Goal: Task Accomplishment & Management: Use online tool/utility

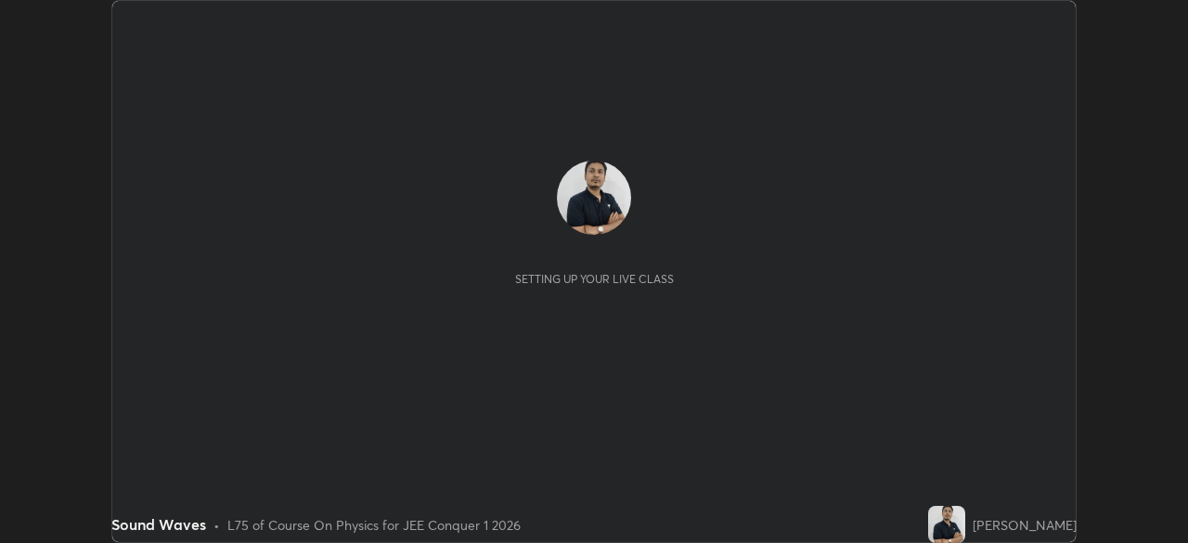
scroll to position [543, 1187]
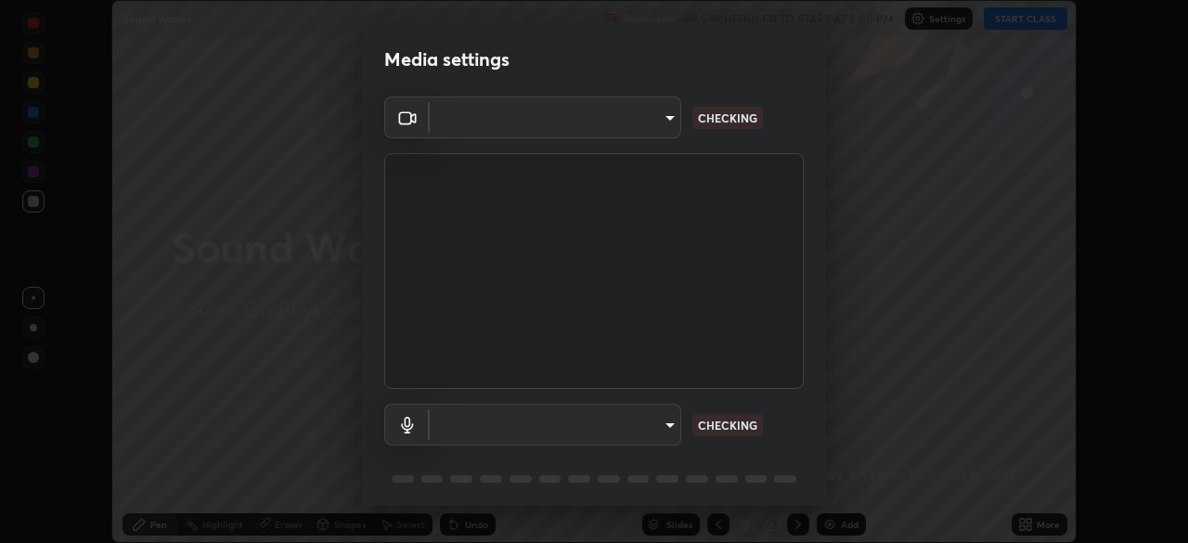
type input "d5d1096bb91751ddbc4e14a102c0e37309a205399cb77019be1f1076424a97fc"
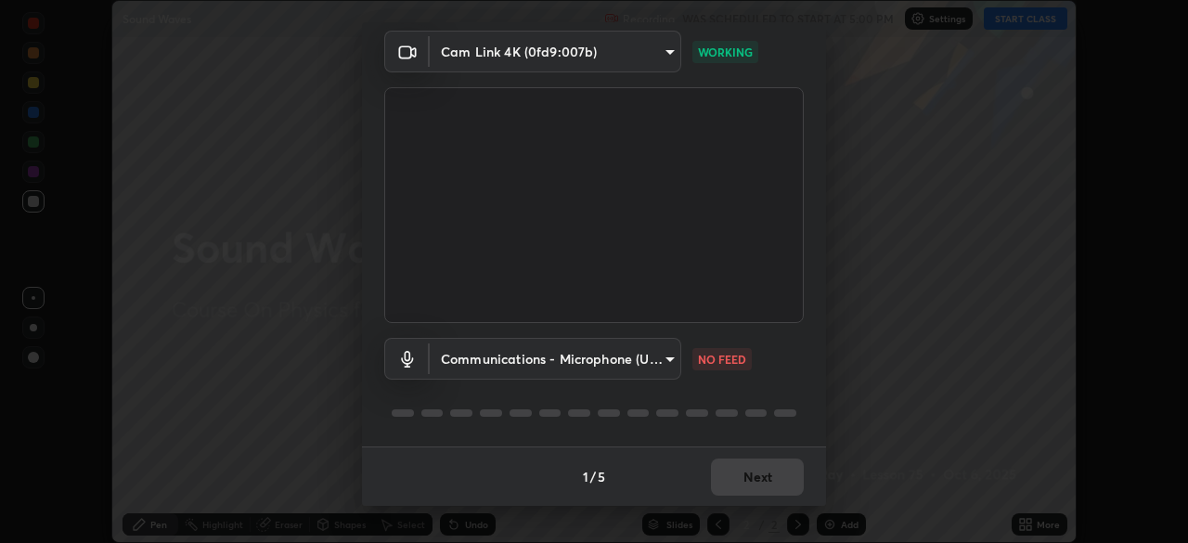
click at [661, 370] on body "Erase all Sound Waves Recording WAS SCHEDULED TO START AT 5:00 PM Settings STAR…" at bounding box center [594, 271] width 1188 height 543
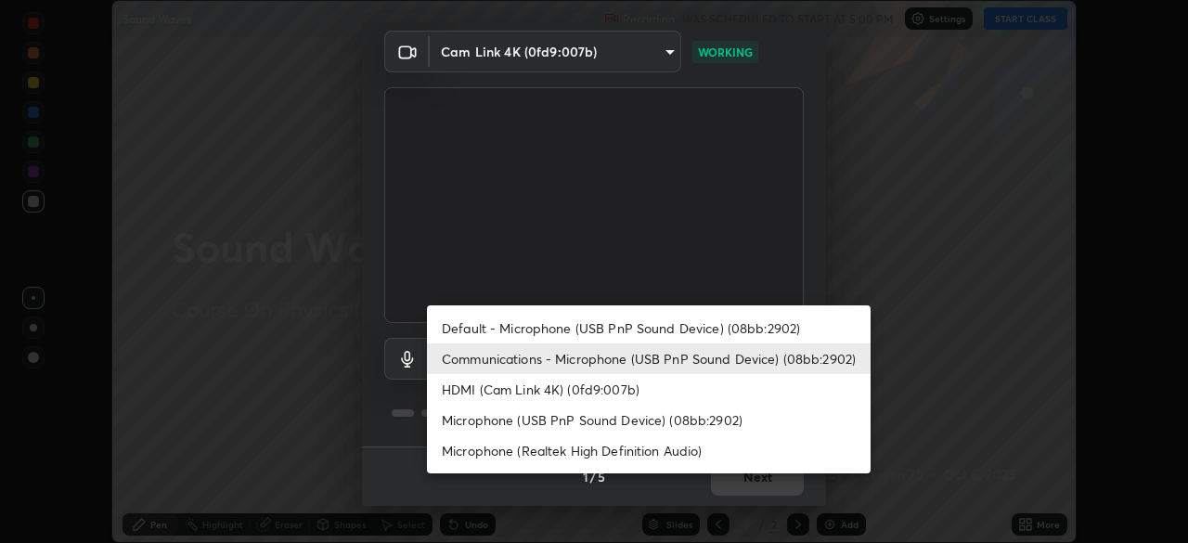
click at [687, 326] on li "Default - Microphone (USB PnP Sound Device) (08bb:2902)" at bounding box center [648, 328] width 443 height 31
type input "default"
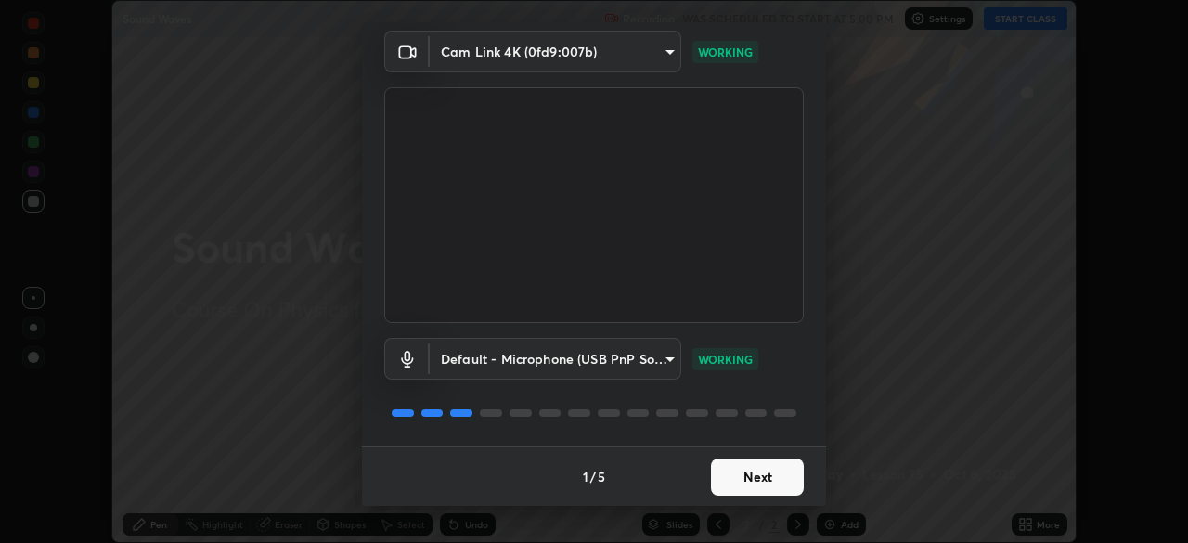
click at [765, 469] on button "Next" at bounding box center [757, 476] width 93 height 37
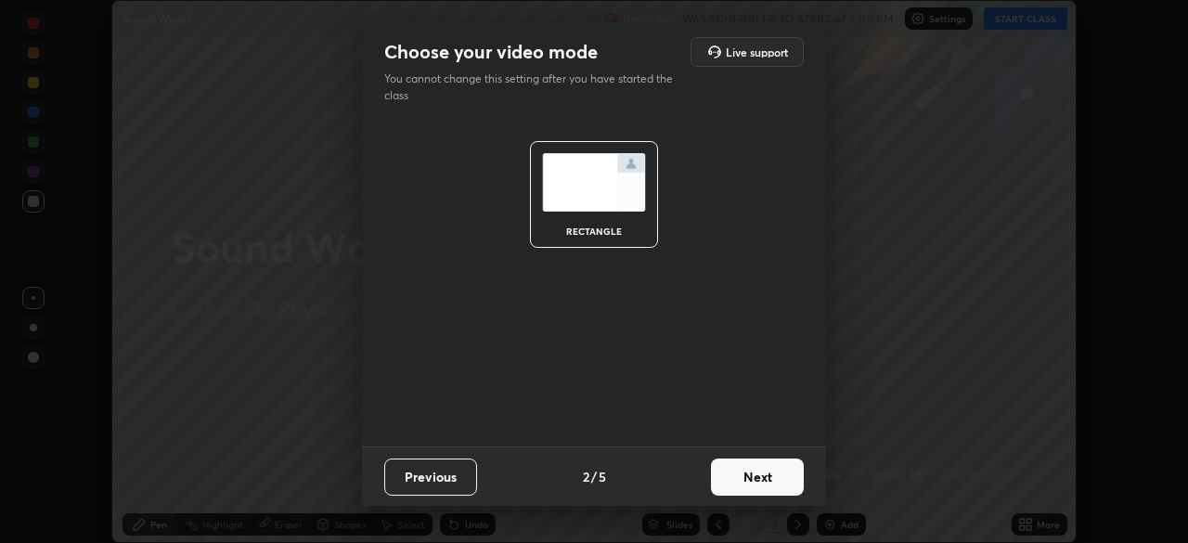
scroll to position [0, 0]
click at [769, 475] on button "Next" at bounding box center [757, 476] width 93 height 37
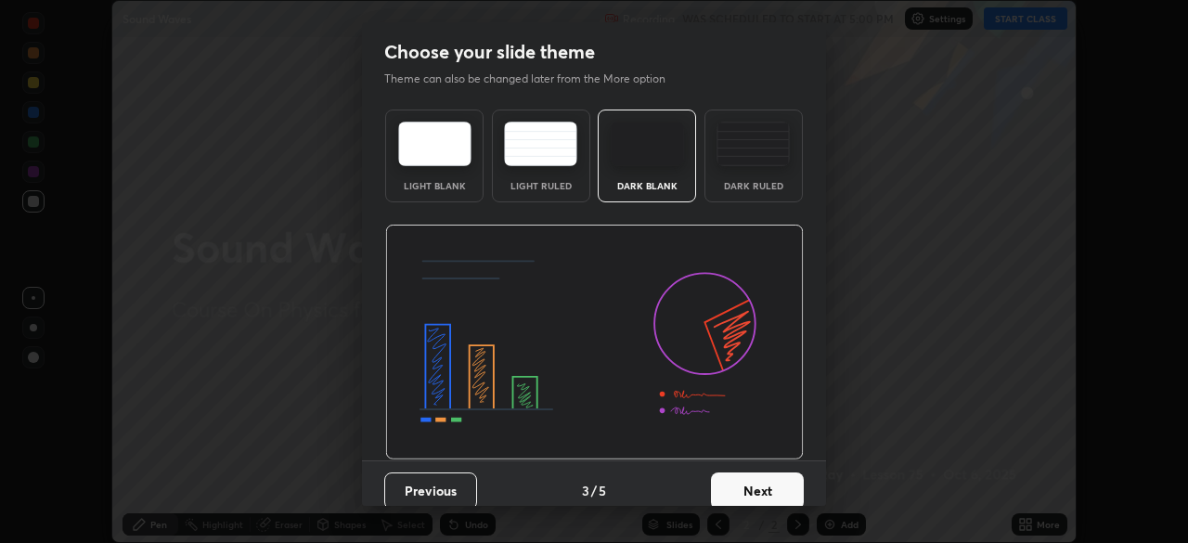
click at [781, 484] on button "Next" at bounding box center [757, 490] width 93 height 37
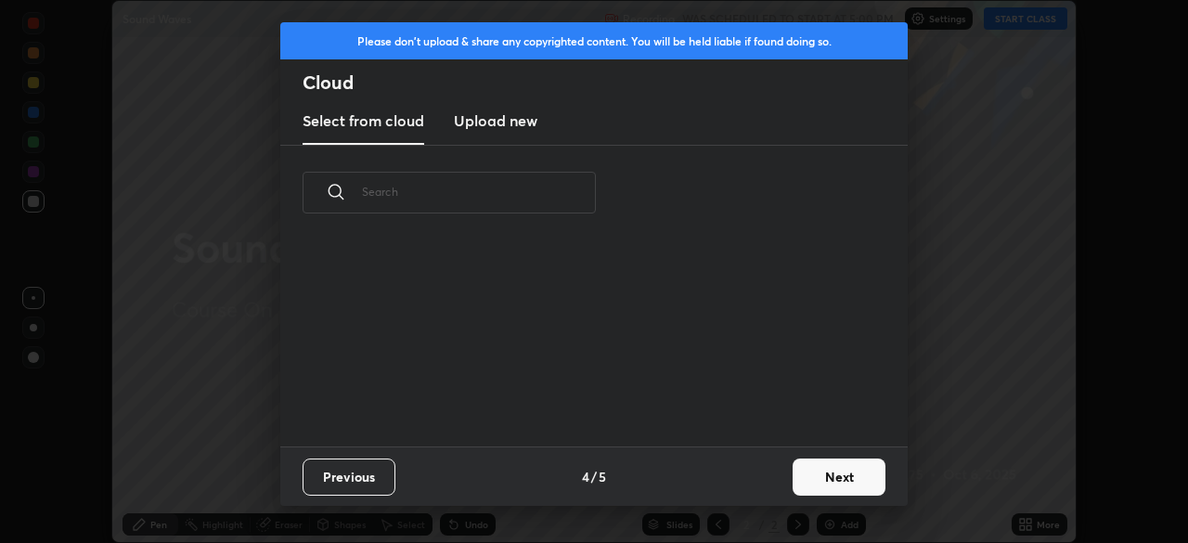
click at [836, 476] on button "Next" at bounding box center [838, 476] width 93 height 37
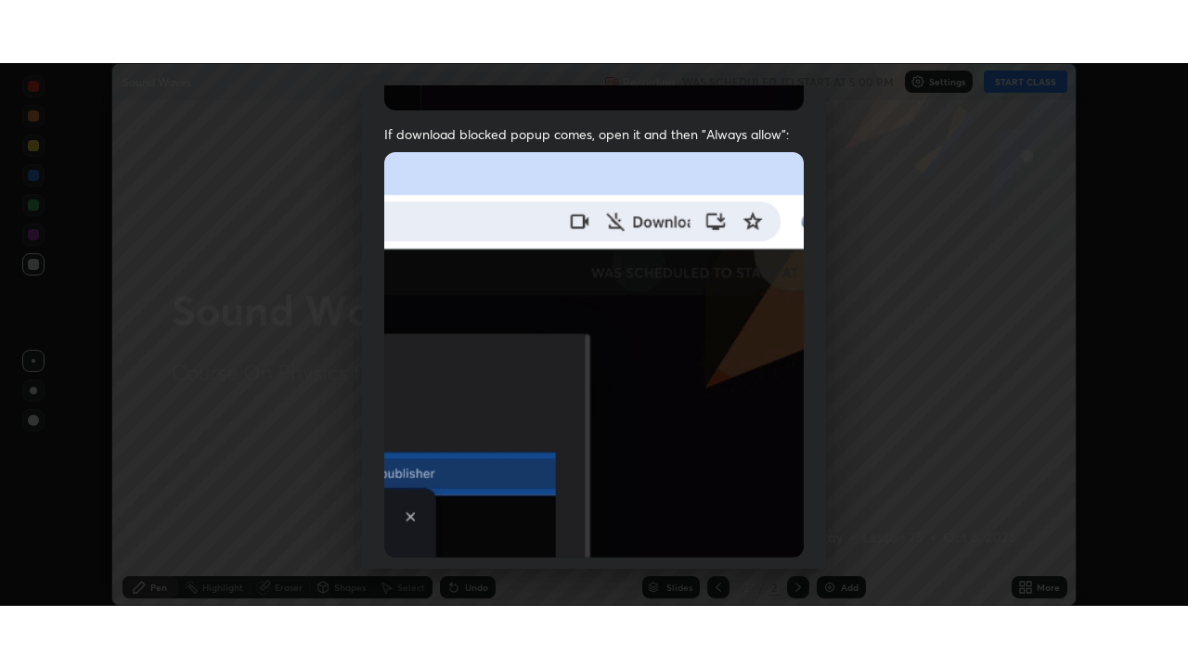
scroll to position [444, 0]
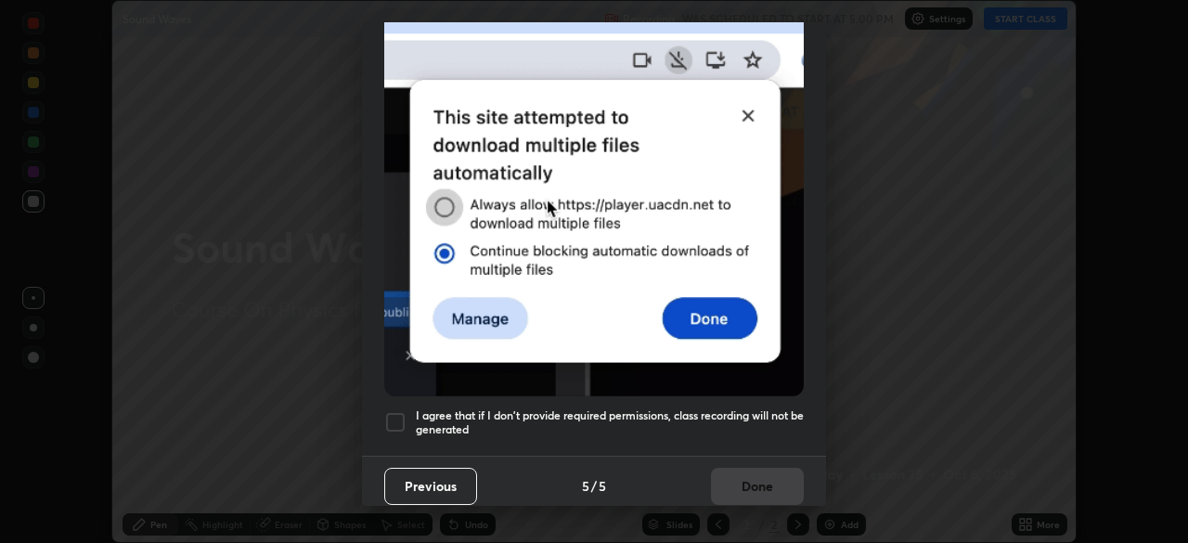
click at [402, 411] on div at bounding box center [395, 422] width 22 height 22
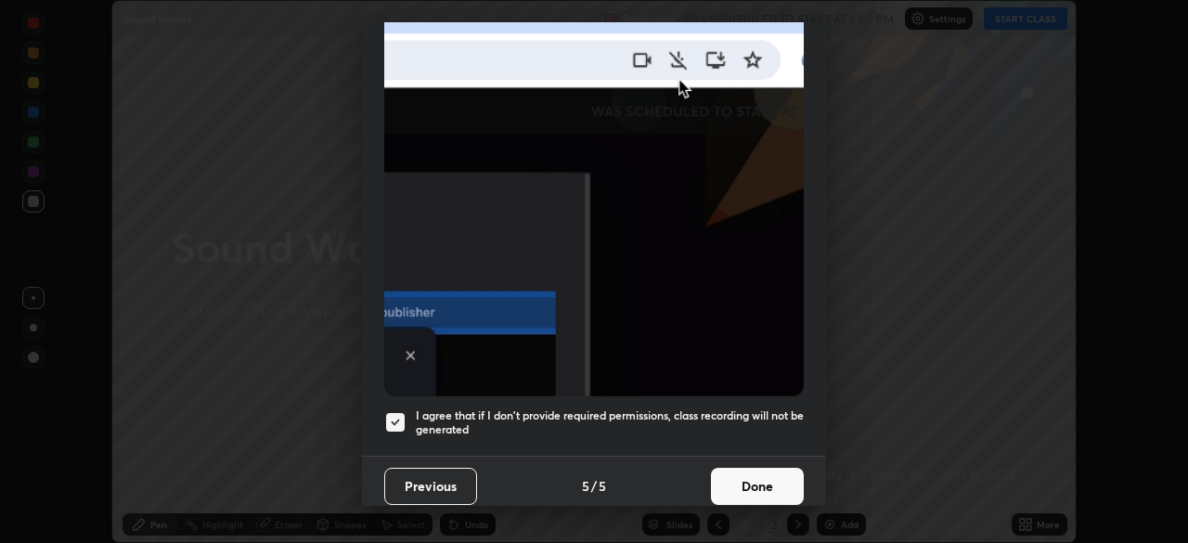
click at [751, 484] on button "Done" at bounding box center [757, 486] width 93 height 37
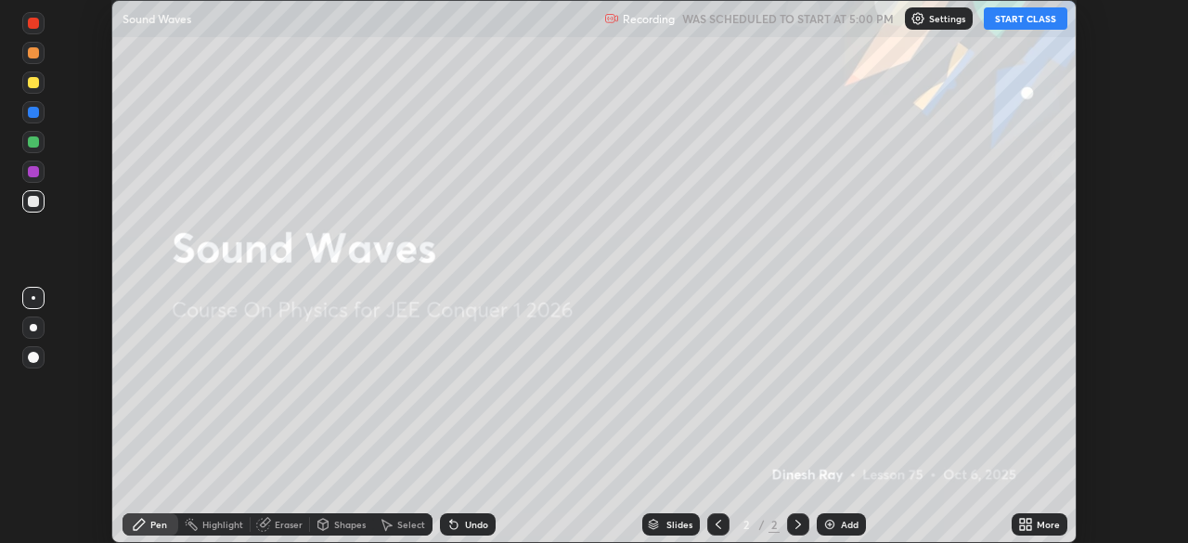
click at [1031, 526] on icon at bounding box center [1028, 527] width 5 height 5
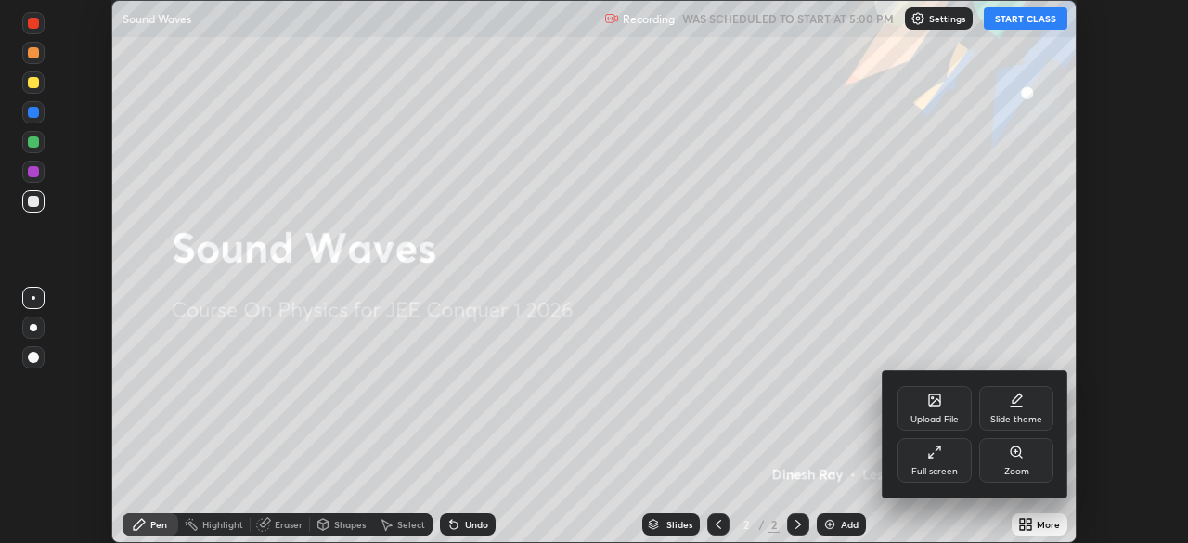
click at [940, 458] on icon at bounding box center [934, 451] width 15 height 15
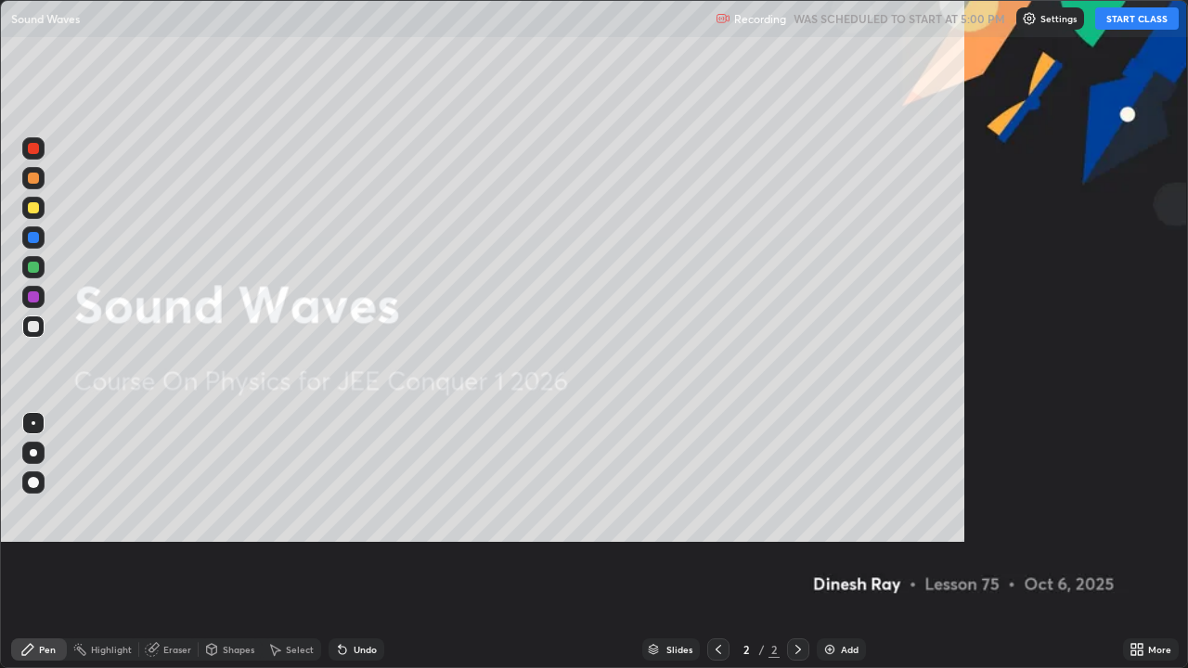
scroll to position [668, 1188]
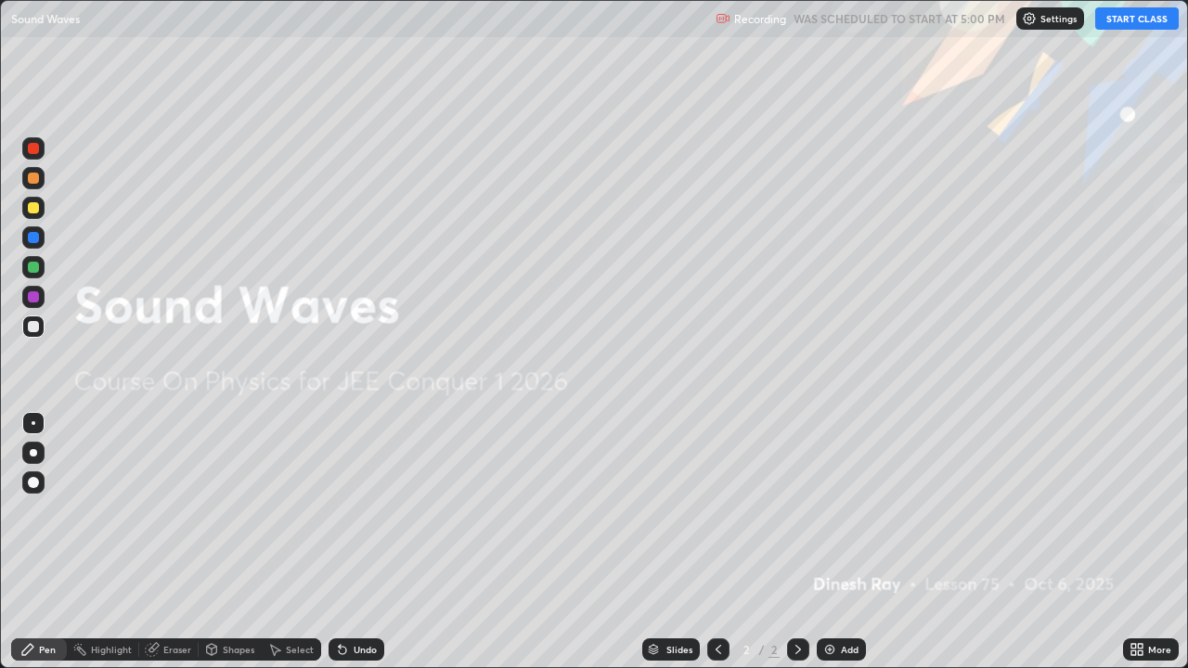
click at [1146, 19] on button "START CLASS" at bounding box center [1136, 18] width 83 height 22
click at [33, 456] on div at bounding box center [33, 452] width 7 height 7
click at [36, 207] on div at bounding box center [33, 207] width 11 height 11
click at [846, 542] on div "Add" at bounding box center [850, 649] width 18 height 9
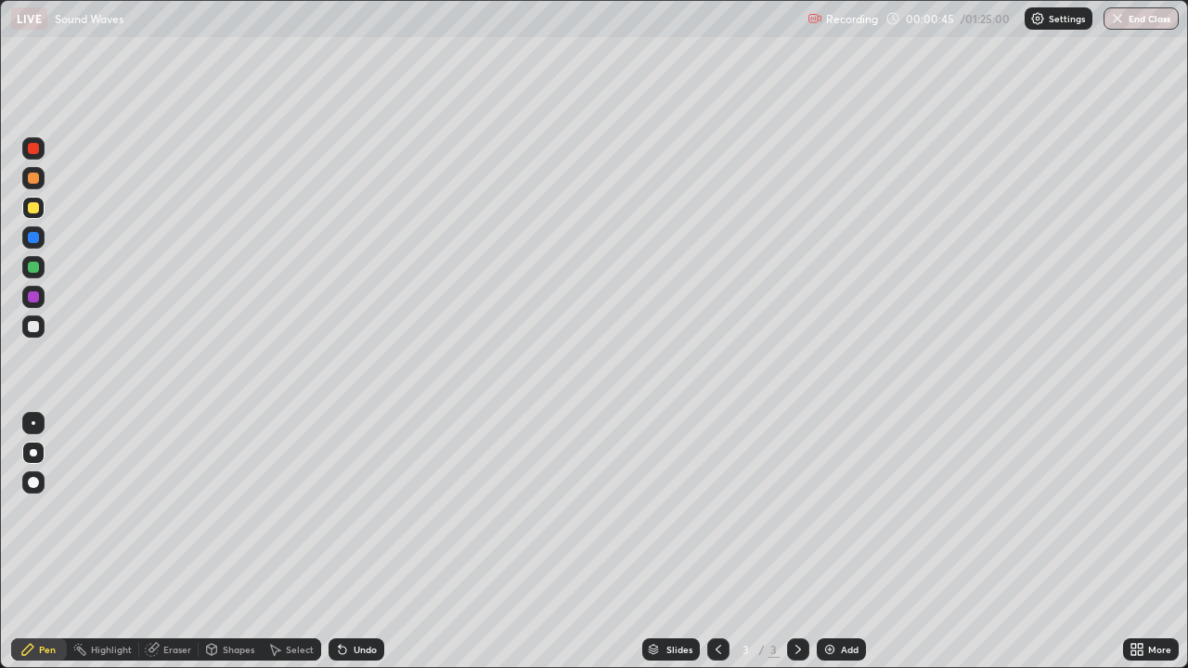
click at [33, 210] on div at bounding box center [33, 207] width 11 height 11
click at [46, 321] on div at bounding box center [34, 327] width 30 height 30
click at [26, 236] on div at bounding box center [33, 237] width 22 height 22
click at [38, 207] on div at bounding box center [33, 207] width 11 height 11
click at [34, 328] on div at bounding box center [33, 326] width 11 height 11
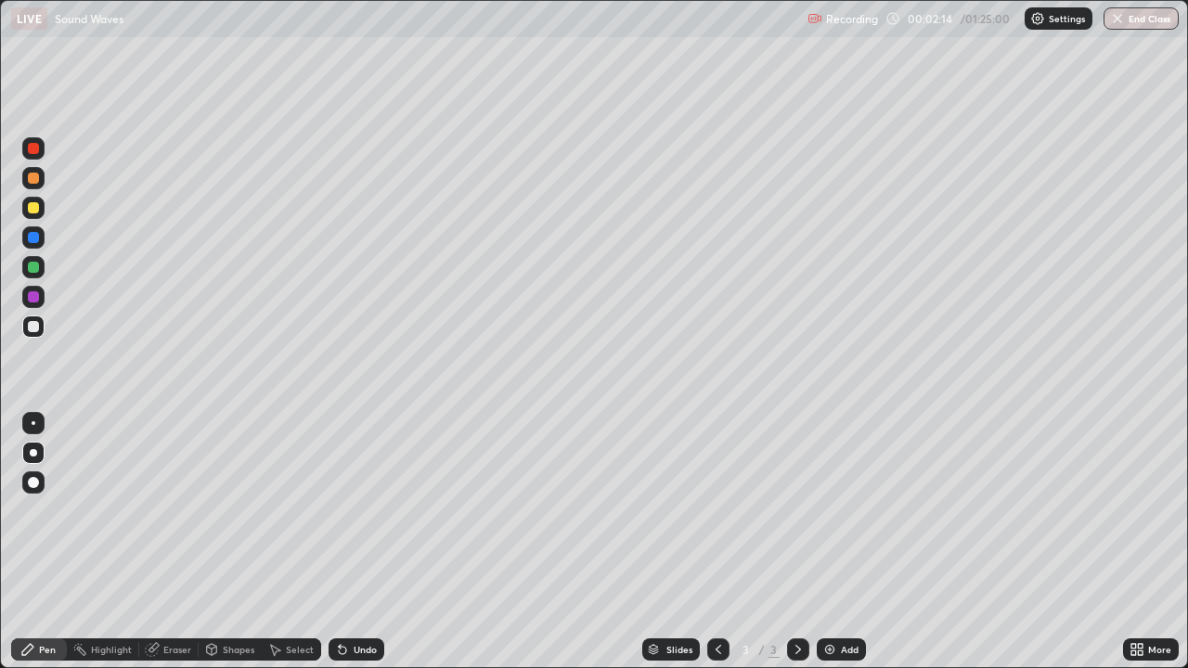
click at [28, 199] on div at bounding box center [33, 208] width 22 height 22
click at [38, 333] on div at bounding box center [33, 326] width 22 height 22
click at [34, 208] on div at bounding box center [33, 207] width 11 height 11
click at [366, 542] on div "Undo" at bounding box center [364, 649] width 23 height 9
click at [360, 542] on div "Undo" at bounding box center [364, 649] width 23 height 9
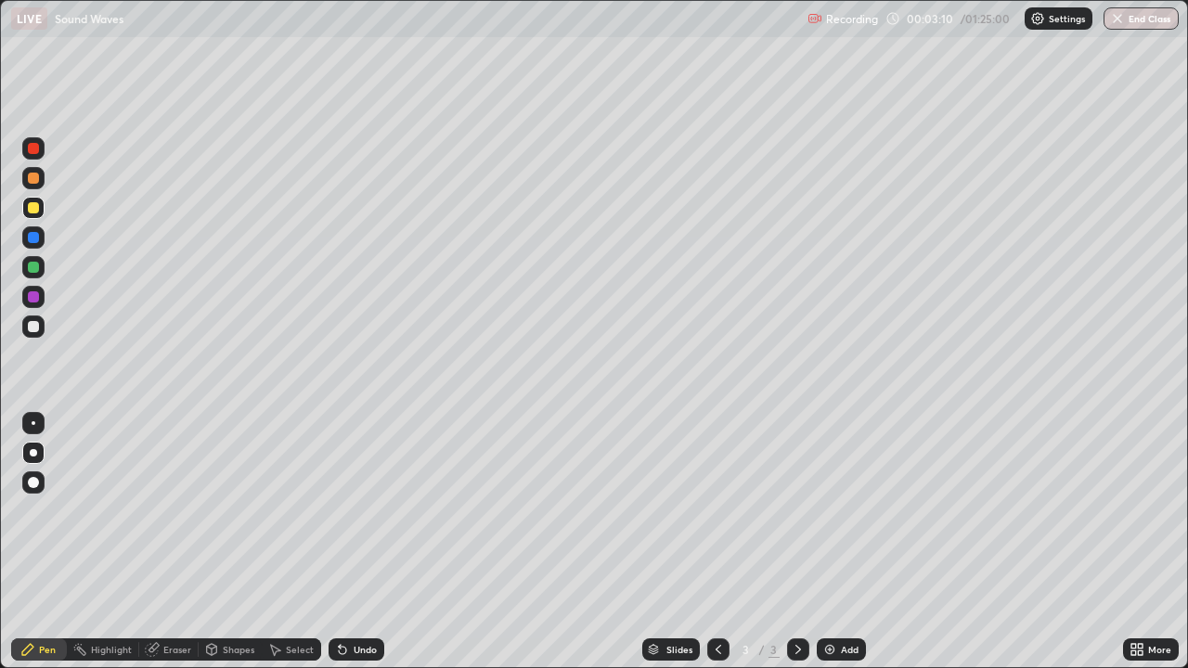
click at [34, 267] on div at bounding box center [33, 267] width 11 height 11
click at [35, 336] on div at bounding box center [33, 326] width 22 height 22
click at [37, 241] on div at bounding box center [33, 237] width 11 height 11
click at [37, 216] on div at bounding box center [33, 208] width 22 height 22
click at [30, 272] on div at bounding box center [33, 267] width 11 height 11
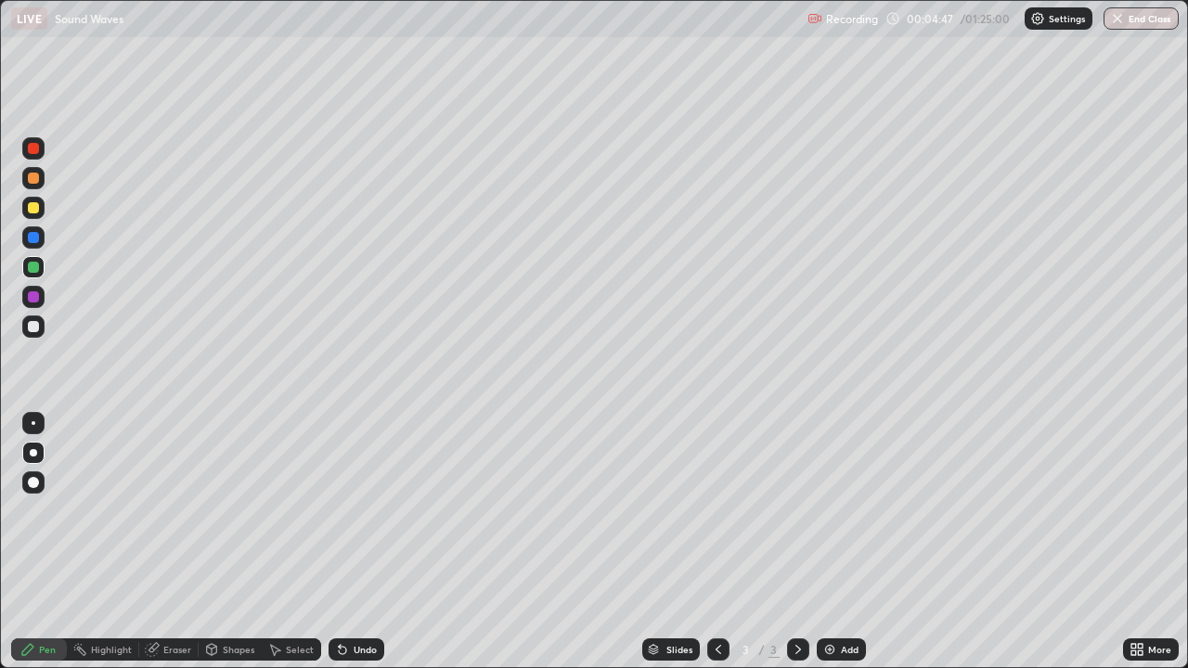
click at [372, 542] on div "Undo" at bounding box center [364, 649] width 23 height 9
click at [367, 542] on div "Undo" at bounding box center [364, 649] width 23 height 9
click at [359, 542] on div "Undo" at bounding box center [356, 649] width 56 height 22
click at [362, 542] on div "Undo" at bounding box center [364, 649] width 23 height 9
click at [33, 209] on div at bounding box center [33, 207] width 11 height 11
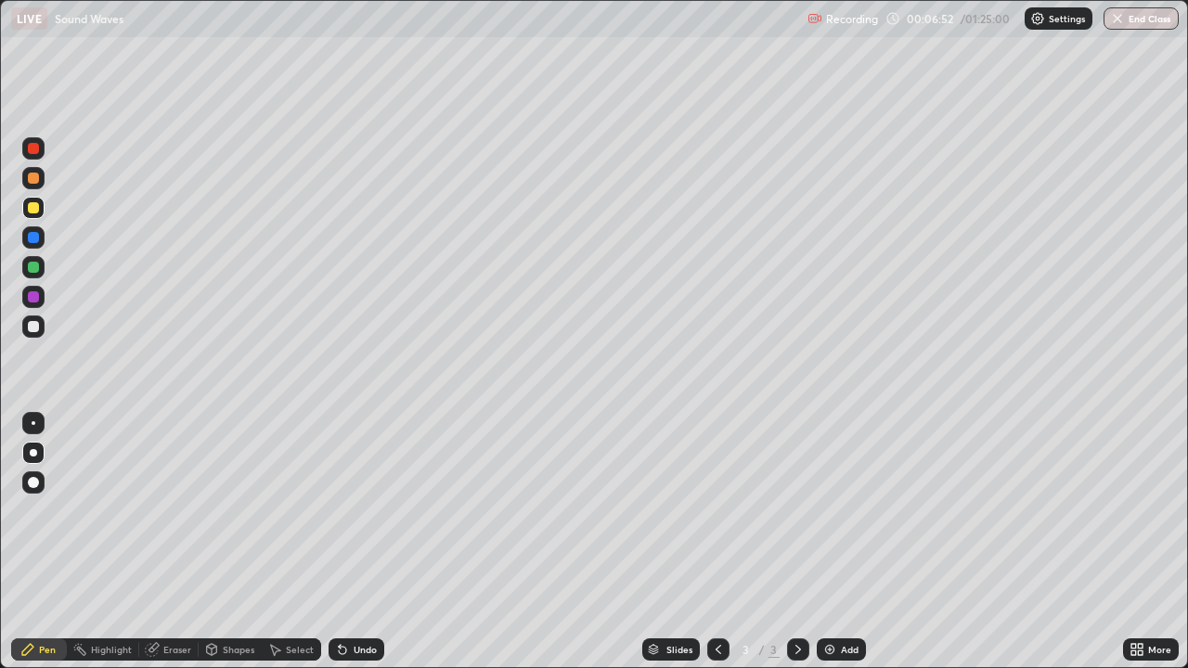
click at [842, 542] on div "Slides 3 / 3 Add" at bounding box center [753, 649] width 738 height 37
click at [830, 542] on img at bounding box center [829, 649] width 15 height 15
click at [42, 175] on div at bounding box center [33, 178] width 22 height 22
click at [40, 324] on div at bounding box center [33, 326] width 22 height 22
click at [355, 542] on div "Undo" at bounding box center [364, 649] width 23 height 9
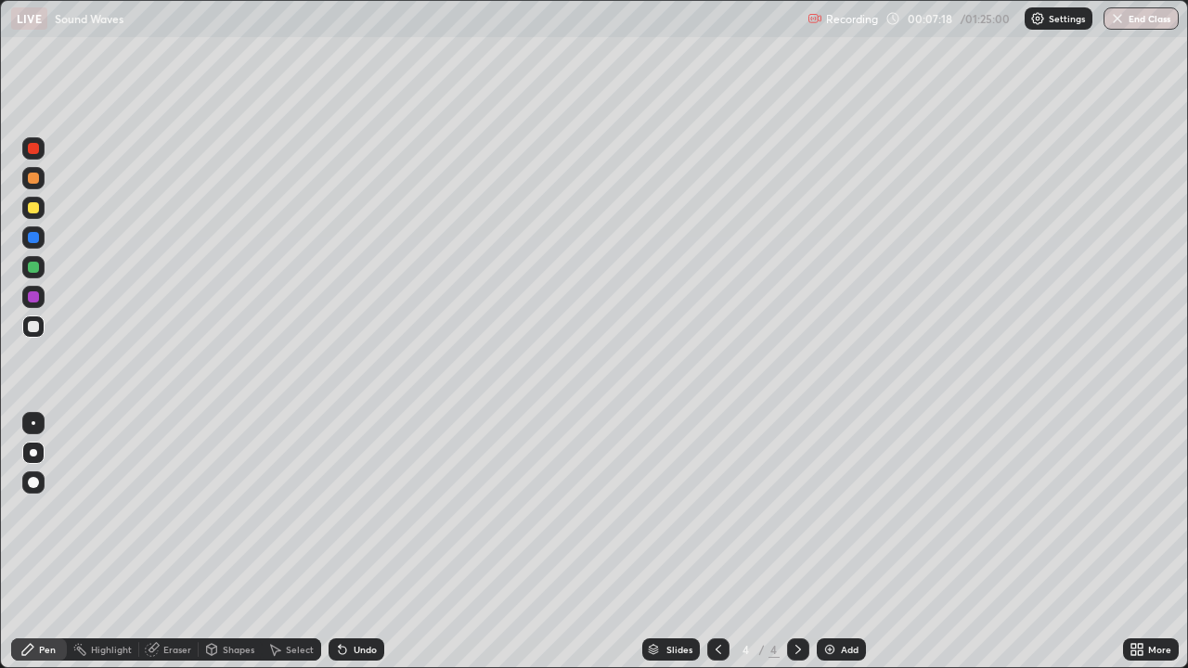
click at [348, 542] on div "Undo" at bounding box center [356, 649] width 56 height 22
click at [340, 542] on icon at bounding box center [342, 650] width 7 height 7
click at [339, 542] on icon at bounding box center [342, 650] width 7 height 7
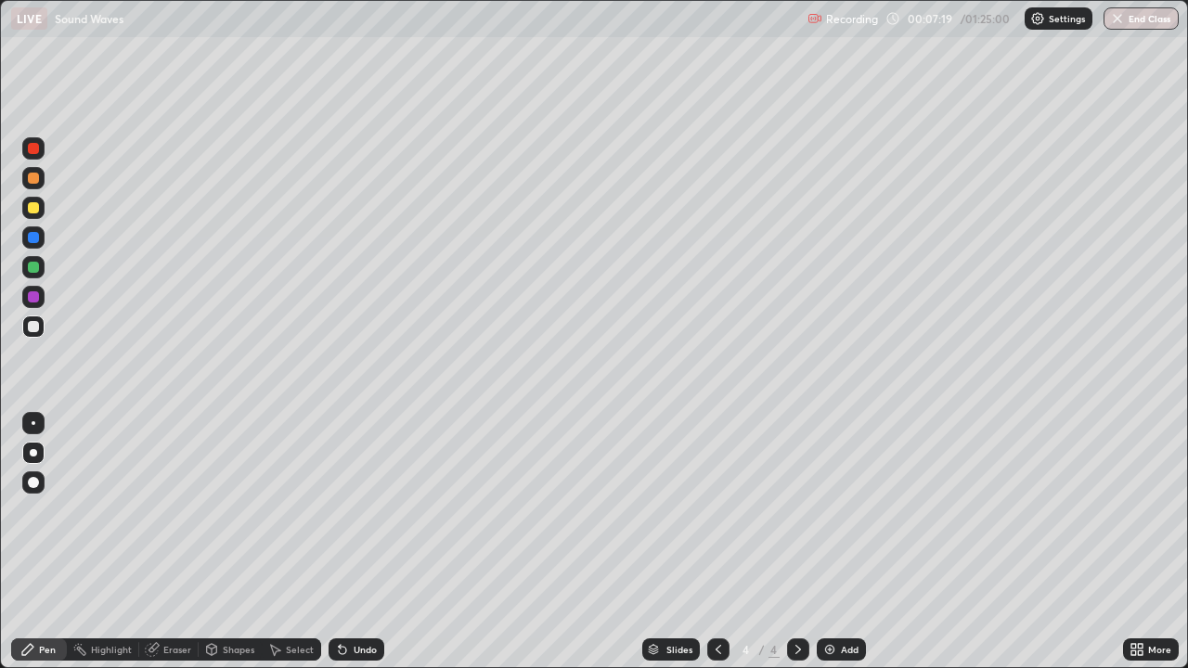
click at [335, 542] on icon at bounding box center [342, 649] width 15 height 15
click at [367, 542] on div "Undo" at bounding box center [356, 649] width 56 height 22
click at [370, 542] on div "Undo" at bounding box center [364, 649] width 23 height 9
click at [366, 542] on div "Undo" at bounding box center [364, 649] width 23 height 9
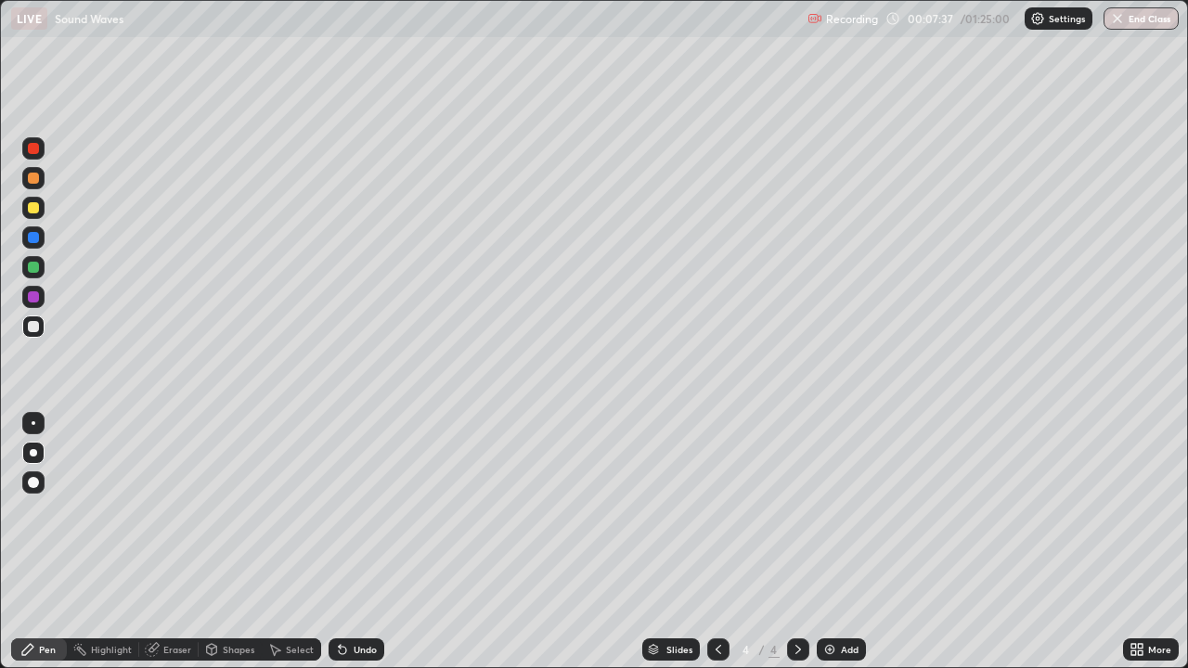
click at [374, 542] on div "Undo" at bounding box center [356, 649] width 56 height 22
click at [373, 542] on div "Undo" at bounding box center [356, 649] width 56 height 22
click at [36, 259] on div at bounding box center [33, 267] width 22 height 22
click at [34, 208] on div at bounding box center [33, 207] width 11 height 11
click at [40, 267] on div at bounding box center [33, 267] width 22 height 22
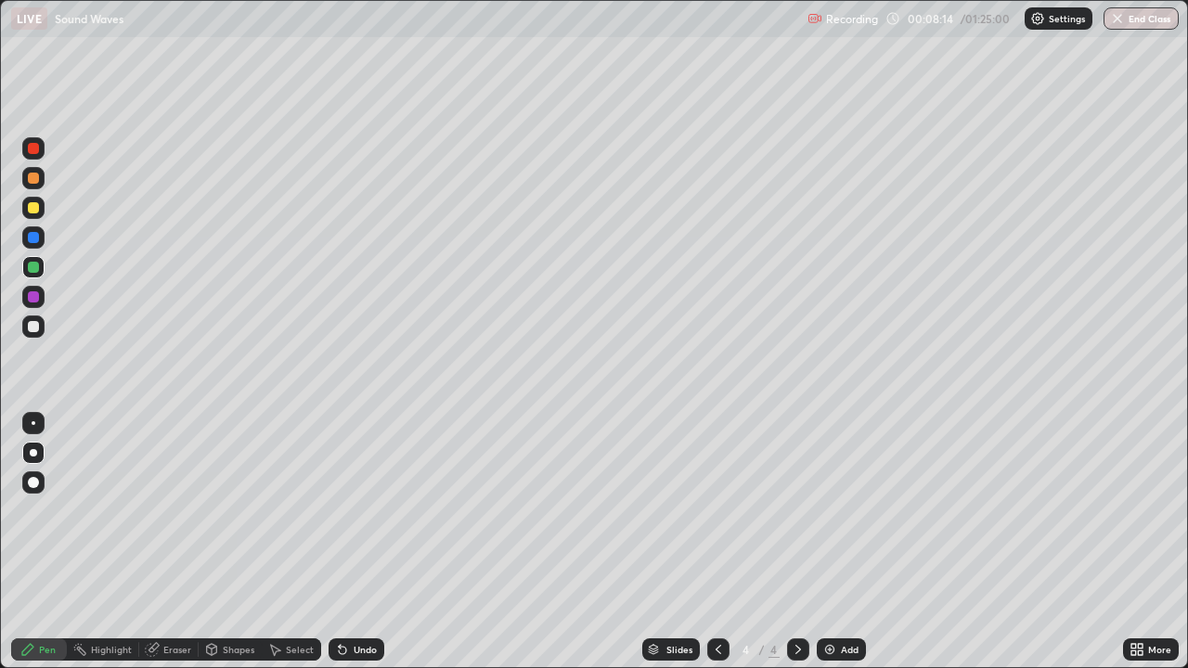
click at [40, 327] on div at bounding box center [33, 326] width 22 height 22
click at [355, 542] on div "Undo" at bounding box center [364, 649] width 23 height 9
click at [353, 542] on div "Undo" at bounding box center [364, 649] width 23 height 9
click at [34, 208] on div at bounding box center [33, 207] width 11 height 11
click at [361, 542] on div "Undo" at bounding box center [356, 649] width 56 height 22
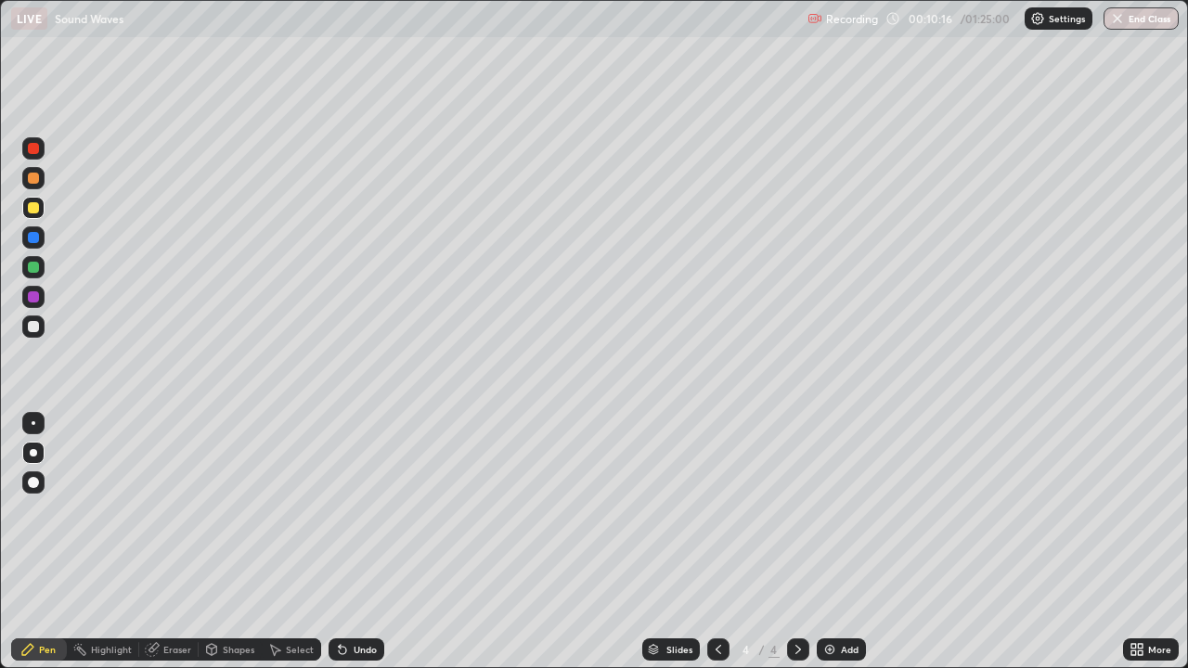
click at [354, 542] on div "Undo" at bounding box center [364, 649] width 23 height 9
click at [345, 542] on icon at bounding box center [342, 649] width 15 height 15
click at [341, 542] on icon at bounding box center [342, 650] width 7 height 7
click at [345, 542] on icon at bounding box center [342, 649] width 15 height 15
click at [348, 542] on div "Undo" at bounding box center [356, 649] width 56 height 22
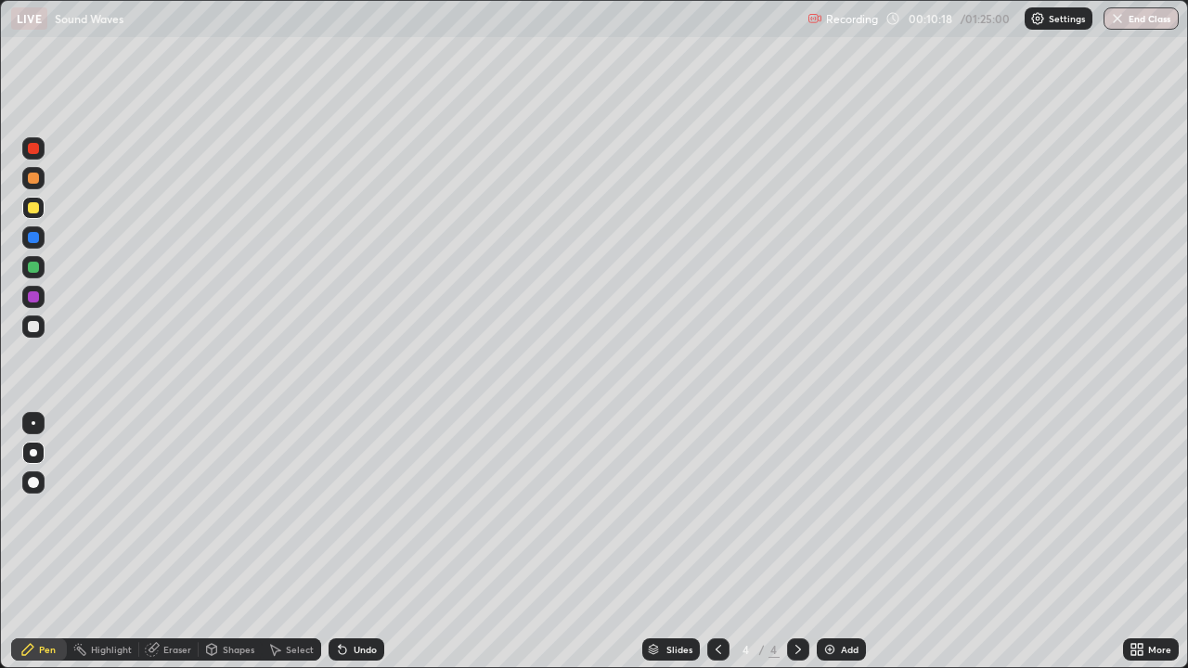
click at [348, 542] on div "Undo" at bounding box center [356, 649] width 56 height 22
click at [354, 542] on div "Undo" at bounding box center [364, 649] width 23 height 9
click at [358, 542] on div "Undo" at bounding box center [364, 649] width 23 height 9
click at [40, 243] on div at bounding box center [33, 237] width 22 height 22
click at [43, 331] on div at bounding box center [33, 326] width 22 height 22
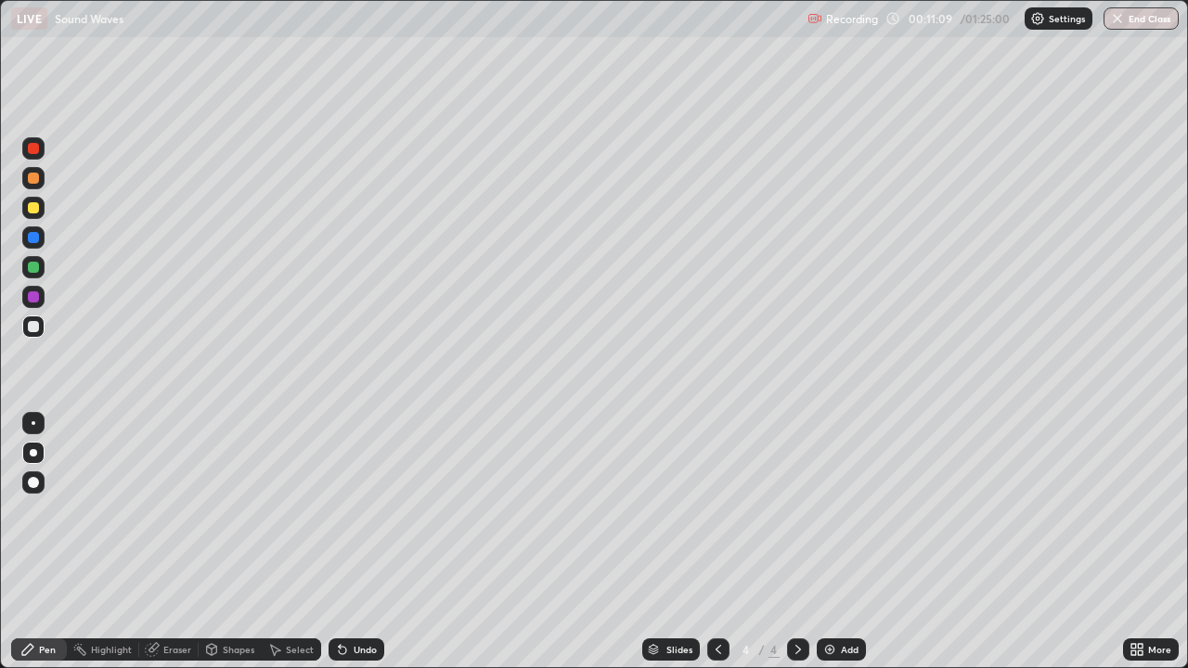
click at [30, 267] on div at bounding box center [33, 267] width 11 height 11
click at [38, 152] on div at bounding box center [33, 148] width 22 height 22
click at [35, 292] on div at bounding box center [33, 296] width 11 height 11
click at [40, 269] on div at bounding box center [33, 267] width 22 height 22
click at [35, 208] on div at bounding box center [33, 207] width 11 height 11
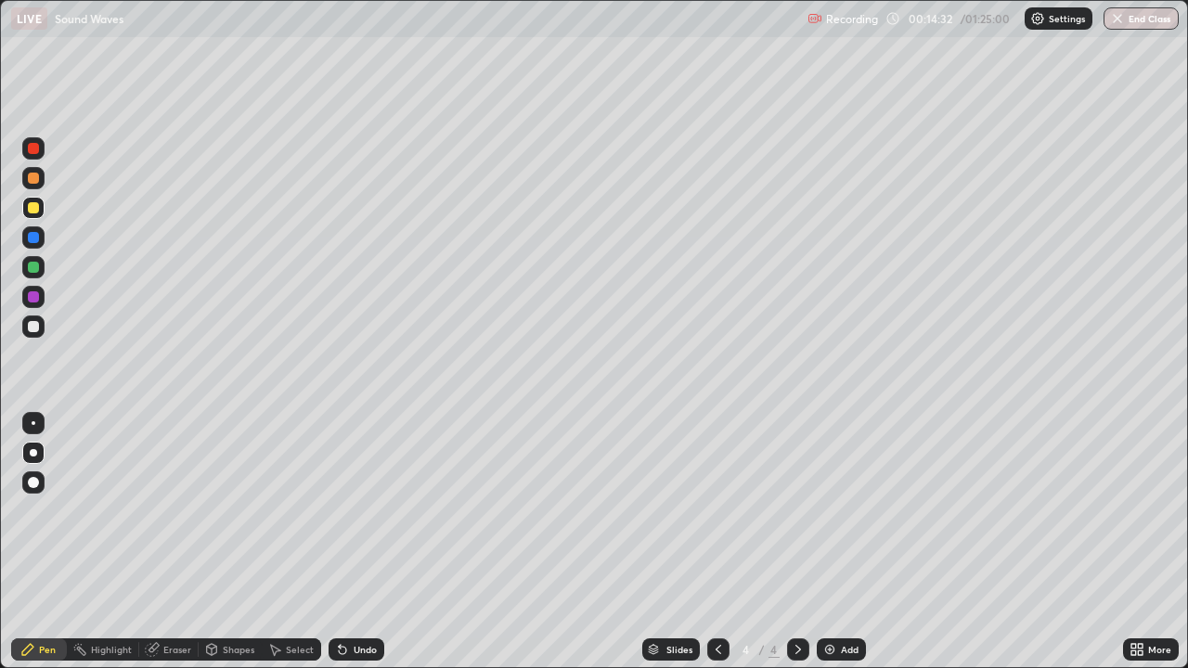
click at [832, 542] on img at bounding box center [829, 649] width 15 height 15
click at [368, 542] on div "Undo" at bounding box center [356, 649] width 56 height 22
click at [186, 542] on div "Eraser" at bounding box center [168, 649] width 59 height 22
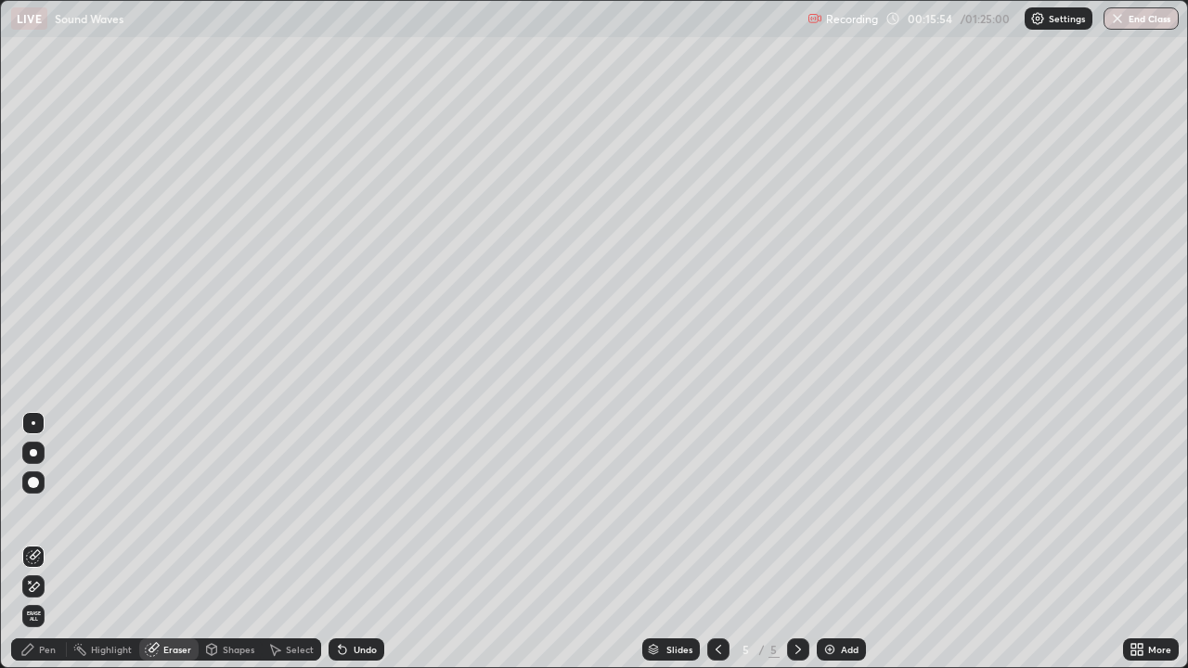
click at [32, 542] on icon at bounding box center [27, 649] width 11 height 11
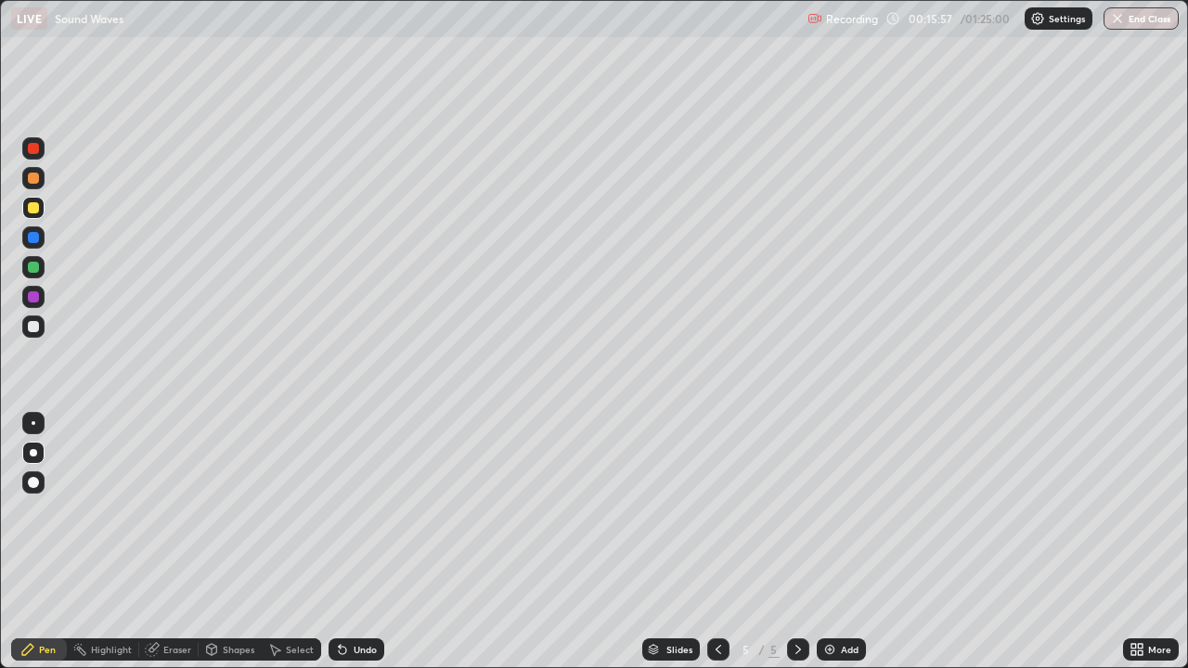
click at [175, 542] on div "Eraser" at bounding box center [168, 649] width 59 height 22
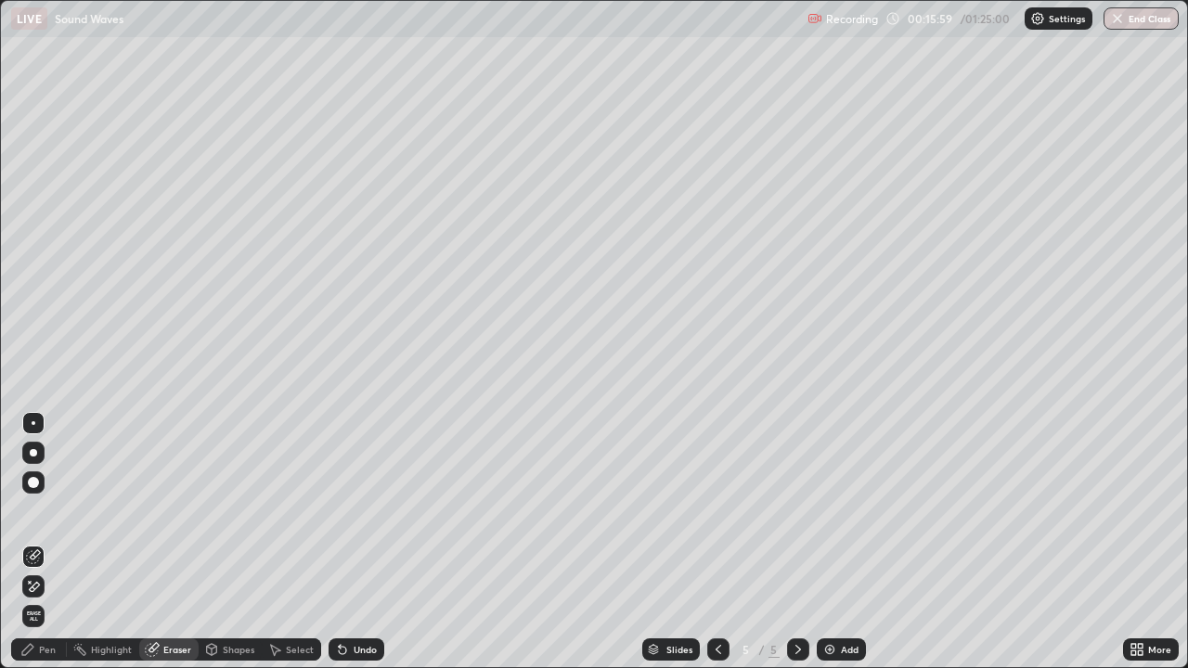
click at [37, 542] on div "Pen" at bounding box center [39, 649] width 56 height 22
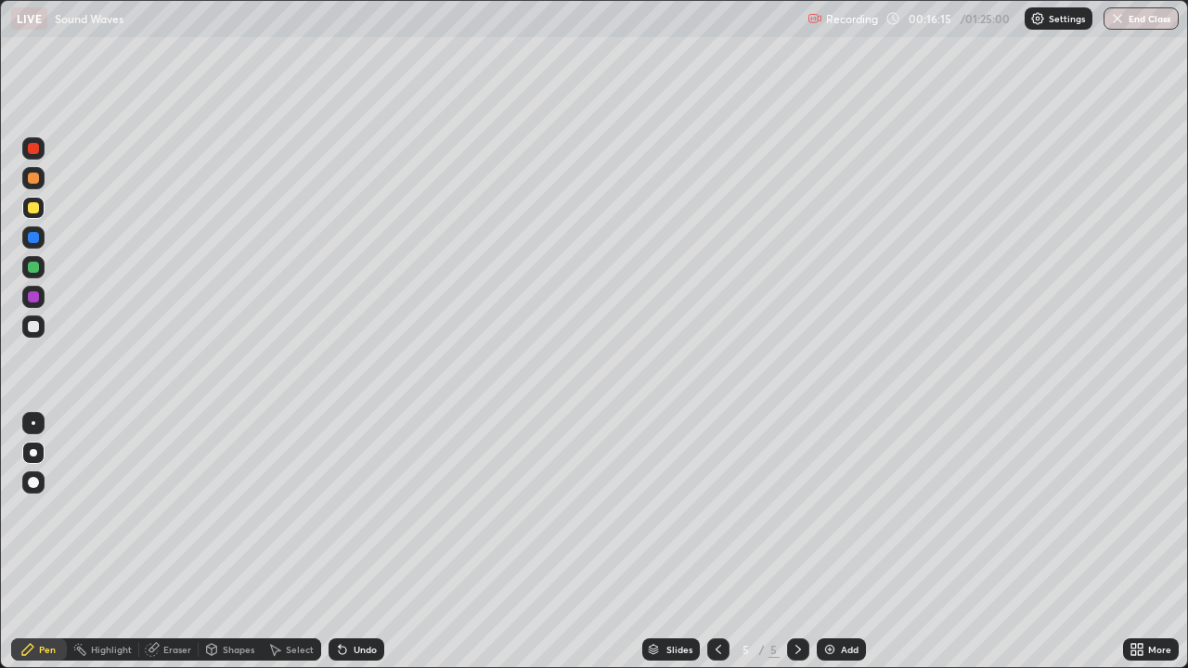
click at [715, 542] on icon at bounding box center [718, 649] width 15 height 15
click at [797, 542] on div at bounding box center [798, 649] width 22 height 37
click at [33, 322] on div at bounding box center [33, 326] width 11 height 11
click at [31, 246] on div at bounding box center [33, 237] width 22 height 22
click at [355, 542] on div "Undo" at bounding box center [364, 649] width 23 height 9
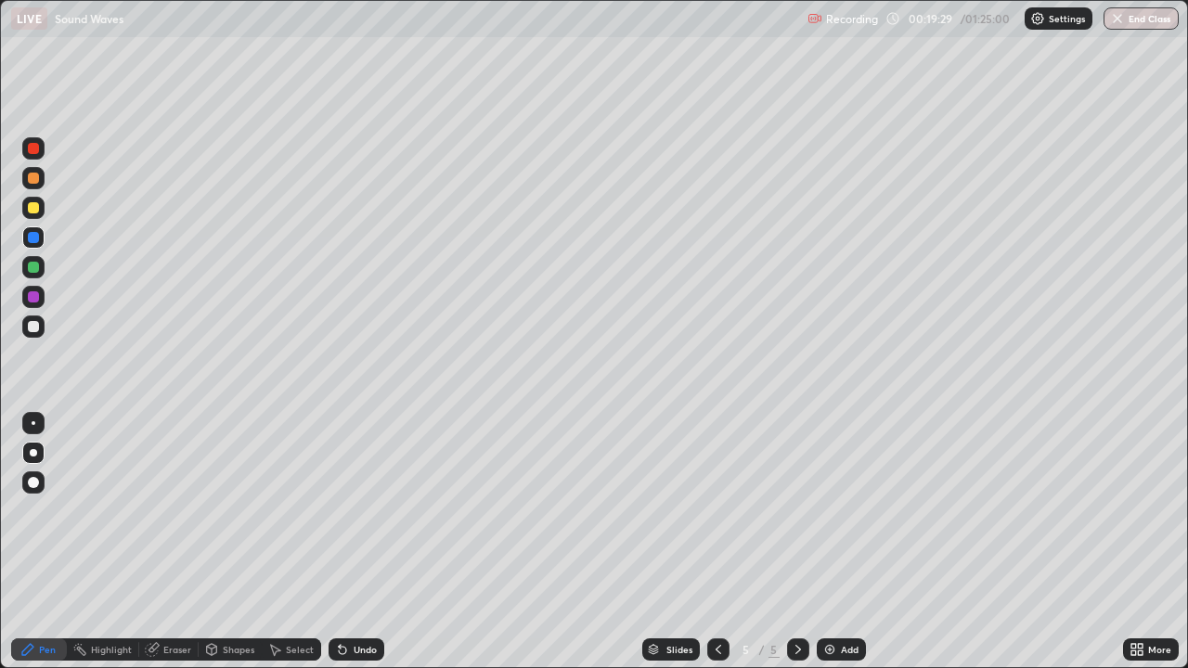
click at [353, 542] on div "Undo" at bounding box center [364, 649] width 23 height 9
click at [349, 542] on div "Undo" at bounding box center [356, 649] width 56 height 22
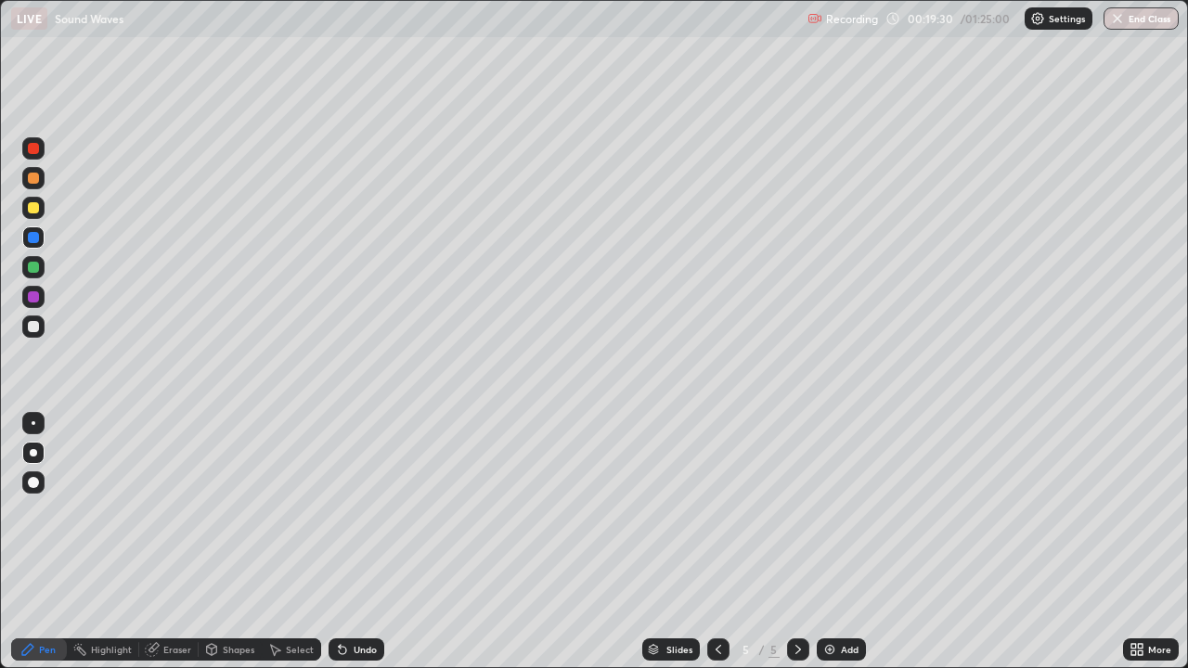
click at [349, 542] on div "Undo" at bounding box center [356, 649] width 56 height 22
click at [353, 542] on div "Undo" at bounding box center [364, 649] width 23 height 9
click at [348, 542] on div "Undo" at bounding box center [356, 649] width 56 height 22
click at [353, 542] on div "Undo" at bounding box center [356, 649] width 56 height 22
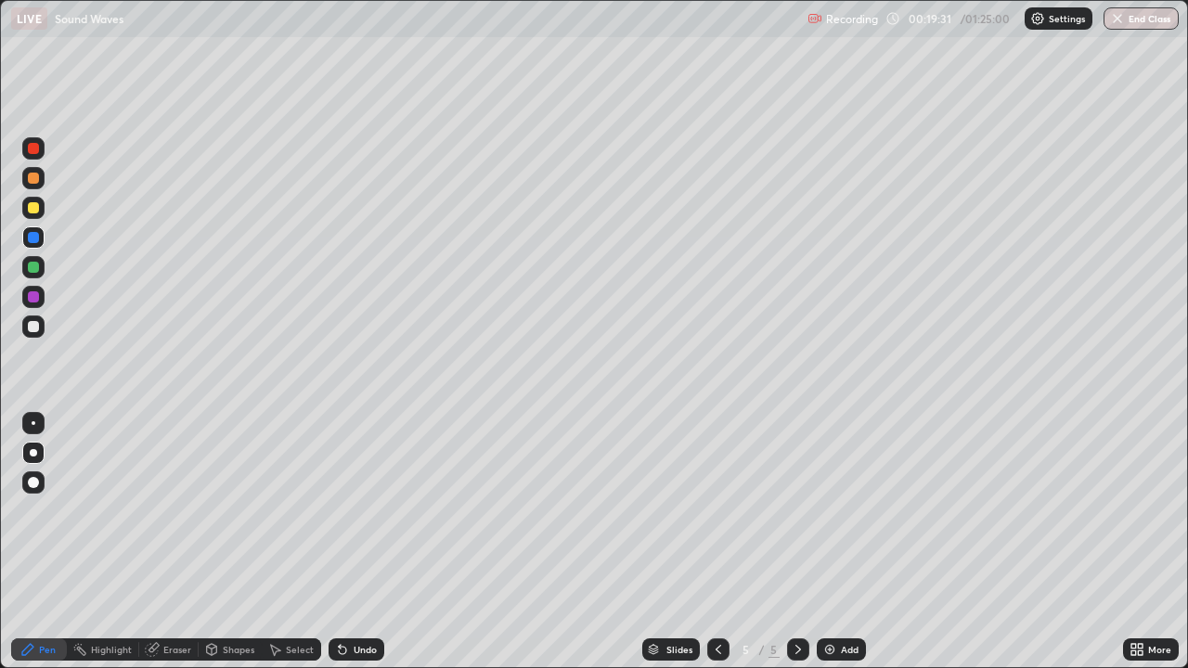
click at [352, 542] on div "Undo" at bounding box center [356, 649] width 56 height 22
click at [353, 542] on div "Undo" at bounding box center [364, 649] width 23 height 9
click at [357, 542] on div "Undo" at bounding box center [356, 649] width 56 height 22
click at [360, 542] on div "Undo" at bounding box center [356, 649] width 56 height 22
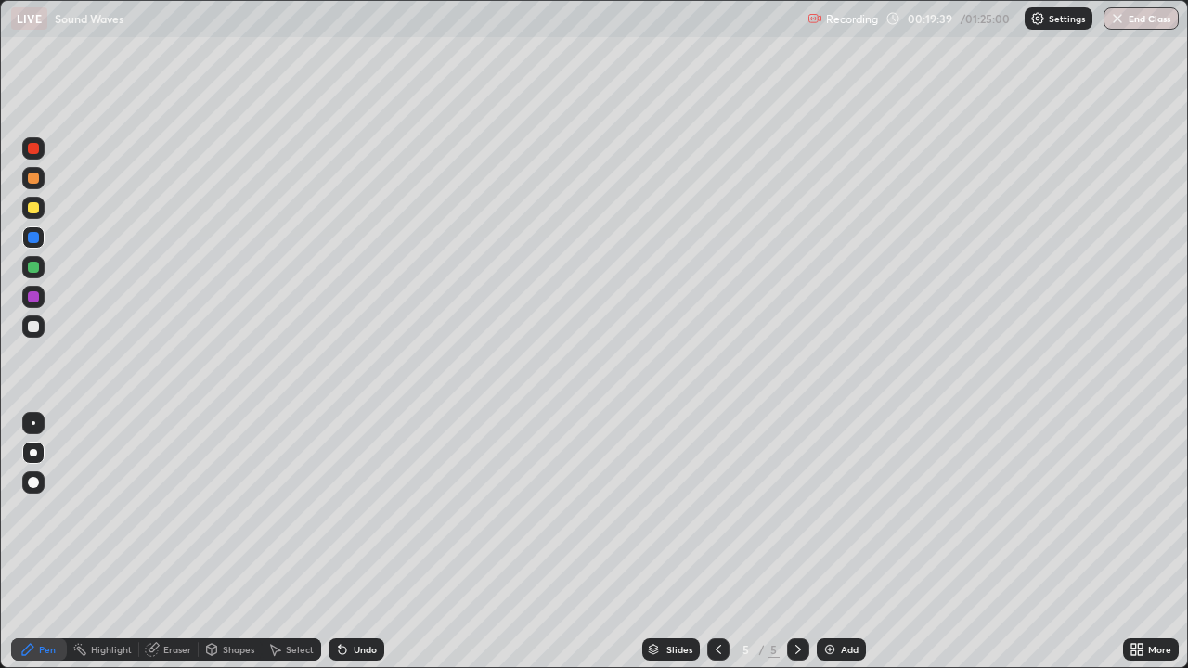
click at [356, 542] on div "Undo" at bounding box center [356, 649] width 56 height 22
click at [363, 542] on div "Undo" at bounding box center [364, 649] width 23 height 9
click at [367, 542] on div "Undo" at bounding box center [356, 649] width 56 height 22
click at [371, 542] on div "Undo" at bounding box center [356, 649] width 56 height 22
click at [379, 542] on div "Undo" at bounding box center [356, 649] width 56 height 22
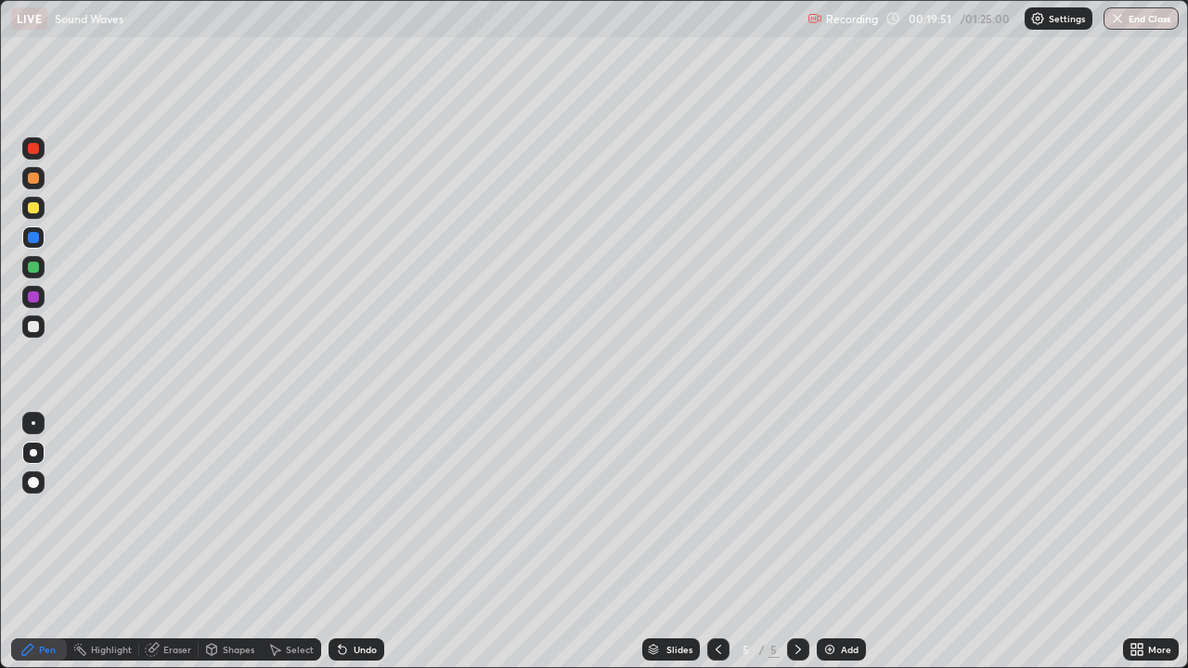
click at [378, 542] on div "Undo" at bounding box center [356, 649] width 56 height 22
click at [380, 542] on div "Undo" at bounding box center [356, 649] width 56 height 22
click at [375, 542] on div "Undo" at bounding box center [356, 649] width 56 height 22
click at [378, 542] on div "Undo" at bounding box center [356, 649] width 56 height 22
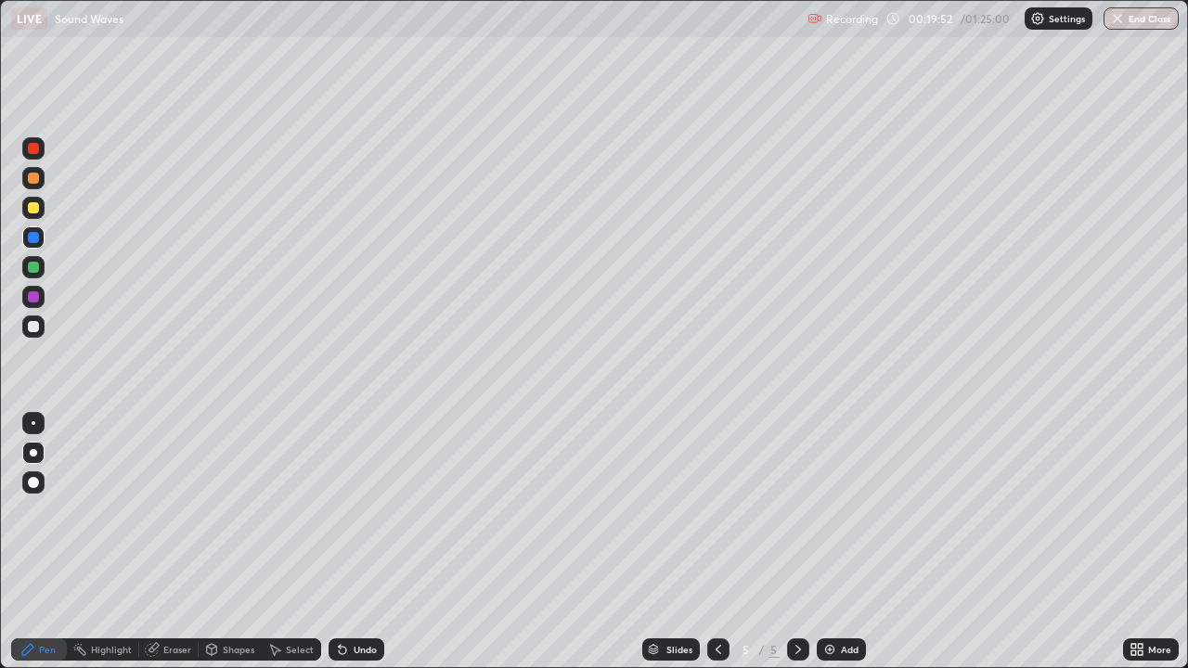
click at [378, 542] on div "Undo" at bounding box center [356, 649] width 56 height 22
click at [379, 542] on div "Undo" at bounding box center [356, 649] width 56 height 22
click at [378, 542] on div "Undo" at bounding box center [356, 649] width 56 height 22
click at [380, 542] on div "Undo" at bounding box center [356, 649] width 56 height 22
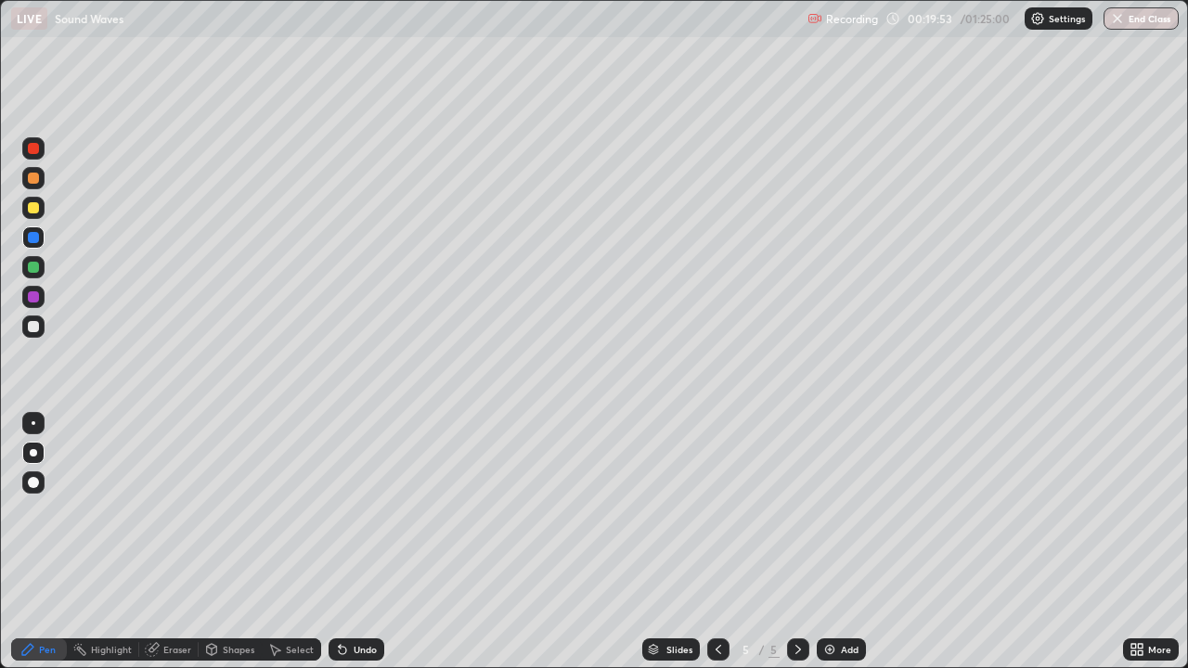
click at [378, 542] on div "Undo" at bounding box center [356, 649] width 56 height 22
click at [379, 542] on div "Undo" at bounding box center [356, 649] width 56 height 22
click at [381, 542] on div "Undo" at bounding box center [356, 649] width 56 height 22
click at [379, 542] on div "Undo" at bounding box center [356, 649] width 56 height 22
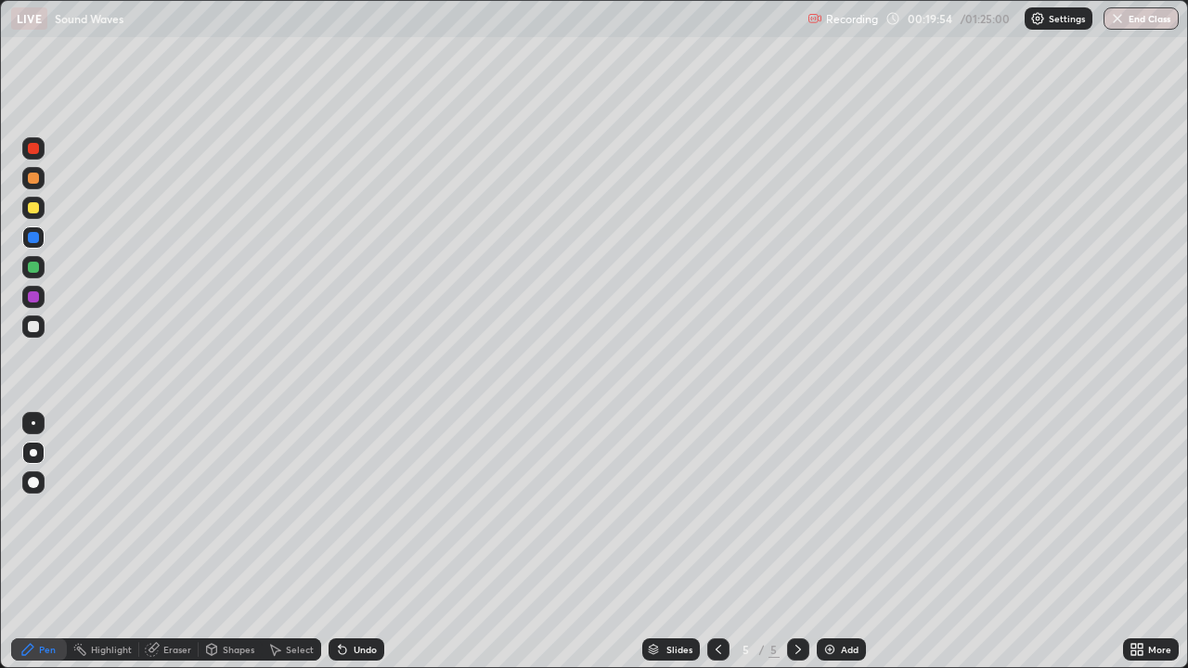
click at [379, 542] on div "Undo" at bounding box center [356, 649] width 56 height 22
click at [31, 216] on div at bounding box center [33, 208] width 22 height 22
click at [35, 266] on div at bounding box center [33, 267] width 11 height 11
click at [365, 542] on div "Undo" at bounding box center [364, 649] width 23 height 9
click at [366, 542] on div "Undo" at bounding box center [364, 649] width 23 height 9
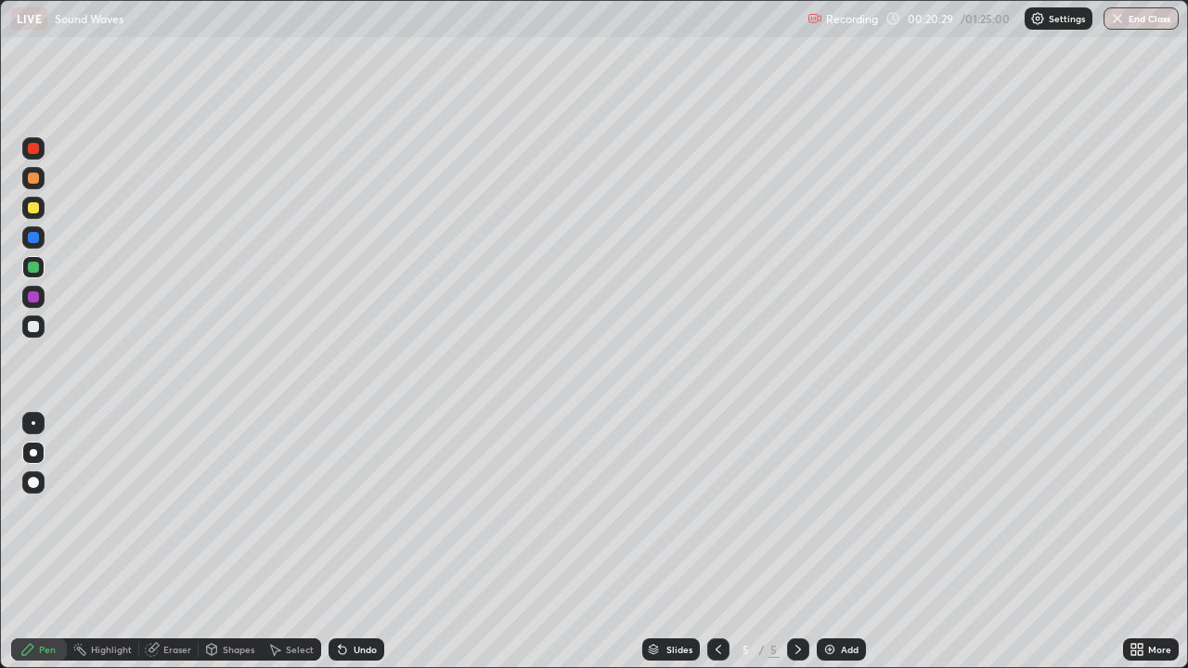
click at [368, 542] on div "Undo" at bounding box center [364, 649] width 23 height 9
click at [828, 542] on img at bounding box center [829, 649] width 15 height 15
click at [40, 212] on div at bounding box center [33, 208] width 22 height 22
click at [41, 326] on div at bounding box center [33, 326] width 22 height 22
click at [28, 208] on div at bounding box center [33, 207] width 11 height 11
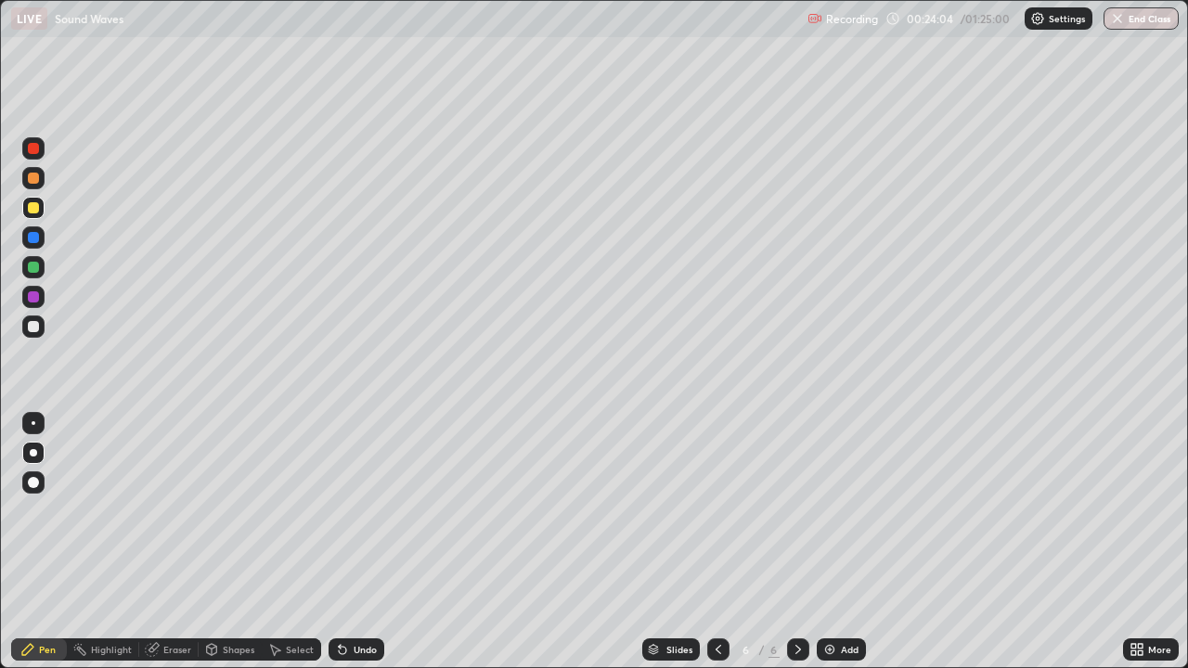
click at [841, 542] on div "Add" at bounding box center [850, 649] width 18 height 9
click at [37, 216] on div at bounding box center [33, 208] width 22 height 22
click at [44, 325] on div at bounding box center [33, 326] width 22 height 22
click at [34, 235] on div at bounding box center [33, 237] width 11 height 11
click at [41, 212] on div at bounding box center [33, 208] width 22 height 22
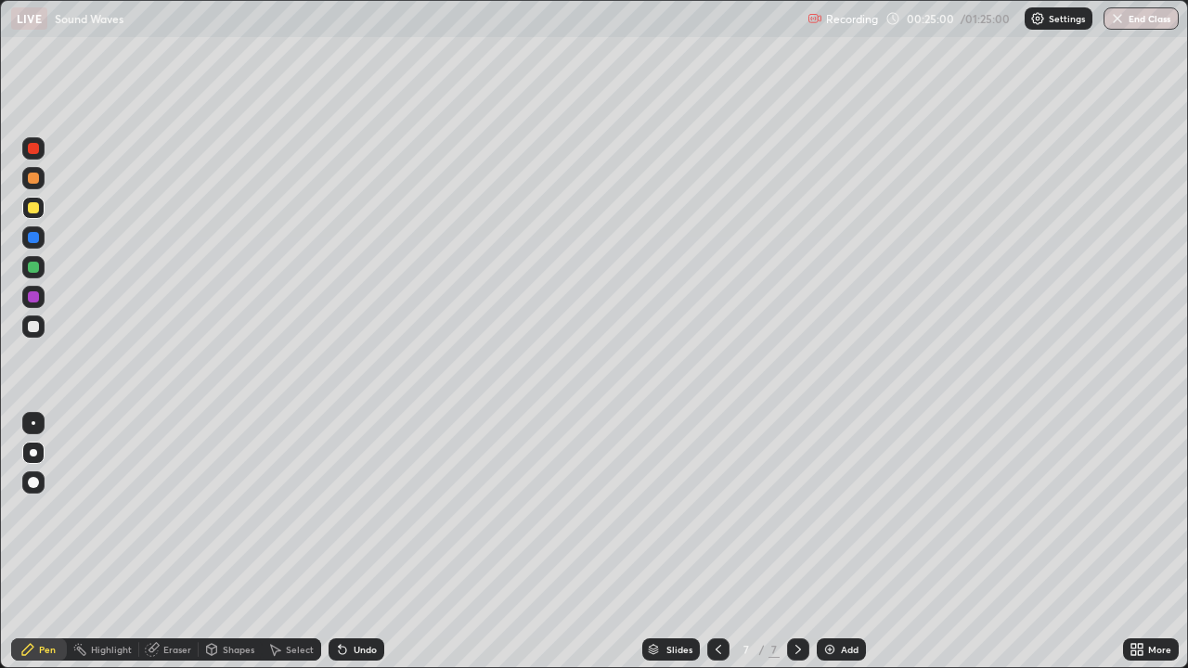
click at [365, 542] on div "Undo" at bounding box center [356, 649] width 56 height 22
click at [36, 327] on div at bounding box center [33, 326] width 11 height 11
click at [232, 542] on div "Shapes" at bounding box center [239, 649] width 32 height 9
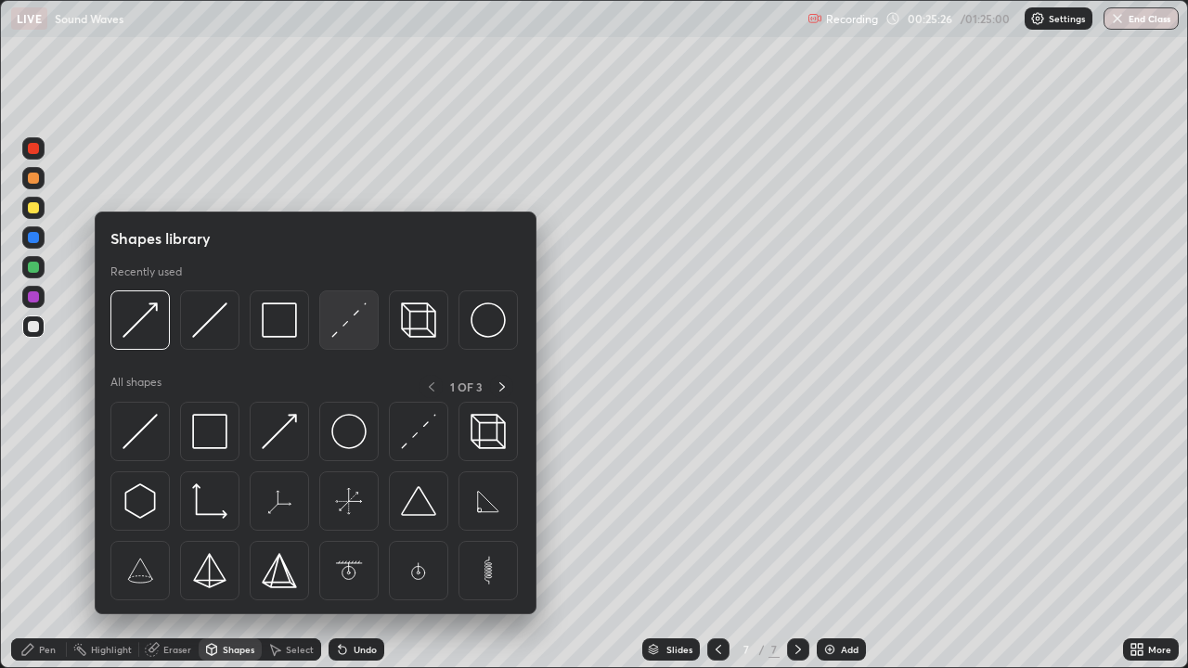
click at [344, 332] on img at bounding box center [348, 319] width 35 height 35
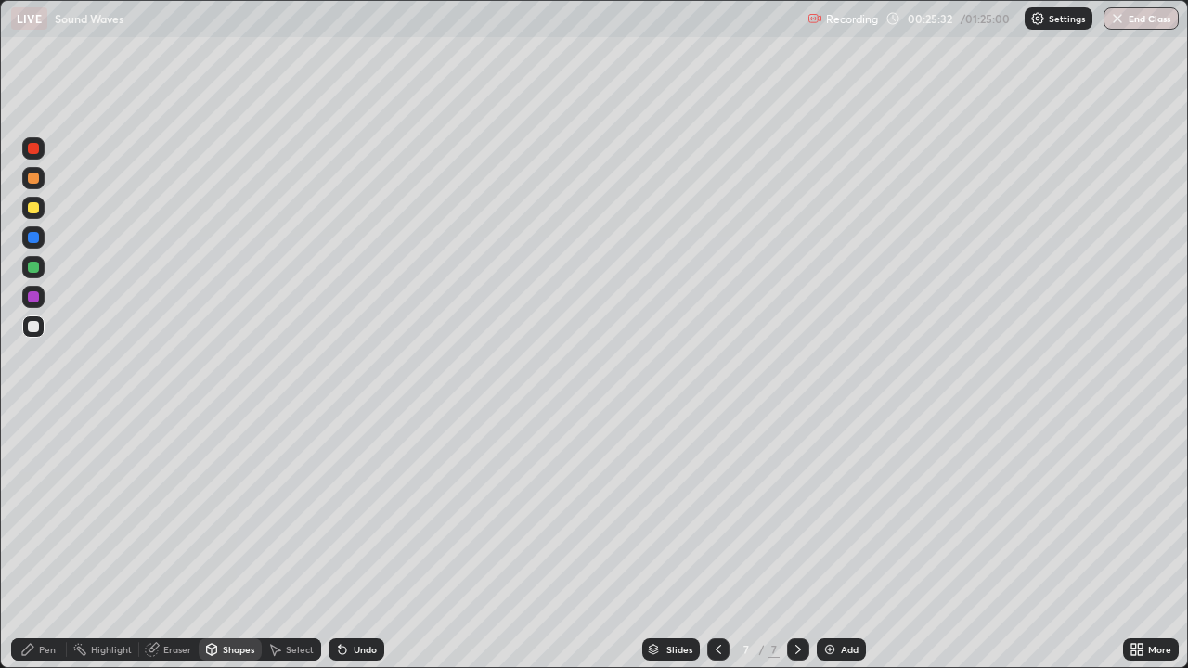
click at [45, 542] on div "Pen" at bounding box center [47, 649] width 17 height 9
click at [33, 423] on div at bounding box center [34, 423] width 4 height 4
click at [353, 542] on div "Undo" at bounding box center [364, 649] width 23 height 9
click at [232, 542] on div "Shapes" at bounding box center [239, 649] width 32 height 9
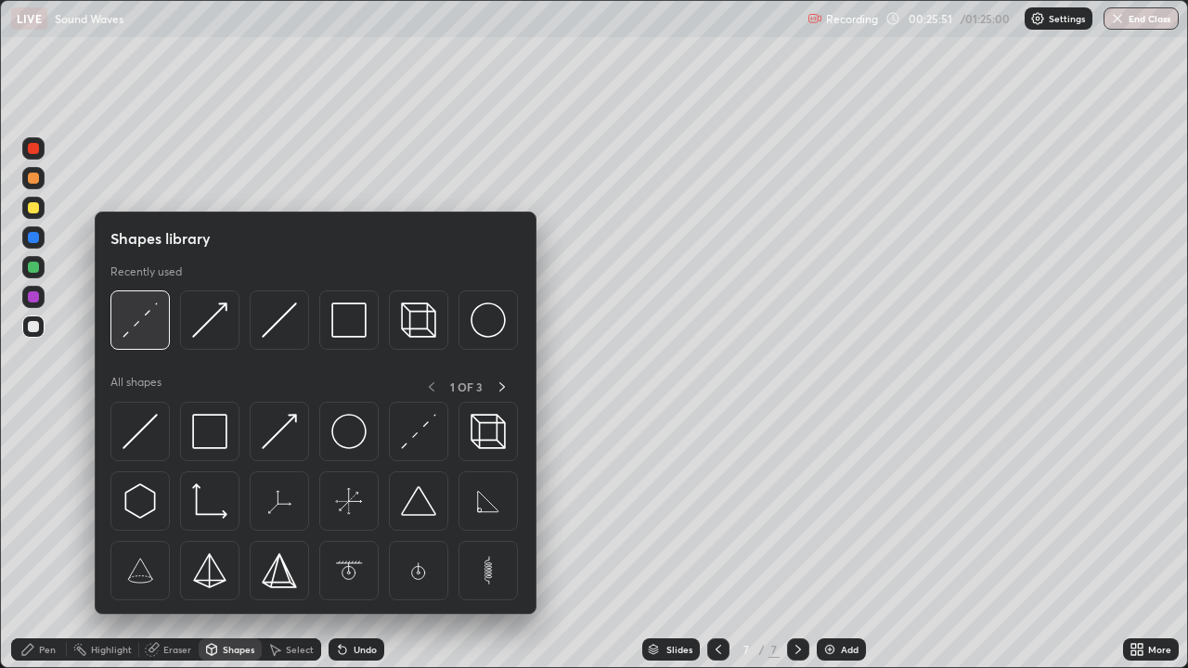
click at [144, 332] on img at bounding box center [139, 319] width 35 height 35
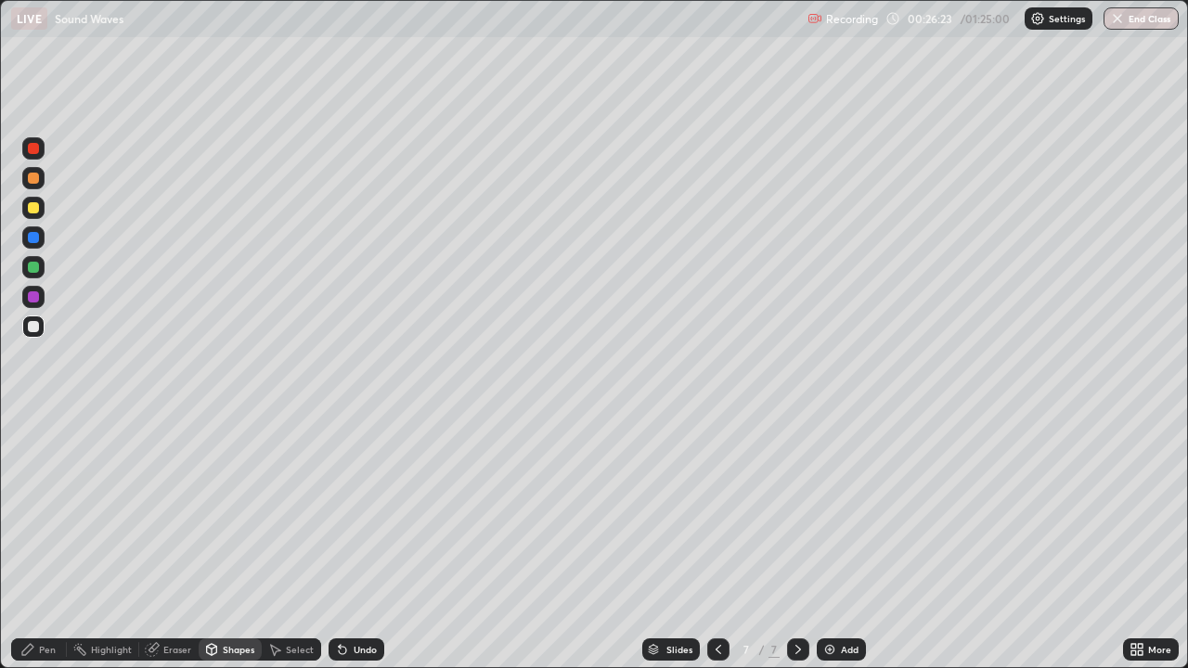
click at [232, 542] on div "Shapes" at bounding box center [230, 649] width 63 height 22
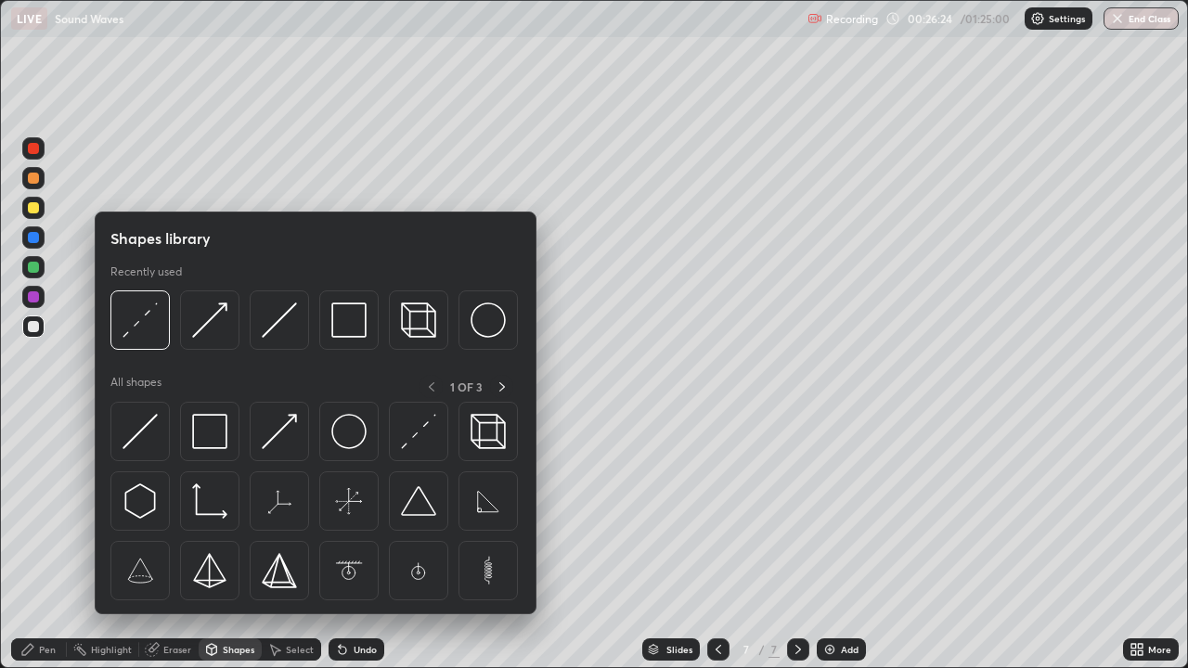
click at [37, 266] on div at bounding box center [33, 267] width 11 height 11
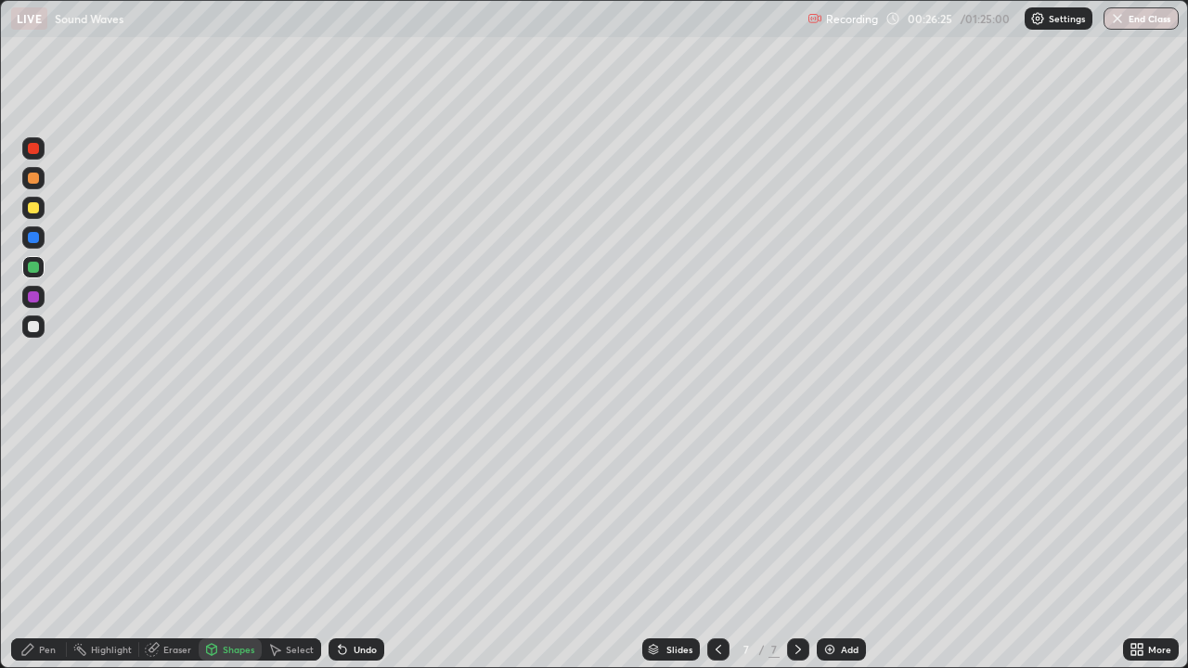
click at [225, 542] on div "Shapes" at bounding box center [239, 649] width 32 height 9
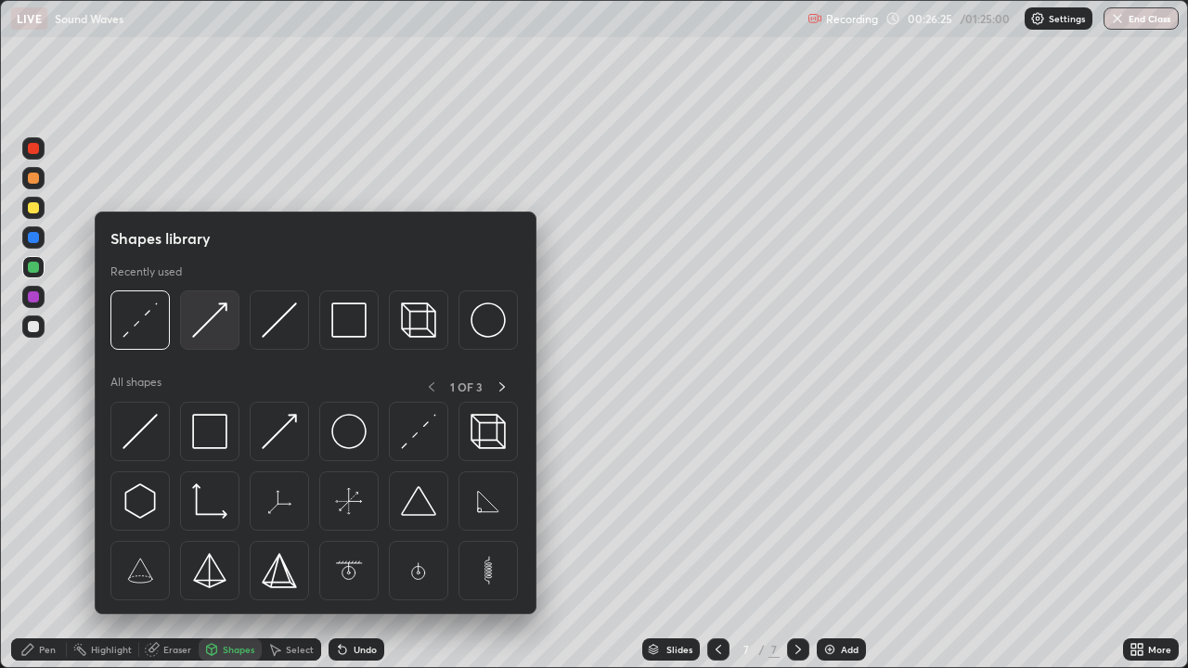
click at [206, 331] on img at bounding box center [209, 319] width 35 height 35
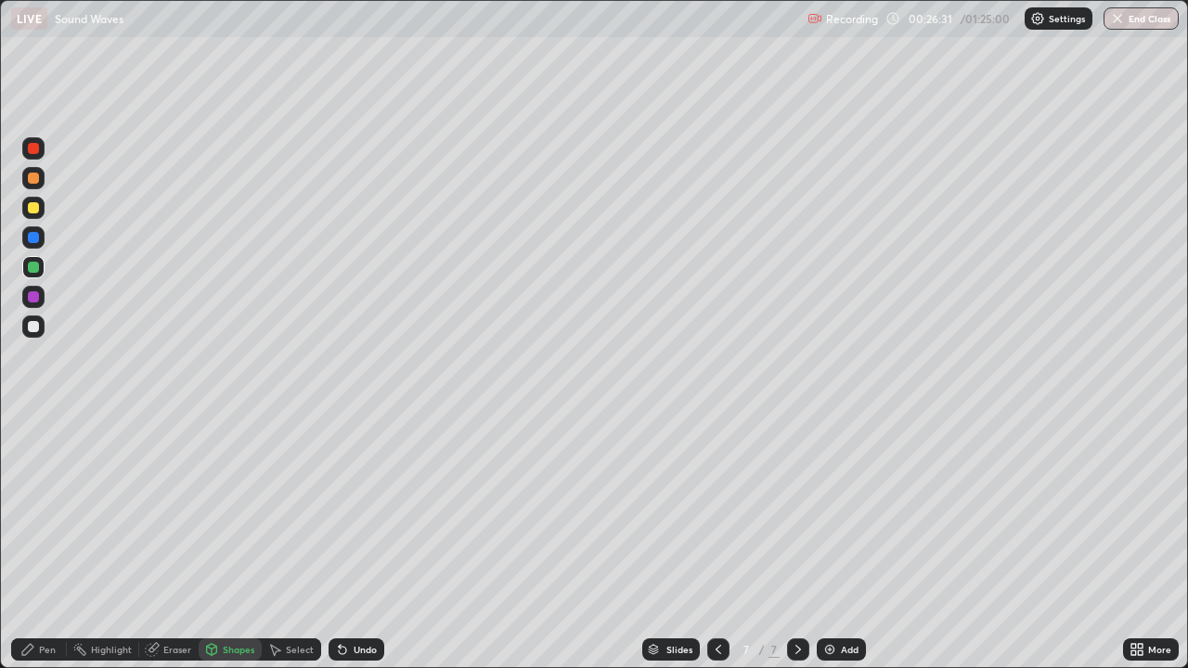
click at [363, 542] on div "Undo" at bounding box center [364, 649] width 23 height 9
click at [49, 542] on div "Pen" at bounding box center [39, 649] width 56 height 22
click at [35, 265] on div at bounding box center [33, 267] width 11 height 11
click at [40, 322] on div at bounding box center [33, 326] width 22 height 22
click at [223, 542] on div "Shapes" at bounding box center [239, 649] width 32 height 9
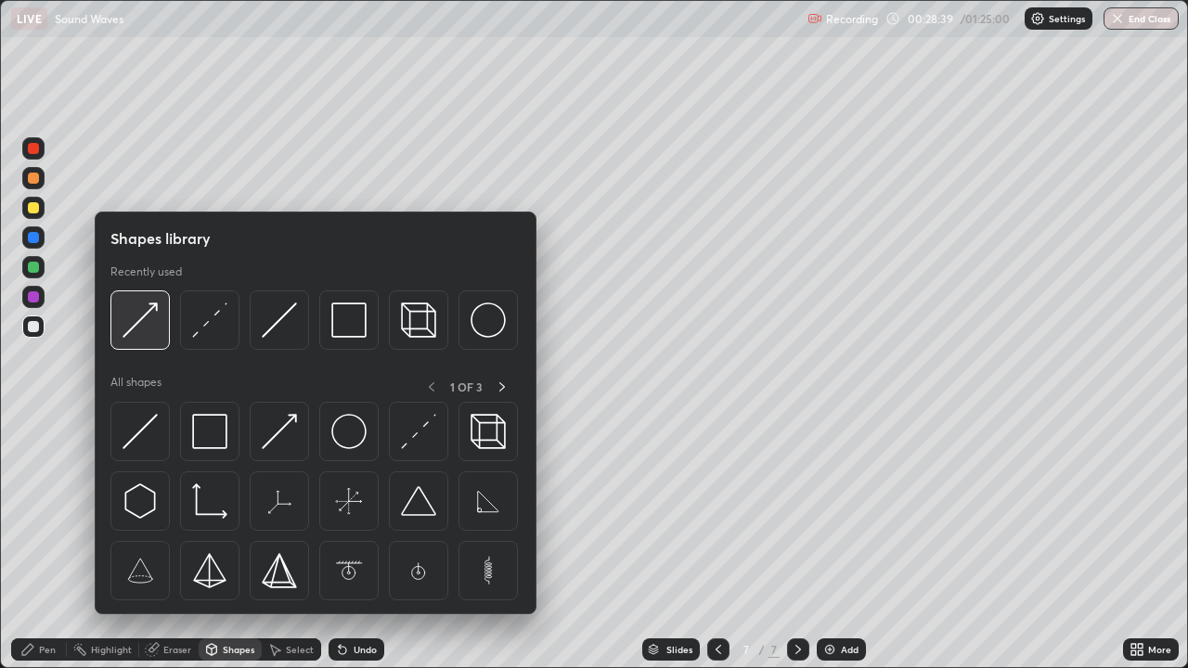
click at [133, 336] on img at bounding box center [139, 319] width 35 height 35
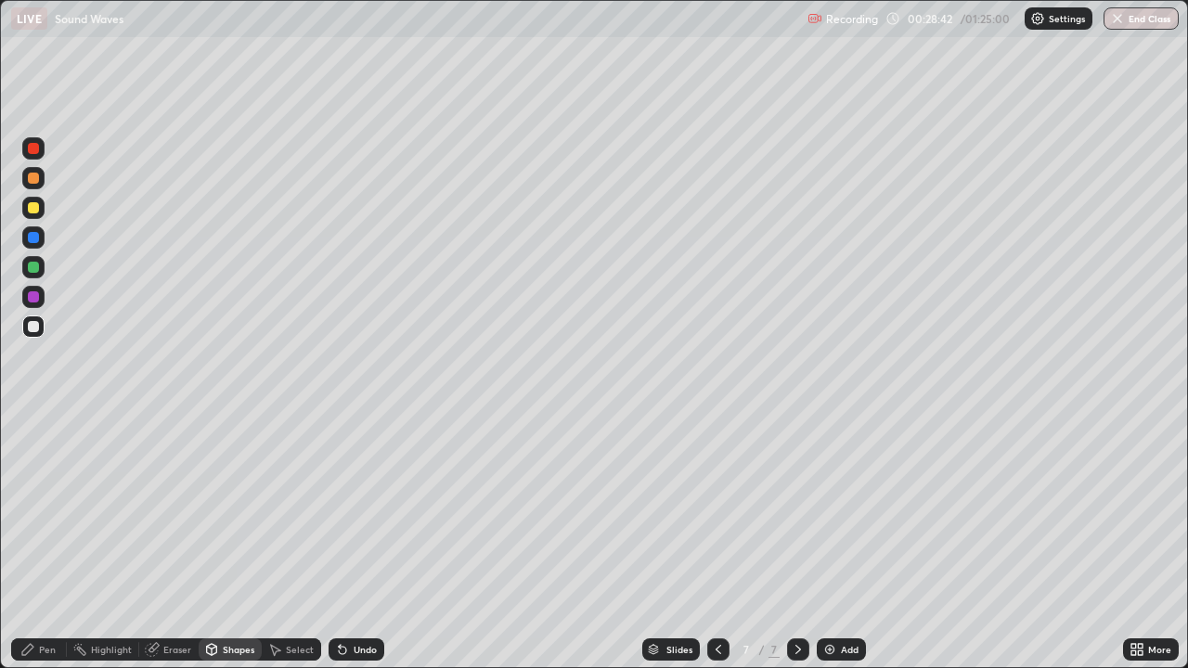
click at [237, 542] on div "Shapes" at bounding box center [230, 649] width 63 height 22
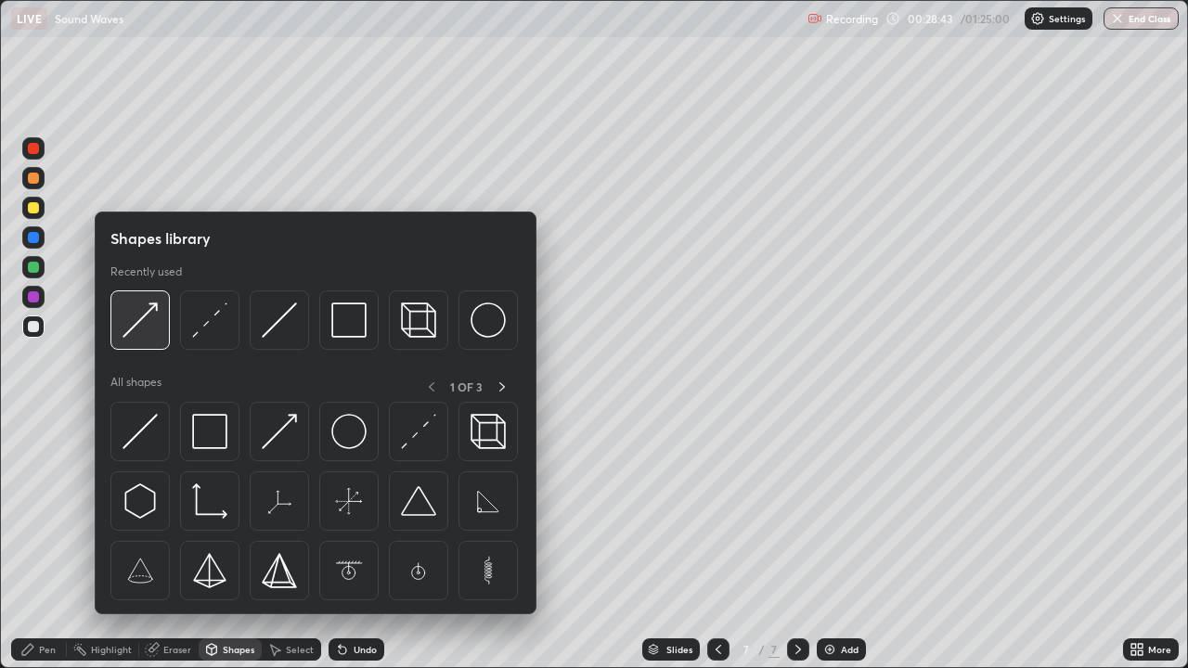
click at [131, 333] on img at bounding box center [139, 319] width 35 height 35
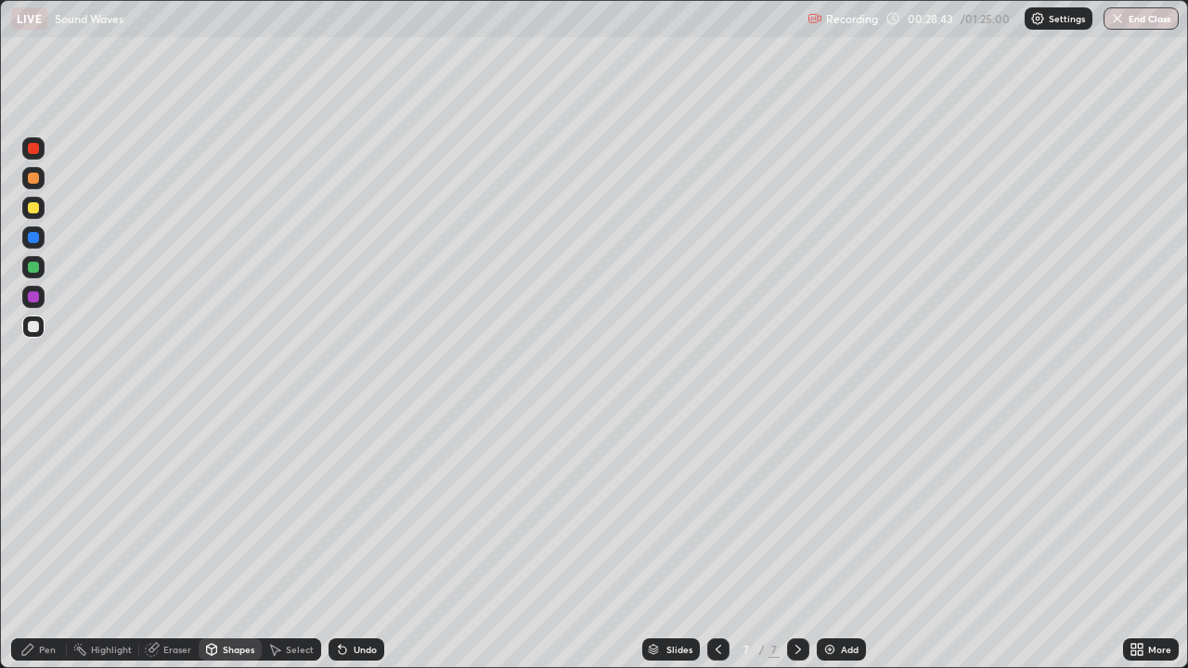
click at [41, 269] on div at bounding box center [33, 267] width 22 height 22
click at [33, 268] on div at bounding box center [33, 267] width 11 height 11
click at [32, 542] on div "Pen" at bounding box center [39, 649] width 56 height 22
click at [44, 215] on div at bounding box center [33, 208] width 22 height 30
click at [350, 542] on div "Undo" at bounding box center [356, 649] width 56 height 22
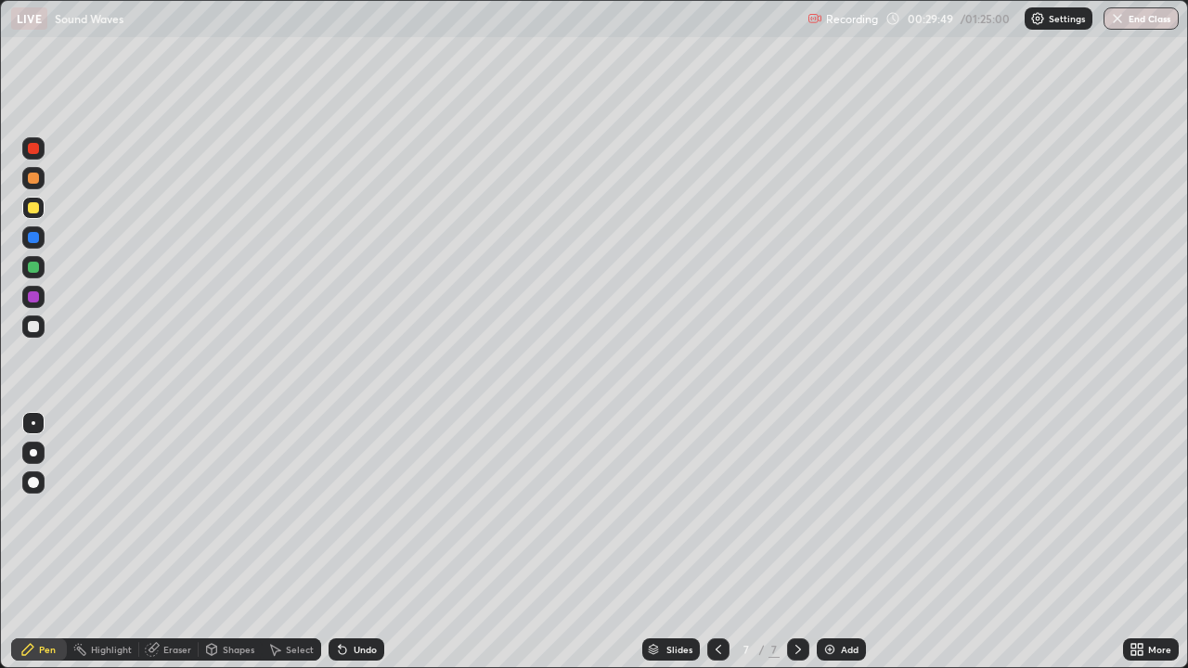
click at [362, 542] on div "Undo" at bounding box center [356, 649] width 56 height 22
click at [38, 337] on div at bounding box center [33, 326] width 22 height 22
click at [32, 237] on div at bounding box center [33, 237] width 11 height 11
click at [34, 211] on div at bounding box center [33, 207] width 11 height 11
click at [33, 206] on div at bounding box center [33, 207] width 11 height 11
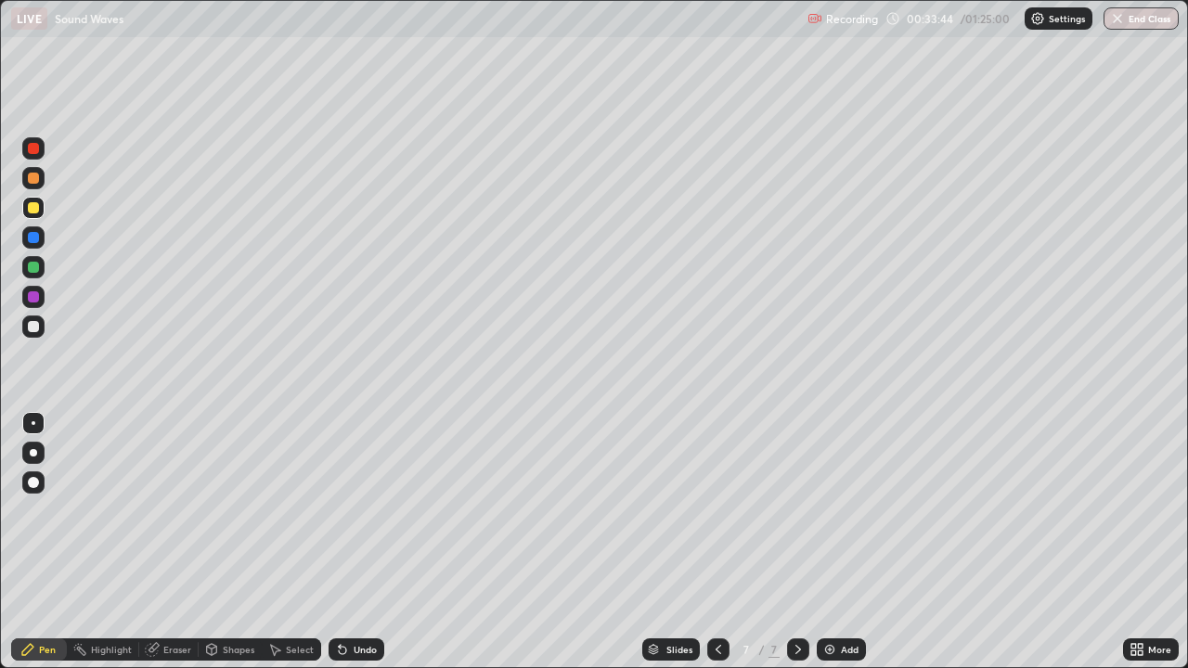
click at [27, 275] on div at bounding box center [33, 267] width 22 height 22
click at [714, 542] on icon at bounding box center [718, 649] width 15 height 15
click at [791, 542] on icon at bounding box center [797, 649] width 15 height 15
click at [41, 327] on div at bounding box center [33, 326] width 22 height 22
click at [39, 333] on div at bounding box center [33, 326] width 22 height 22
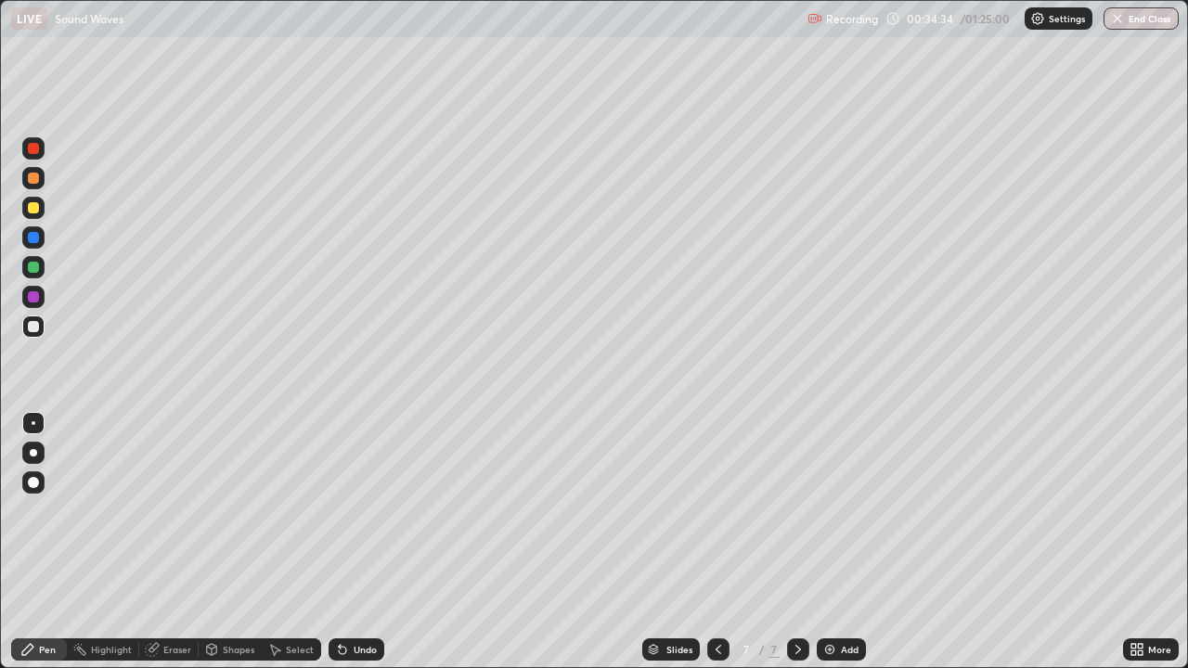
click at [34, 237] on div at bounding box center [33, 237] width 11 height 11
click at [30, 211] on div at bounding box center [33, 207] width 11 height 11
click at [33, 327] on div at bounding box center [33, 326] width 11 height 11
click at [36, 240] on div at bounding box center [33, 237] width 11 height 11
click at [34, 332] on div at bounding box center [33, 326] width 22 height 22
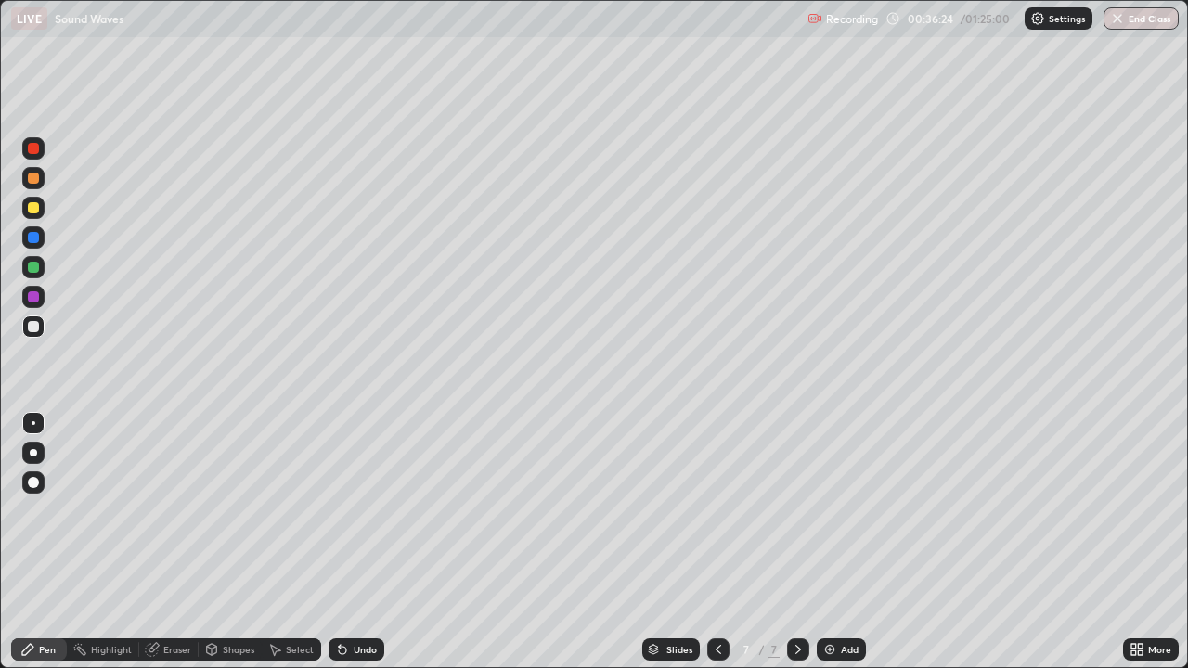
click at [32, 210] on div at bounding box center [33, 207] width 11 height 11
click at [42, 329] on div at bounding box center [33, 326] width 22 height 22
click at [33, 214] on div at bounding box center [33, 208] width 22 height 22
click at [717, 542] on icon at bounding box center [718, 649] width 6 height 9
click at [721, 542] on icon at bounding box center [718, 649] width 15 height 15
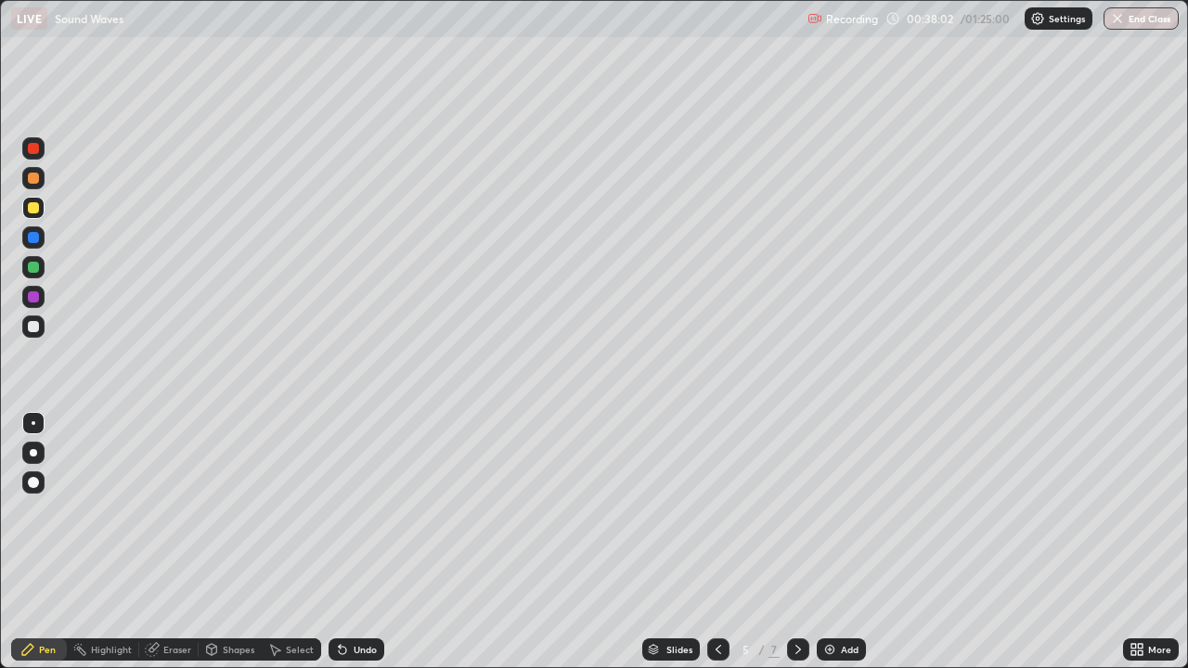
click at [796, 542] on icon at bounding box center [797, 649] width 15 height 15
click at [788, 542] on div at bounding box center [798, 649] width 22 height 22
click at [35, 268] on div at bounding box center [33, 267] width 11 height 11
click at [34, 267] on div at bounding box center [33, 267] width 11 height 11
click at [42, 335] on div at bounding box center [33, 326] width 22 height 22
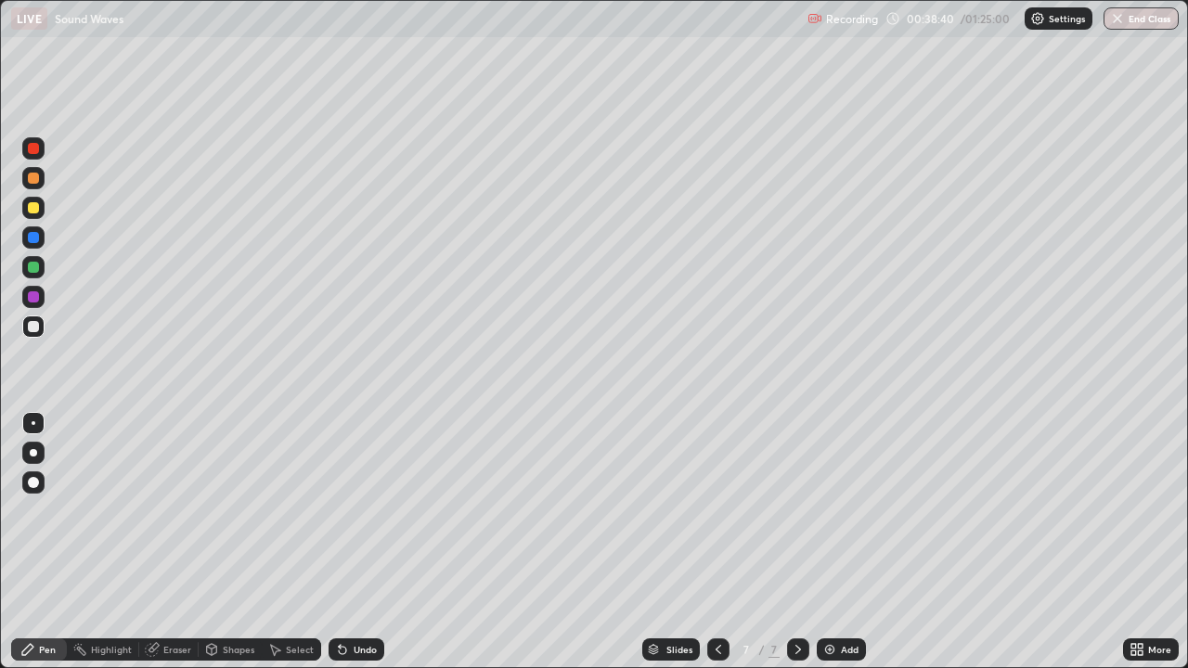
click at [32, 208] on div at bounding box center [33, 207] width 11 height 11
click at [38, 329] on div at bounding box center [33, 326] width 11 height 11
click at [35, 235] on div at bounding box center [33, 237] width 11 height 11
click at [33, 453] on div at bounding box center [33, 452] width 7 height 7
click at [32, 207] on div at bounding box center [33, 207] width 11 height 11
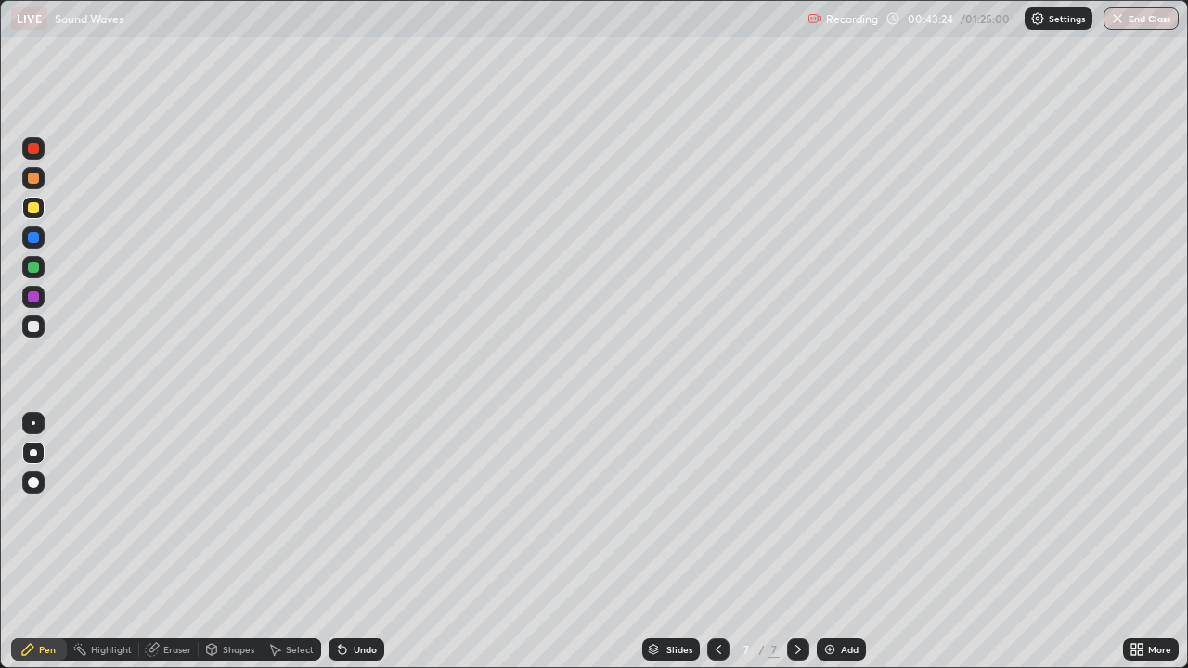
click at [35, 264] on div at bounding box center [33, 267] width 11 height 11
click at [716, 542] on icon at bounding box center [718, 649] width 15 height 15
click at [718, 542] on div at bounding box center [718, 649] width 22 height 22
click at [796, 542] on icon at bounding box center [797, 649] width 15 height 15
click at [795, 542] on div at bounding box center [798, 649] width 22 height 22
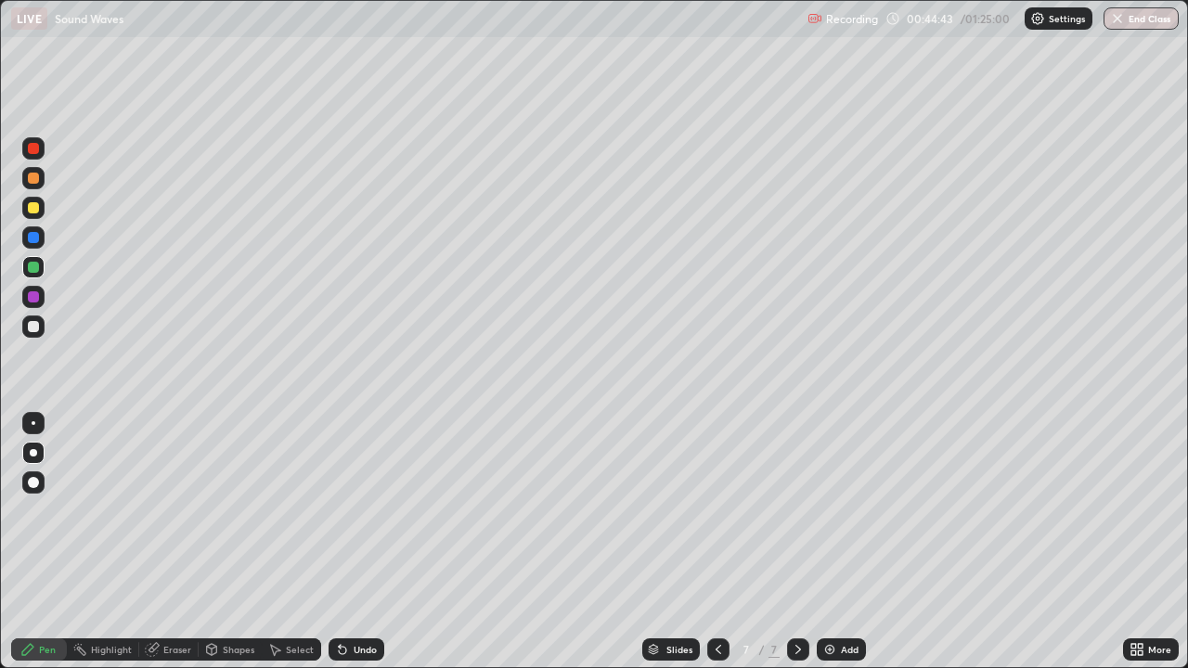
click at [160, 542] on div "Eraser" at bounding box center [168, 649] width 59 height 22
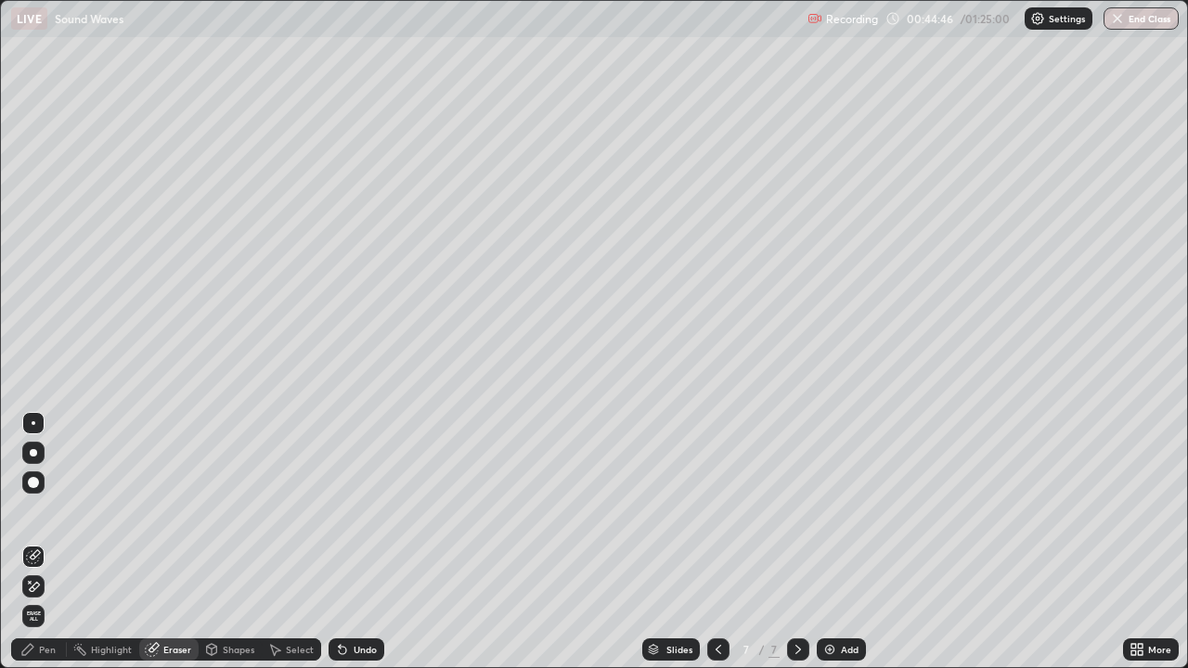
click at [39, 542] on div "Pen" at bounding box center [39, 649] width 56 height 22
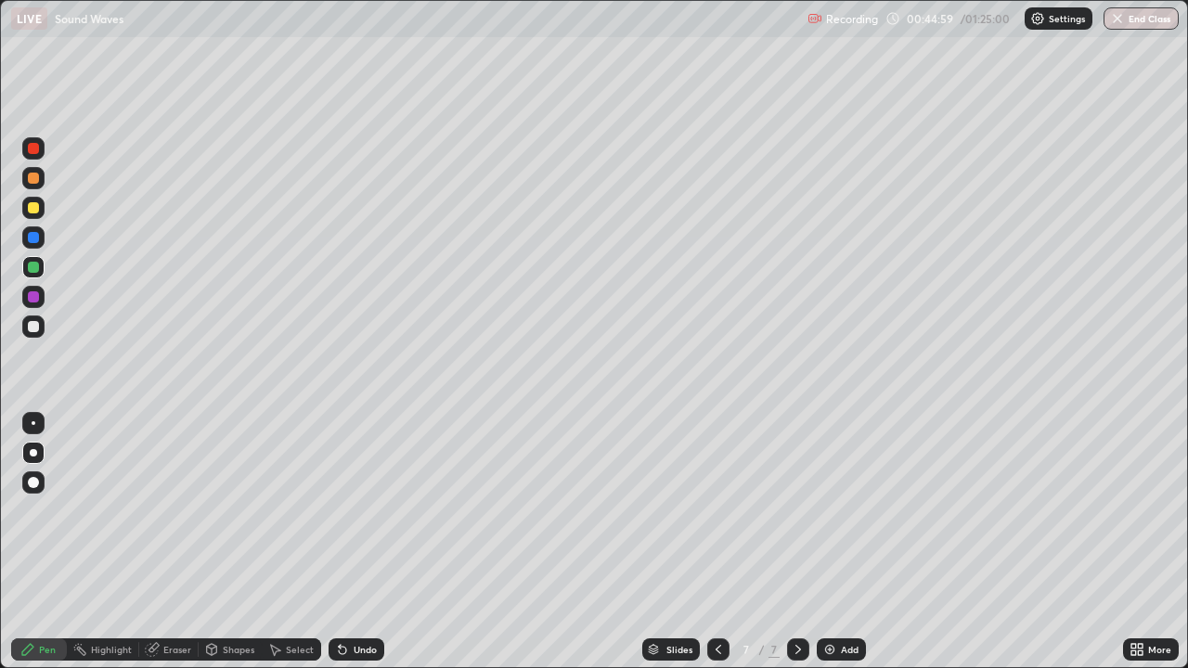
click at [163, 542] on div "Eraser" at bounding box center [177, 649] width 28 height 9
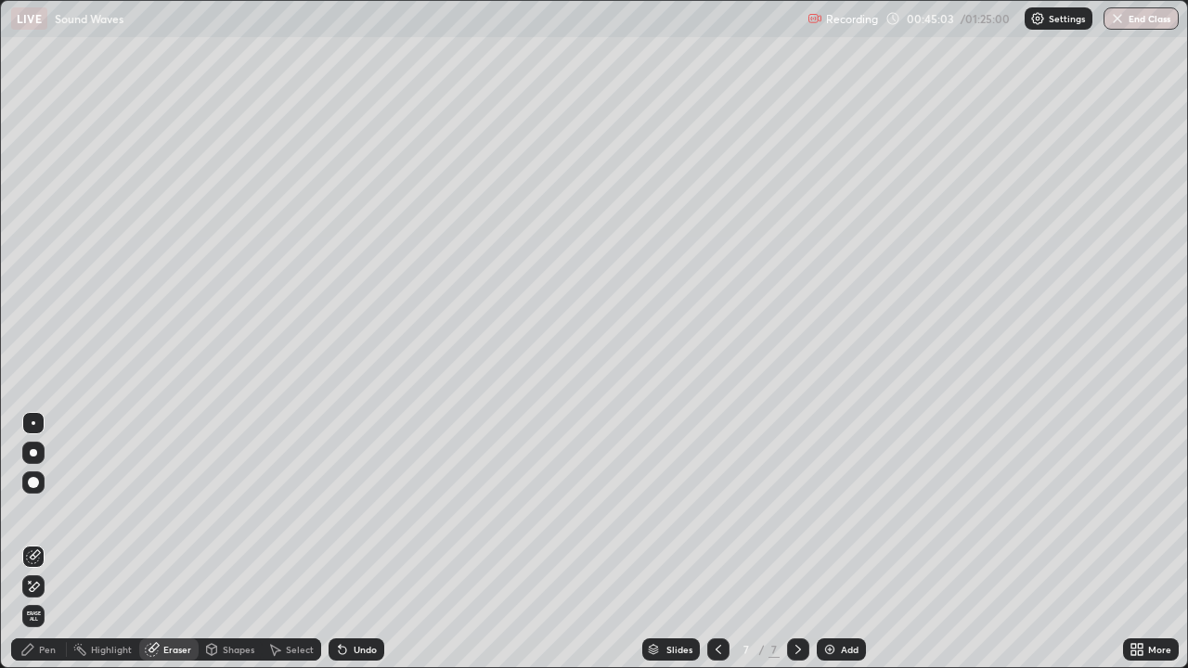
click at [37, 542] on div "Pen" at bounding box center [39, 649] width 56 height 22
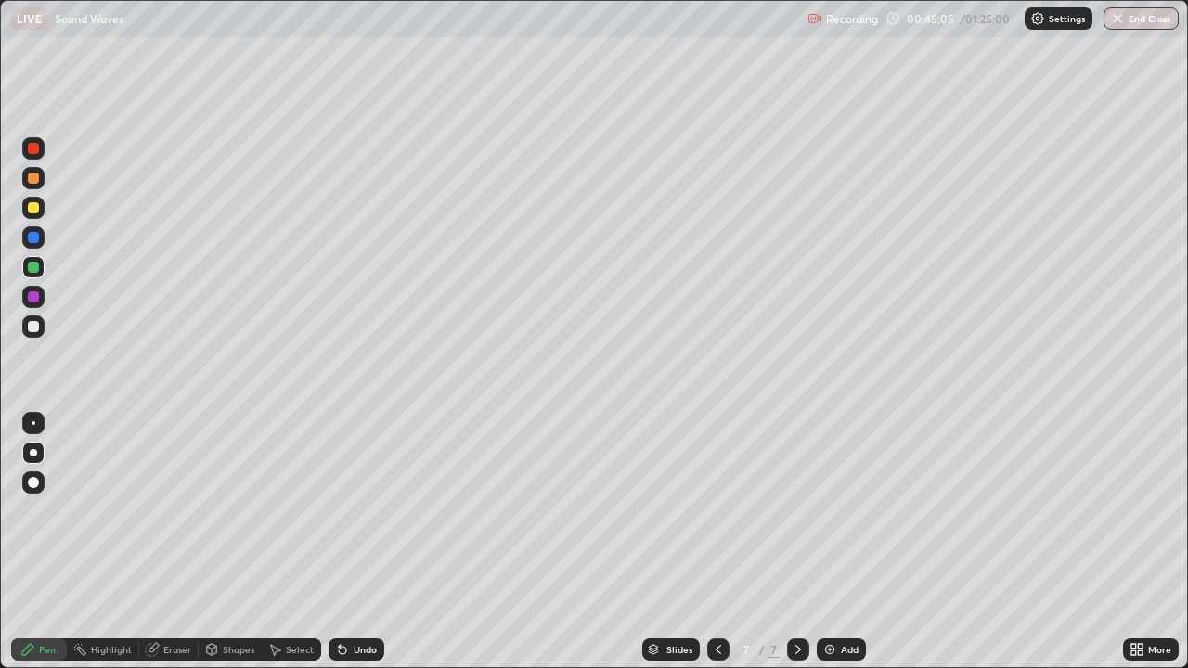
click at [31, 229] on div at bounding box center [33, 237] width 22 height 22
click at [173, 542] on div "Eraser" at bounding box center [177, 649] width 28 height 9
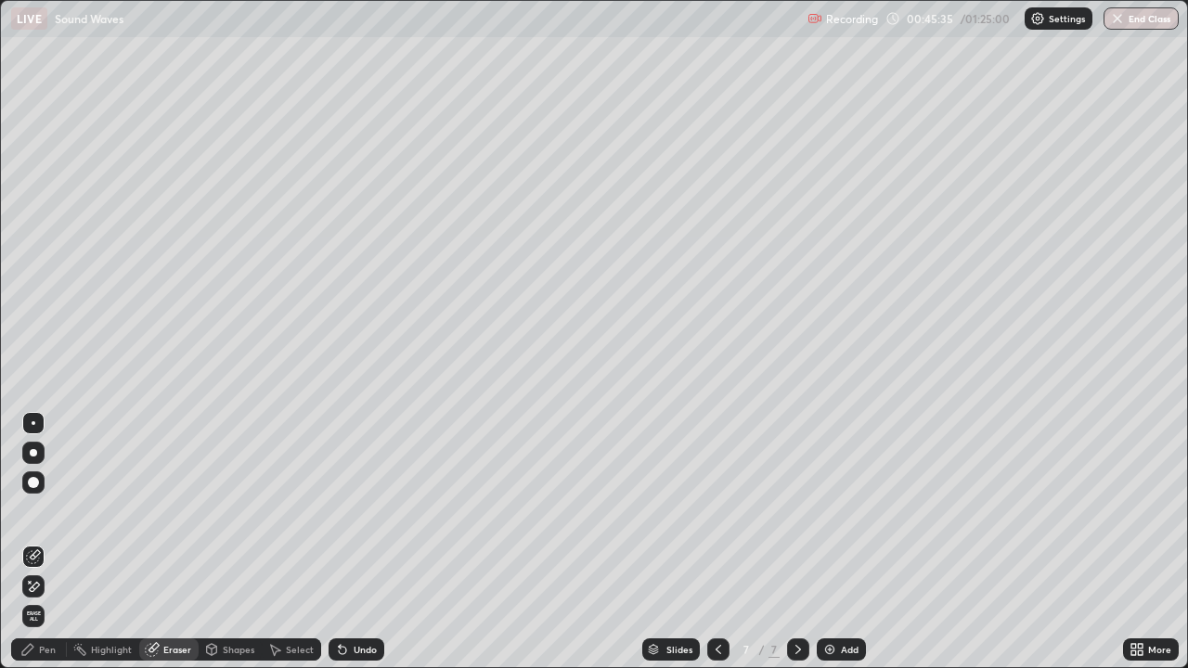
click at [38, 542] on div "Pen" at bounding box center [39, 649] width 56 height 22
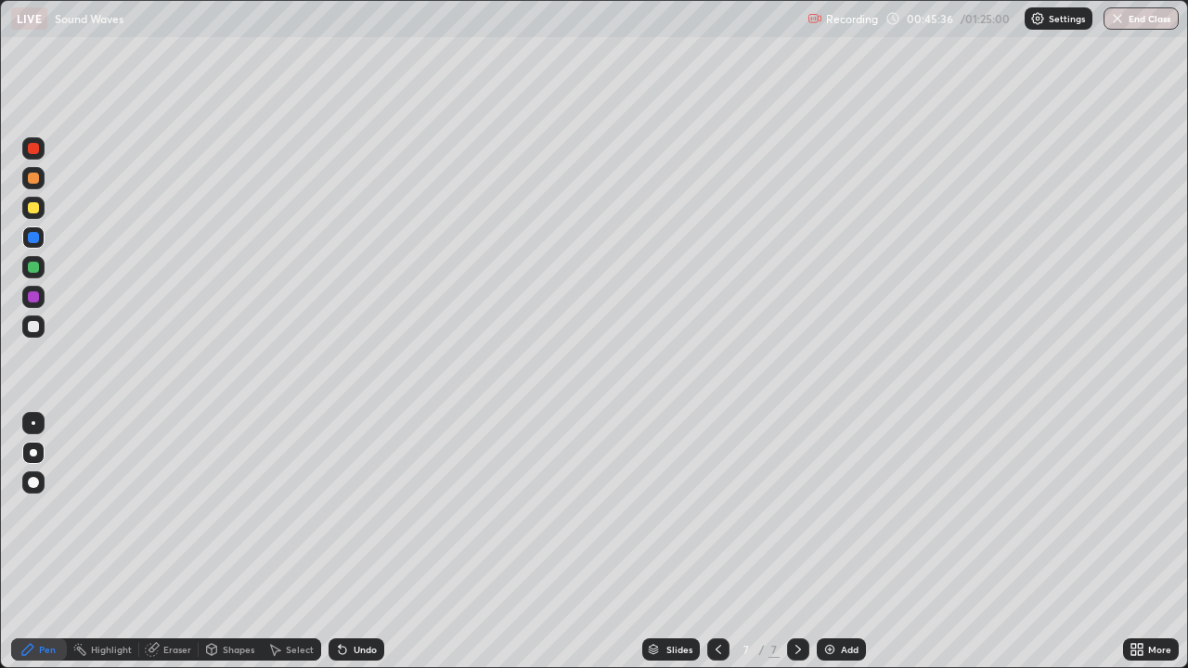
click at [32, 238] on div at bounding box center [33, 237] width 11 height 11
click at [348, 542] on div "Undo" at bounding box center [356, 649] width 56 height 22
click at [351, 542] on div "Undo" at bounding box center [356, 649] width 56 height 22
click at [29, 263] on div at bounding box center [33, 267] width 11 height 11
click at [32, 237] on div at bounding box center [33, 237] width 11 height 11
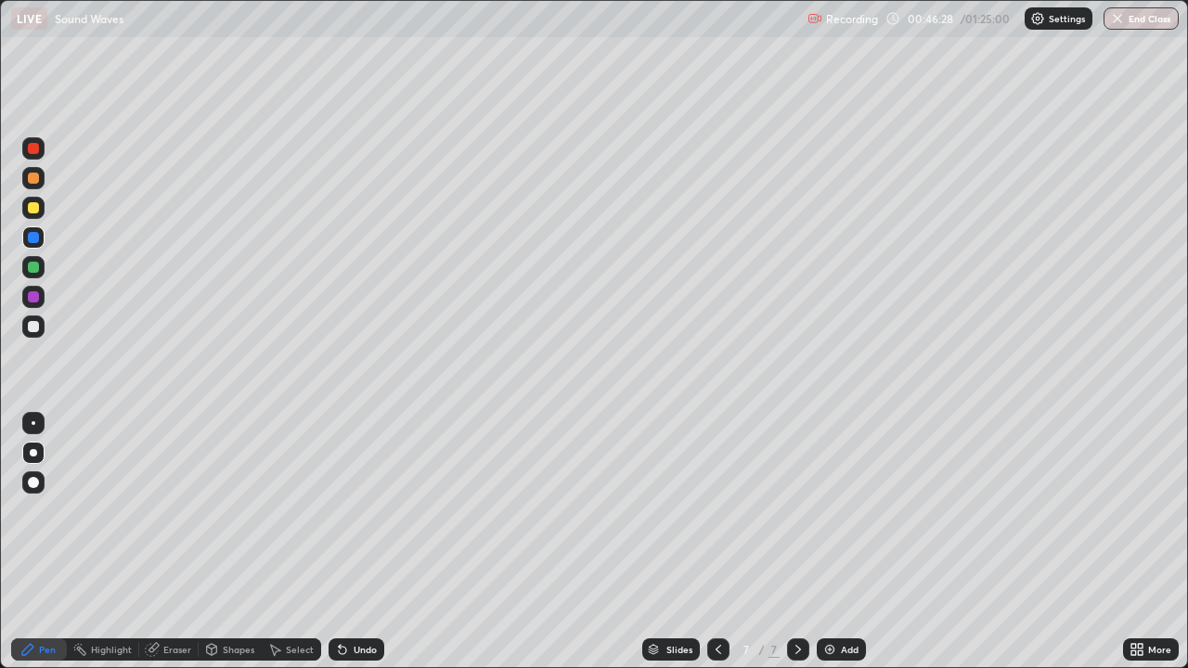
click at [25, 209] on div at bounding box center [33, 208] width 22 height 22
click at [36, 331] on div at bounding box center [33, 326] width 11 height 11
click at [0, 520] on div "Setting up your live class" at bounding box center [594, 334] width 1188 height 668
click at [347, 542] on div "Undo" at bounding box center [356, 649] width 56 height 22
click at [340, 542] on icon at bounding box center [342, 650] width 7 height 7
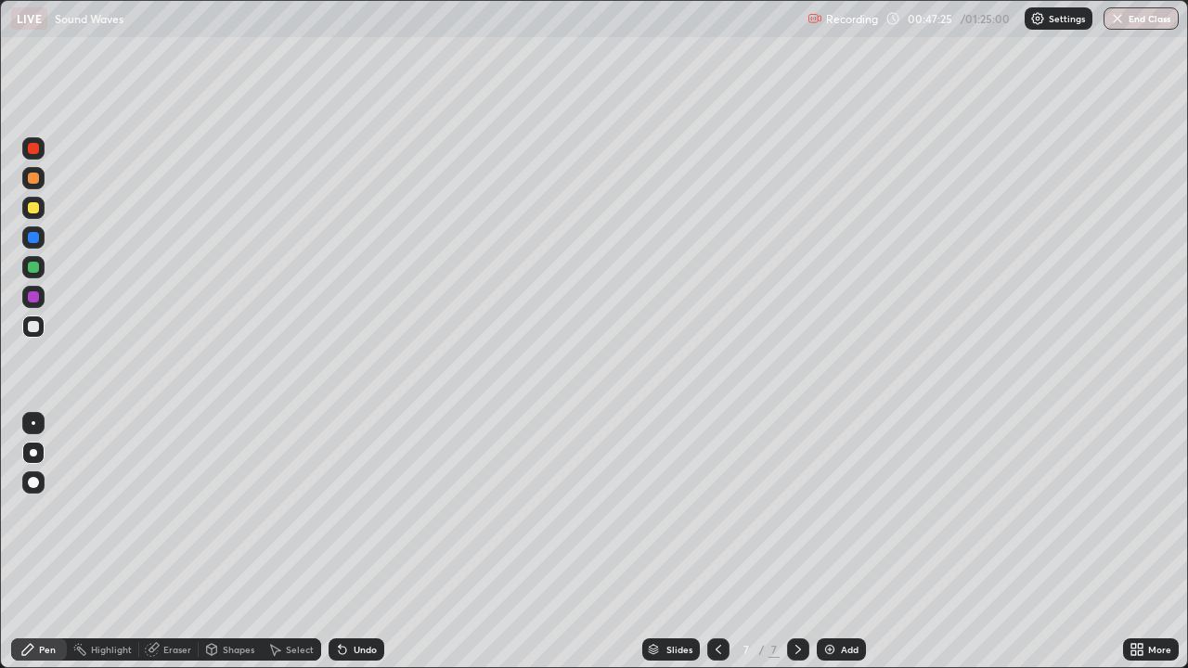
click at [349, 542] on div "Undo" at bounding box center [356, 649] width 56 height 22
click at [353, 542] on div "Undo" at bounding box center [356, 649] width 56 height 22
click at [354, 542] on div "Undo" at bounding box center [352, 649] width 63 height 37
click at [353, 542] on div "Undo" at bounding box center [356, 649] width 56 height 22
click at [353, 542] on div "Undo" at bounding box center [364, 649] width 23 height 9
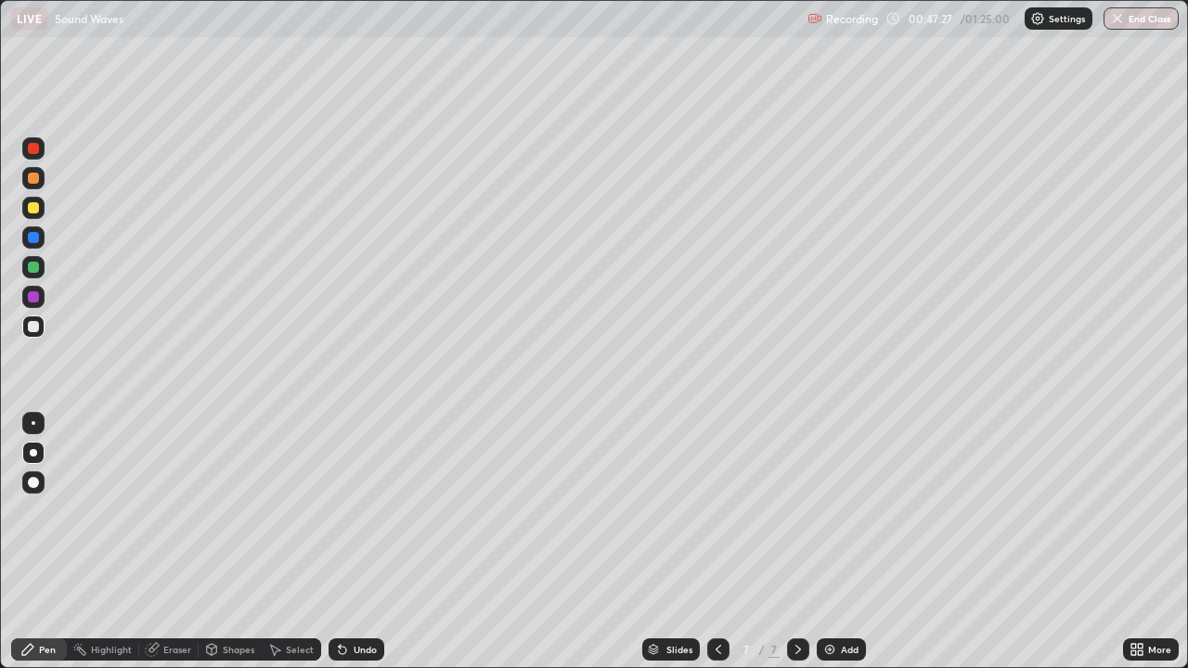
click at [348, 542] on div "Undo" at bounding box center [356, 649] width 56 height 22
click at [350, 542] on div "Undo" at bounding box center [356, 649] width 56 height 22
click at [353, 542] on div "Undo" at bounding box center [364, 649] width 23 height 9
click at [347, 542] on div "Undo" at bounding box center [356, 649] width 56 height 22
click at [346, 542] on icon at bounding box center [342, 649] width 15 height 15
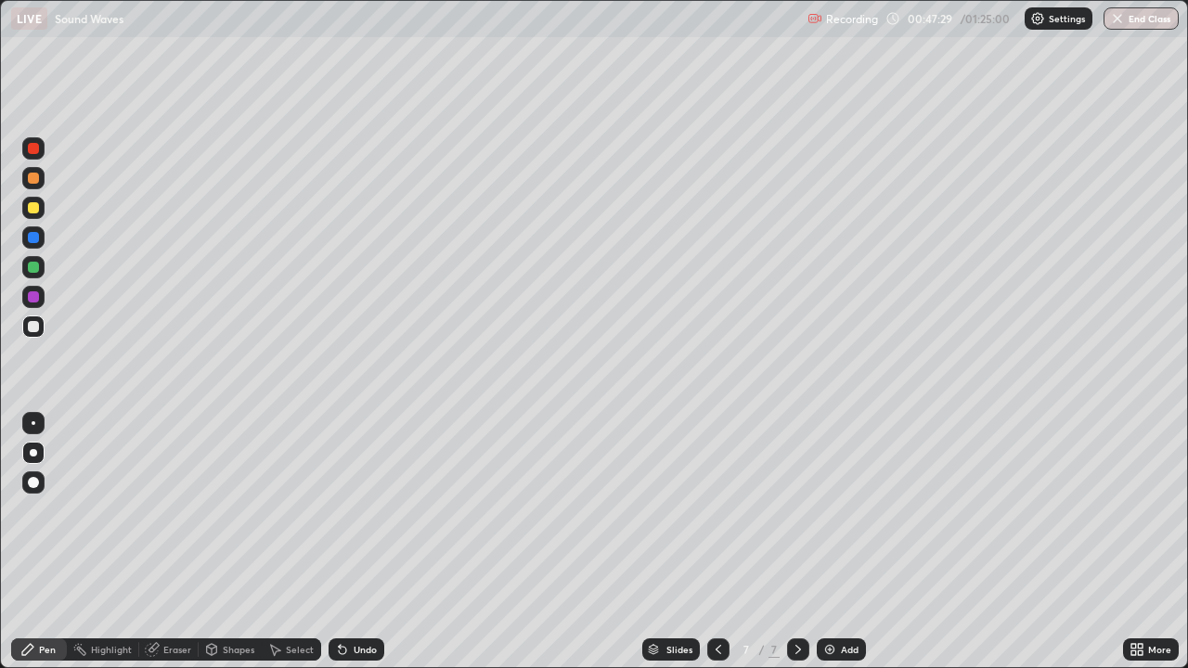
click at [345, 542] on icon at bounding box center [342, 649] width 15 height 15
click at [351, 542] on div "Undo" at bounding box center [356, 649] width 56 height 22
click at [352, 542] on div "Undo" at bounding box center [356, 649] width 56 height 22
click at [353, 542] on div "Undo" at bounding box center [356, 649] width 56 height 22
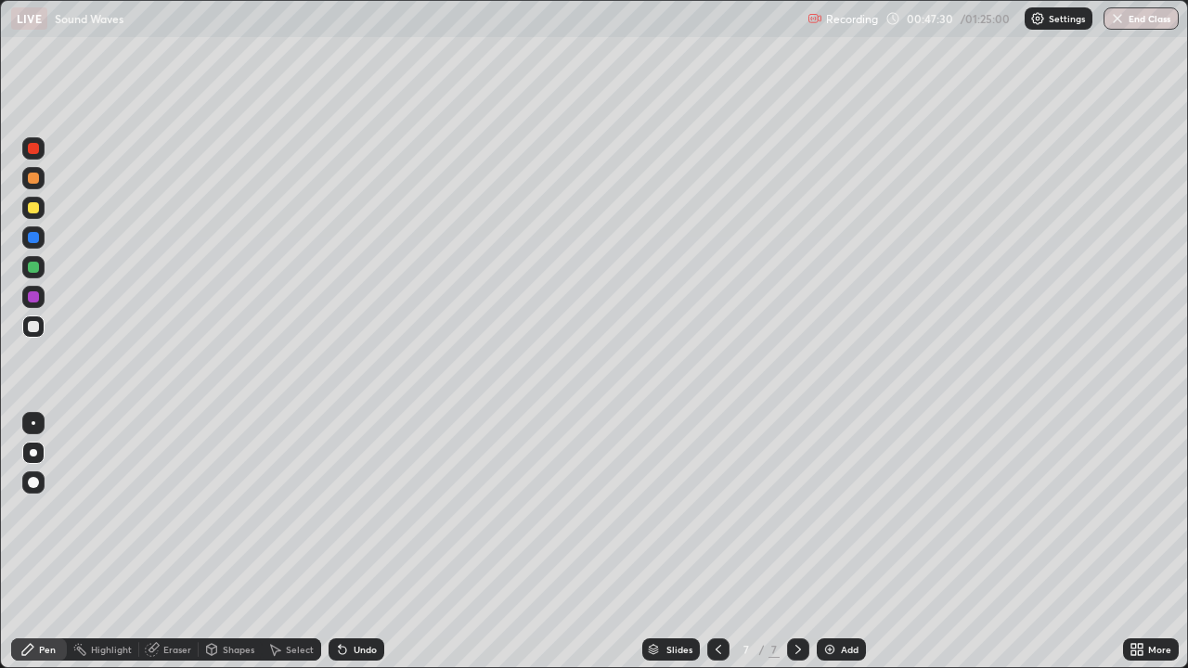
click at [354, 542] on div "Undo" at bounding box center [356, 649] width 56 height 22
click at [350, 542] on div "Undo" at bounding box center [356, 649] width 56 height 22
click at [347, 542] on div "Undo" at bounding box center [356, 649] width 56 height 22
click at [349, 542] on div "Undo" at bounding box center [356, 649] width 56 height 22
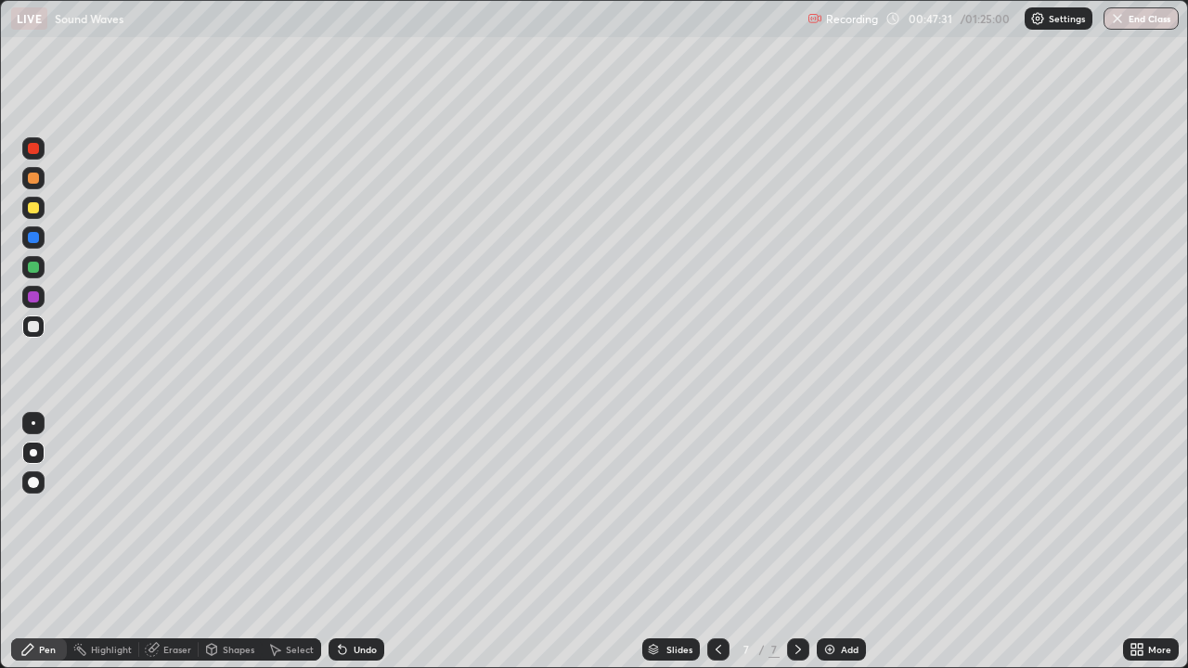
click at [350, 542] on div "Undo" at bounding box center [356, 649] width 56 height 22
click at [348, 542] on div "Undo" at bounding box center [356, 649] width 56 height 22
click at [352, 542] on div "Undo" at bounding box center [356, 649] width 56 height 22
click at [354, 542] on div "Undo" at bounding box center [356, 649] width 56 height 22
click at [357, 542] on div "Undo" at bounding box center [364, 649] width 23 height 9
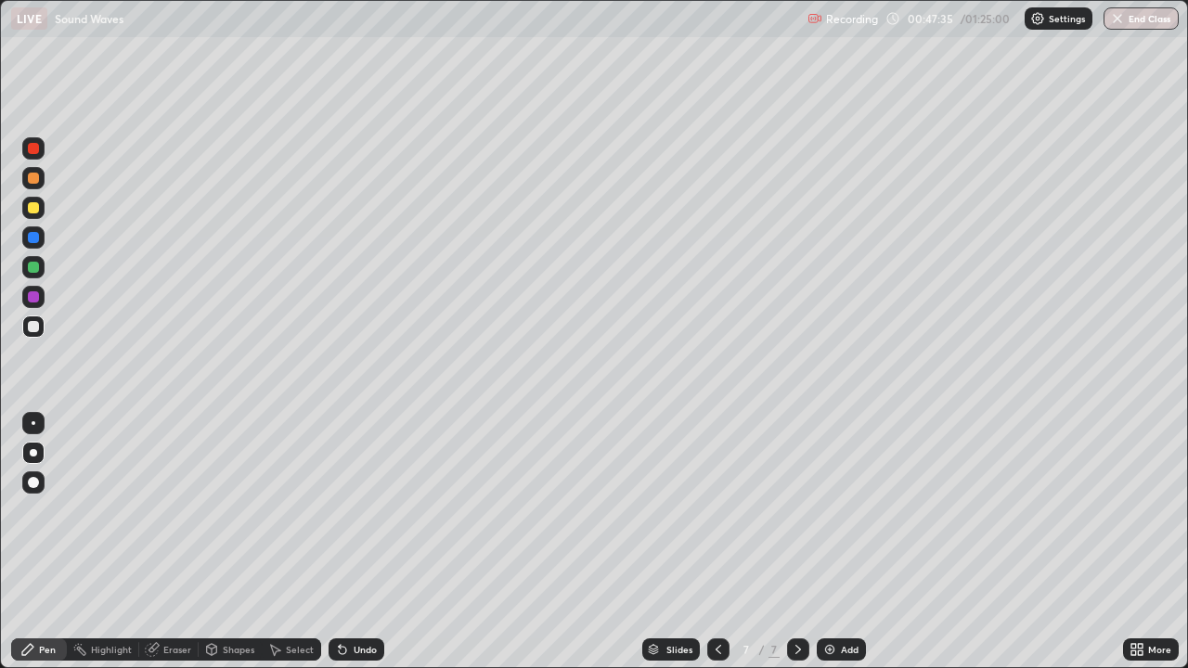
click at [358, 542] on div "Undo" at bounding box center [356, 649] width 56 height 22
click at [354, 542] on div "Undo" at bounding box center [356, 649] width 56 height 22
click at [351, 542] on div "Undo" at bounding box center [356, 649] width 56 height 22
click at [32, 208] on div at bounding box center [33, 207] width 11 height 11
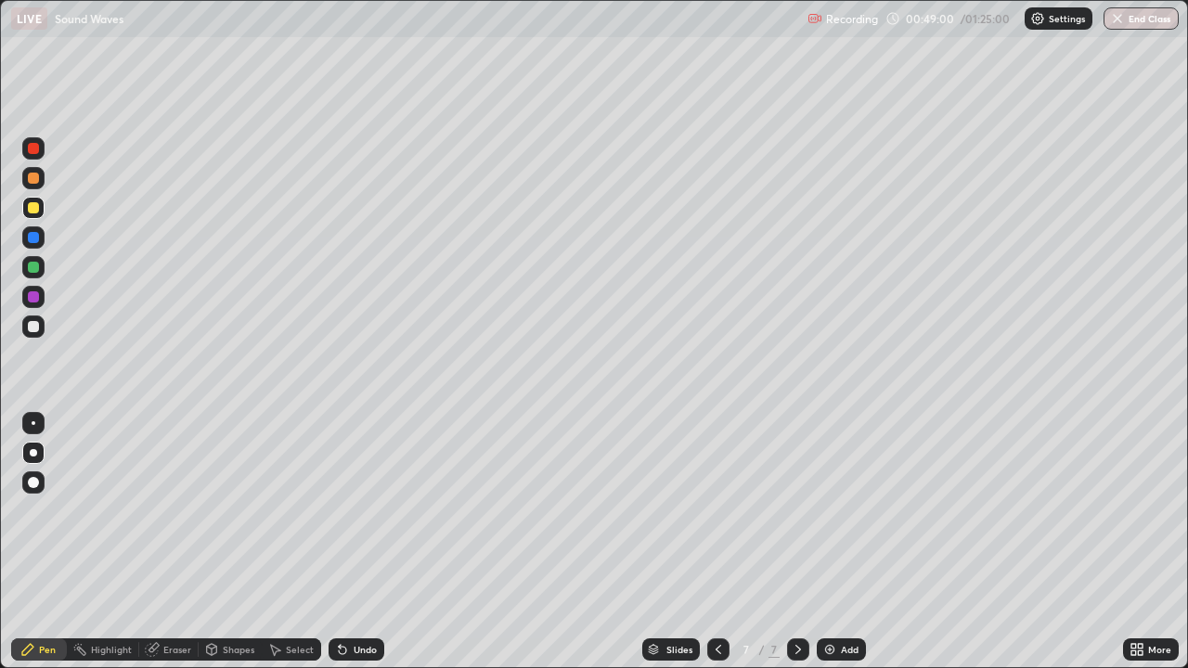
click at [163, 542] on div "Eraser" at bounding box center [168, 649] width 59 height 22
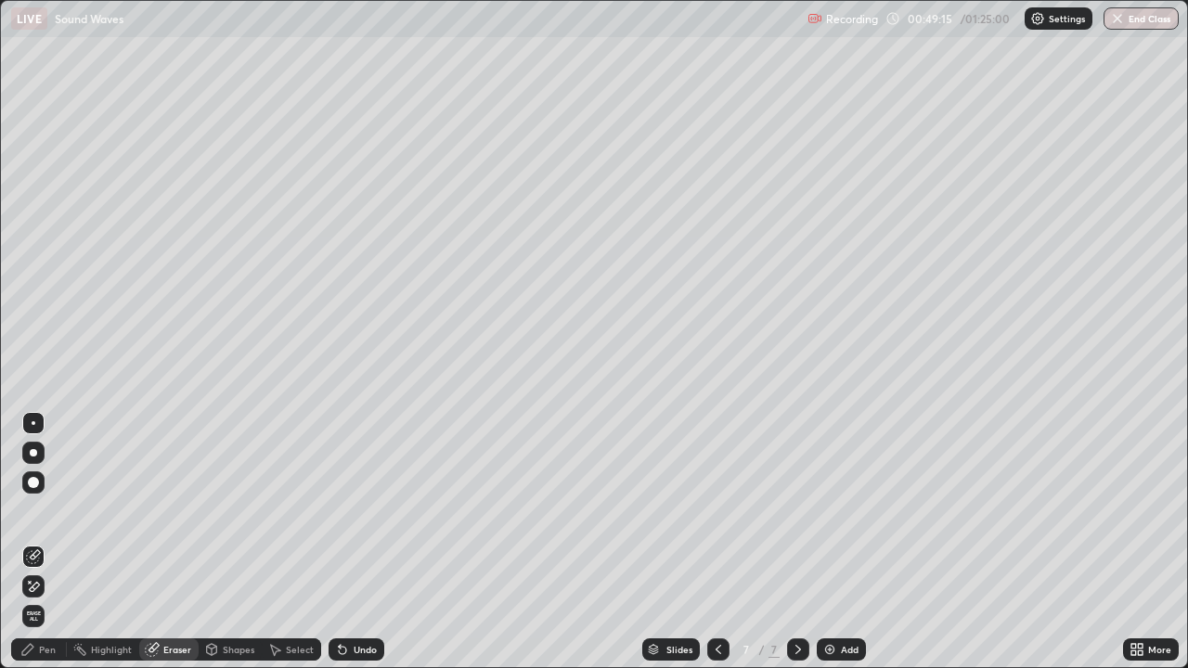
click at [35, 450] on div at bounding box center [33, 452] width 7 height 7
click at [828, 542] on img at bounding box center [829, 649] width 15 height 15
click at [46, 542] on div "Pen" at bounding box center [39, 649] width 56 height 22
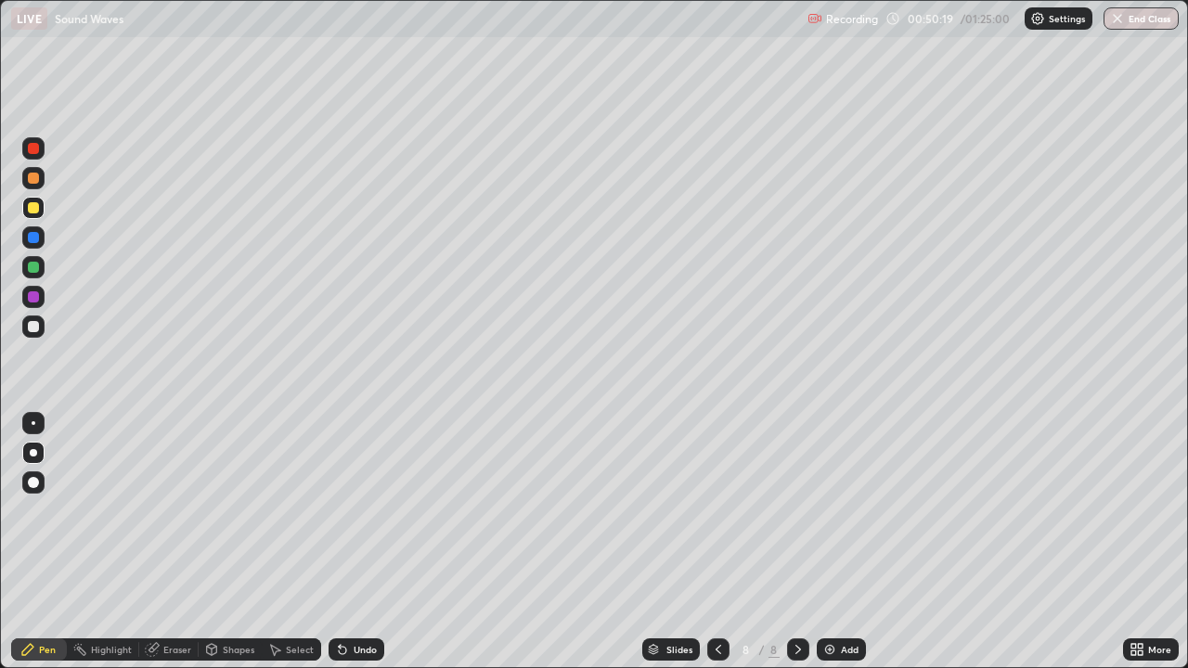
click at [36, 323] on div at bounding box center [33, 326] width 11 height 11
click at [364, 542] on div "Undo" at bounding box center [364, 649] width 23 height 9
click at [359, 542] on div "Undo" at bounding box center [356, 649] width 56 height 22
click at [360, 542] on div "Undo" at bounding box center [356, 649] width 56 height 22
click at [355, 542] on div "Undo" at bounding box center [356, 649] width 56 height 22
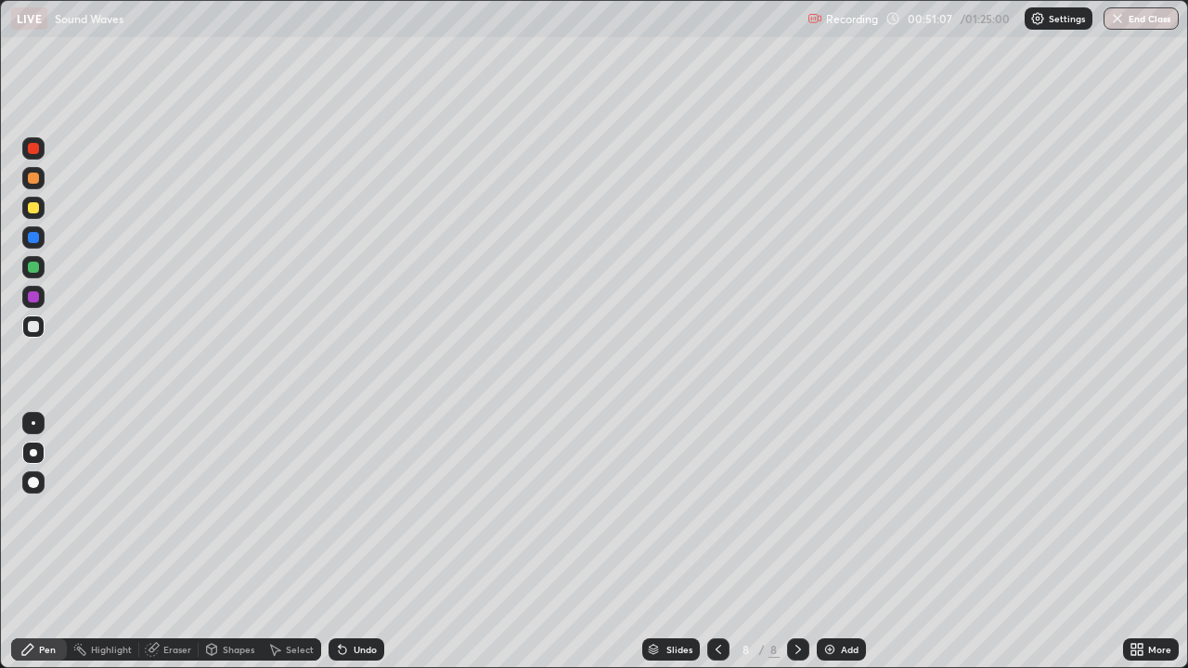
click at [363, 542] on div "Undo" at bounding box center [364, 649] width 23 height 9
click at [360, 542] on div "Undo" at bounding box center [364, 649] width 23 height 9
click at [358, 542] on div "Undo" at bounding box center [364, 649] width 23 height 9
click at [828, 542] on img at bounding box center [829, 649] width 15 height 15
click at [40, 215] on div at bounding box center [33, 208] width 22 height 22
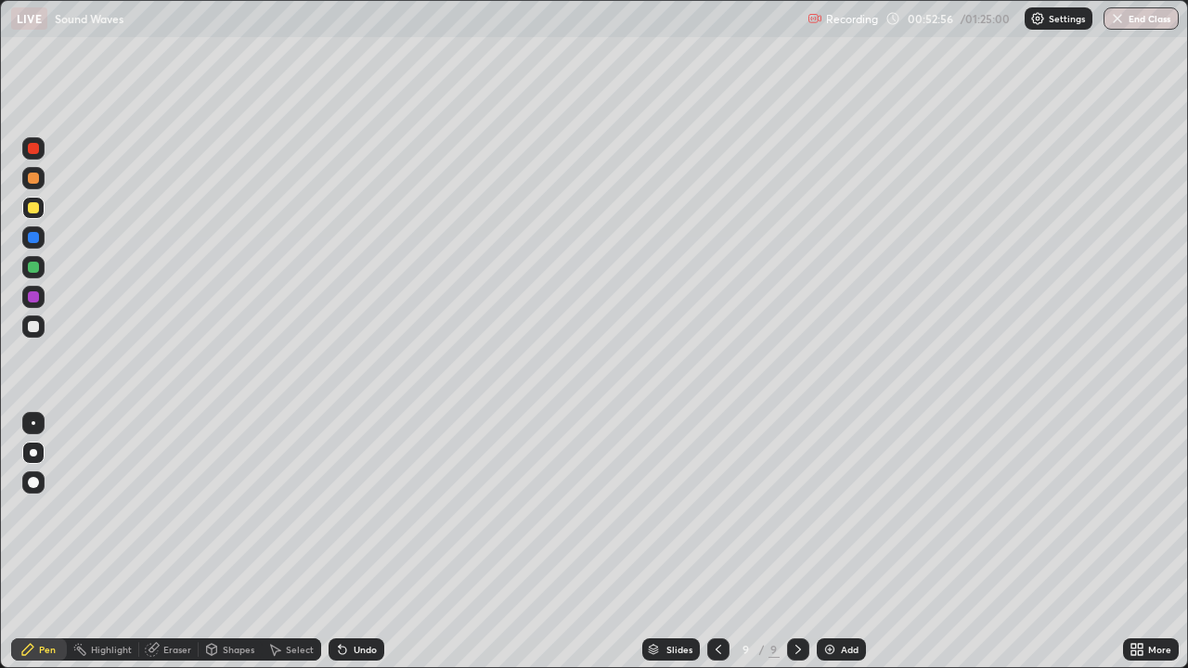
click at [40, 325] on div at bounding box center [33, 326] width 22 height 22
click at [175, 542] on div "Eraser" at bounding box center [168, 649] width 59 height 37
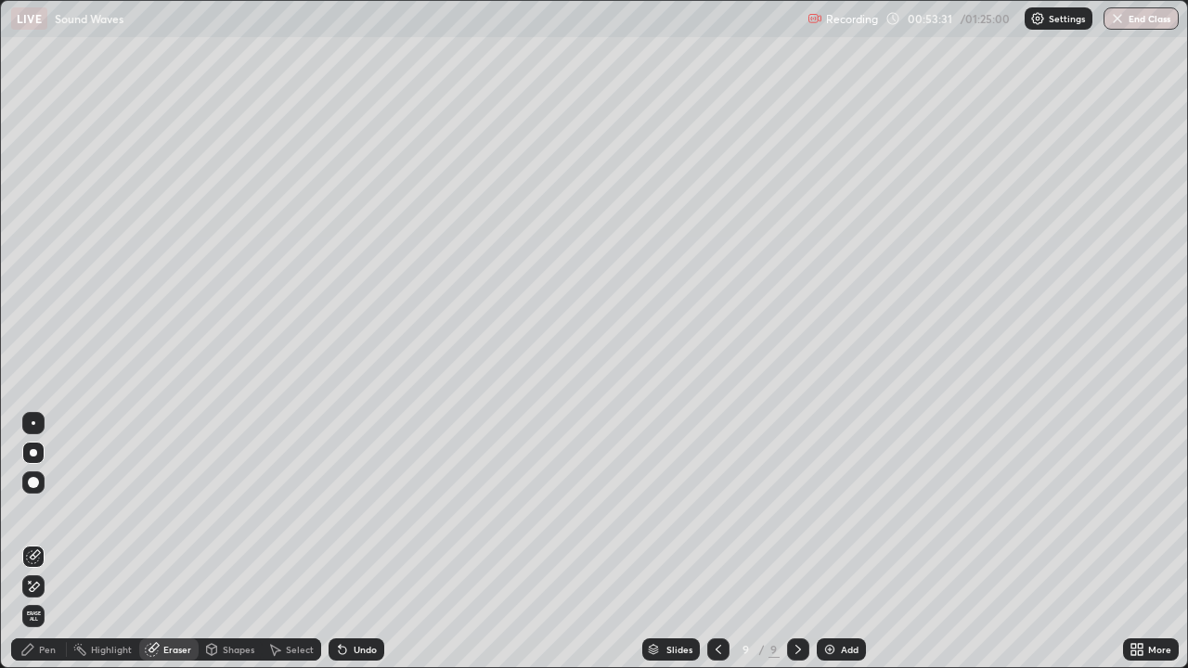
click at [23, 542] on icon at bounding box center [27, 649] width 15 height 15
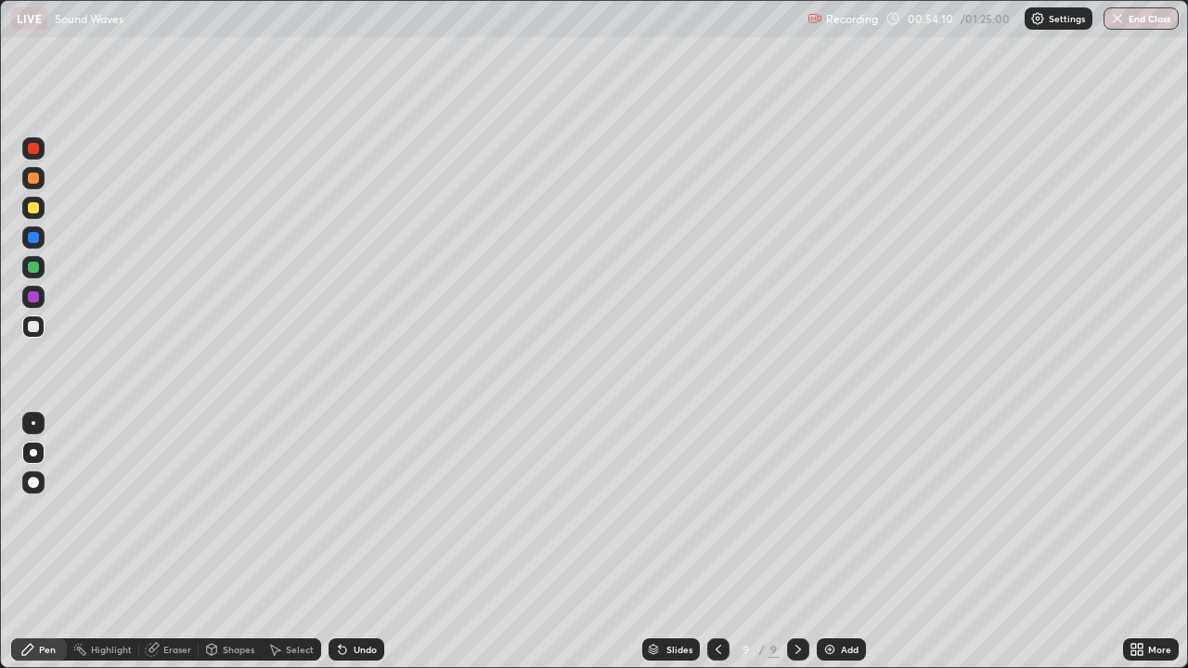
click at [25, 202] on div at bounding box center [33, 208] width 22 height 22
click at [32, 214] on div at bounding box center [33, 208] width 22 height 22
click at [343, 542] on icon at bounding box center [342, 650] width 7 height 7
click at [45, 264] on div at bounding box center [34, 267] width 30 height 30
click at [864, 542] on div "Add" at bounding box center [840, 649] width 49 height 22
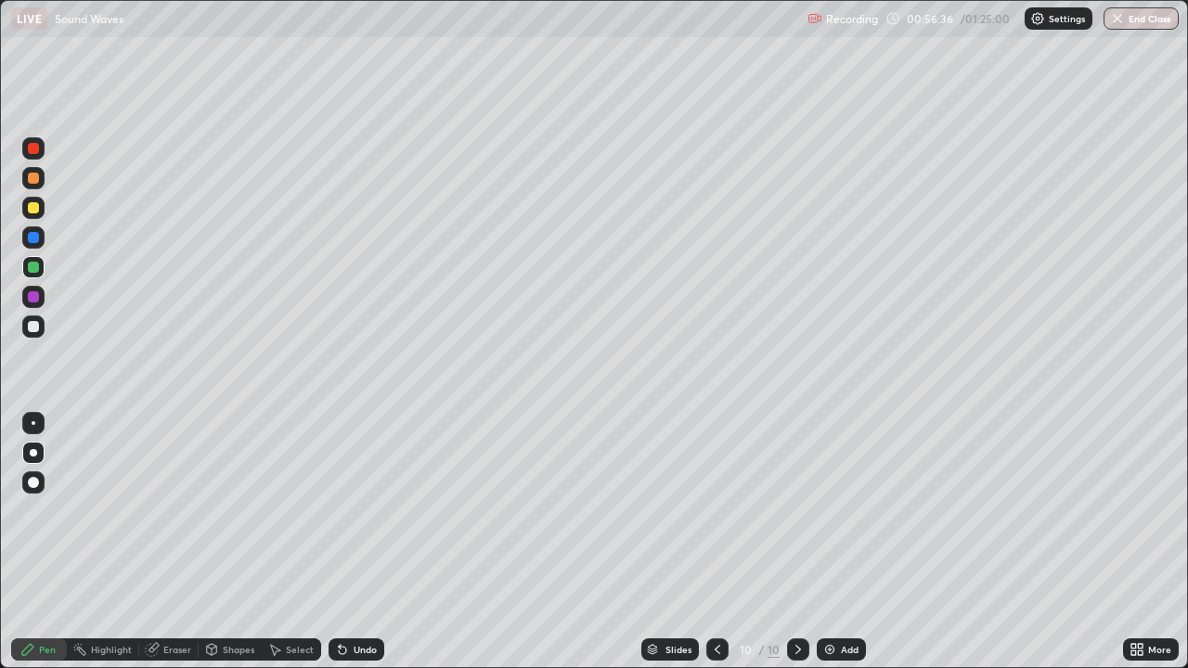
click at [37, 203] on div at bounding box center [33, 207] width 11 height 11
click at [33, 329] on div at bounding box center [33, 326] width 11 height 11
click at [26, 241] on div at bounding box center [33, 237] width 22 height 22
click at [32, 327] on div at bounding box center [33, 326] width 11 height 11
click at [32, 238] on div at bounding box center [33, 237] width 11 height 11
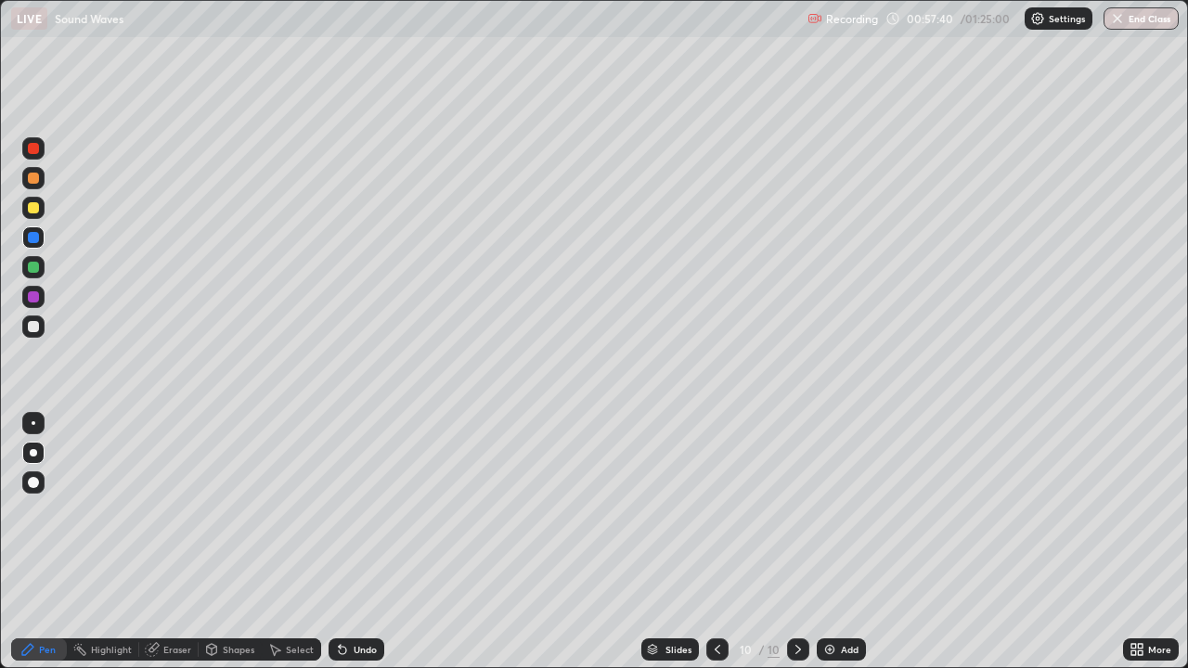
click at [353, 542] on div "Undo" at bounding box center [364, 649] width 23 height 9
click at [349, 542] on div "Undo" at bounding box center [356, 649] width 56 height 22
click at [348, 542] on div "Undo" at bounding box center [356, 649] width 56 height 22
click at [346, 542] on icon at bounding box center [342, 649] width 15 height 15
click at [340, 542] on icon at bounding box center [342, 650] width 7 height 7
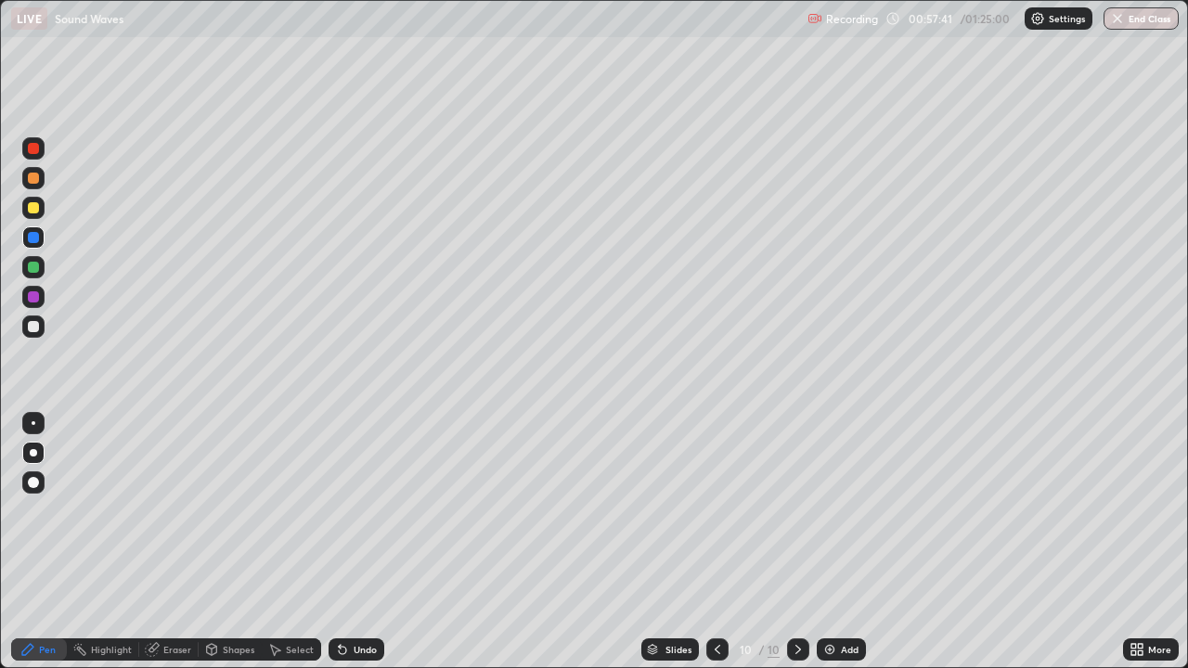
click at [339, 542] on icon at bounding box center [340, 646] width 2 height 2
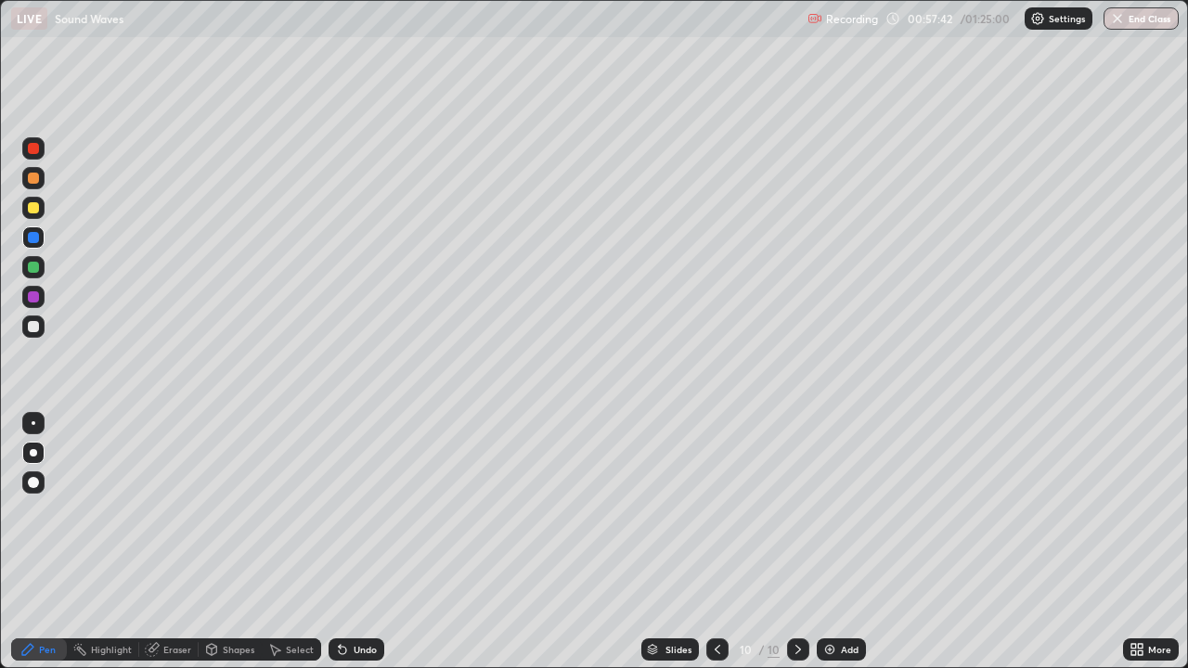
click at [345, 542] on icon at bounding box center [342, 649] width 15 height 15
click at [343, 542] on icon at bounding box center [342, 649] width 15 height 15
click at [340, 542] on icon at bounding box center [342, 650] width 7 height 7
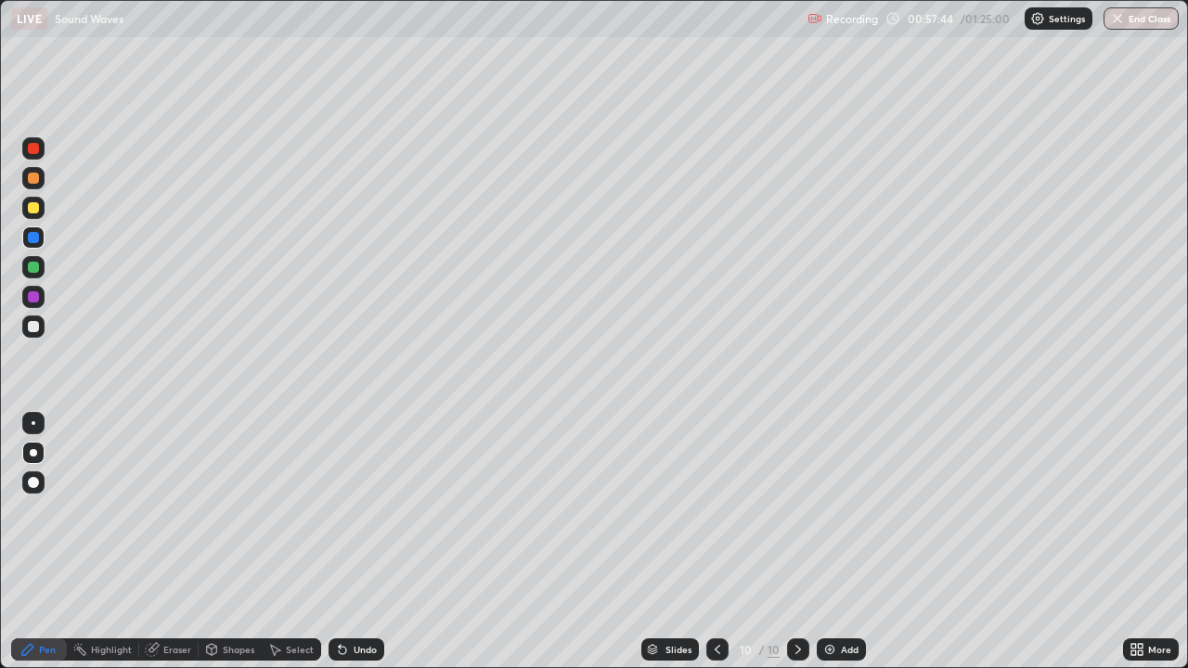
click at [342, 542] on icon at bounding box center [342, 650] width 7 height 7
click at [341, 542] on icon at bounding box center [342, 650] width 7 height 7
click at [342, 542] on icon at bounding box center [342, 650] width 7 height 7
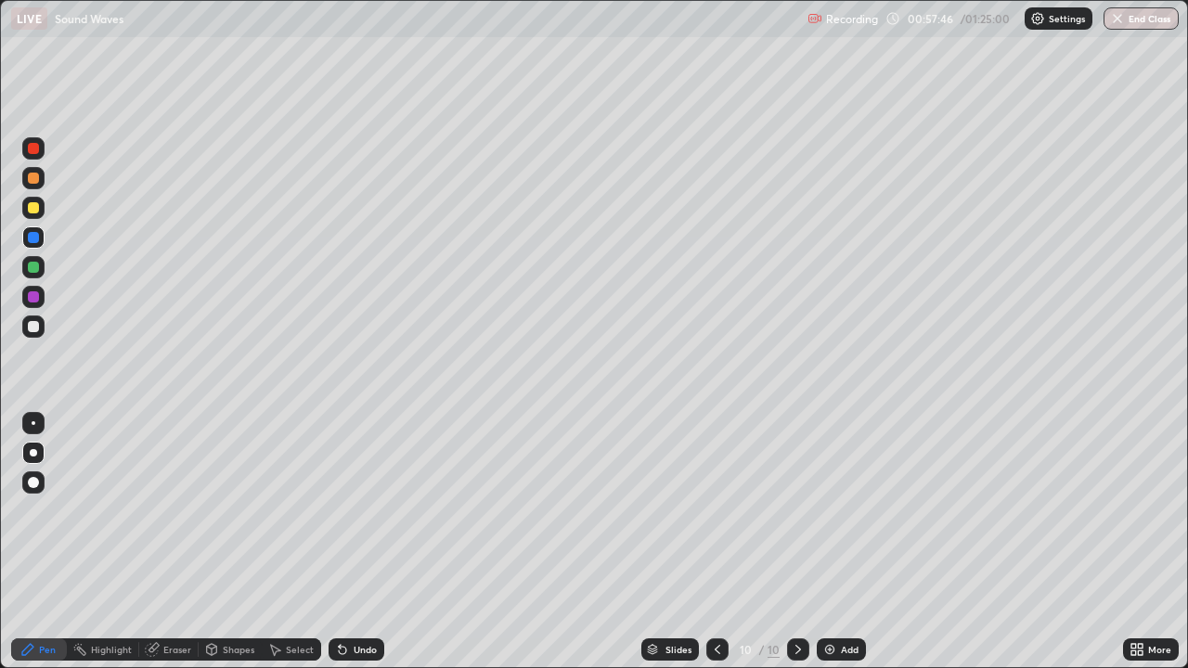
click at [341, 542] on icon at bounding box center [342, 650] width 7 height 7
click at [351, 542] on div "Undo" at bounding box center [356, 649] width 56 height 22
click at [36, 210] on div at bounding box center [33, 207] width 11 height 11
click at [43, 327] on div at bounding box center [33, 326] width 22 height 22
click at [35, 268] on div at bounding box center [33, 267] width 11 height 11
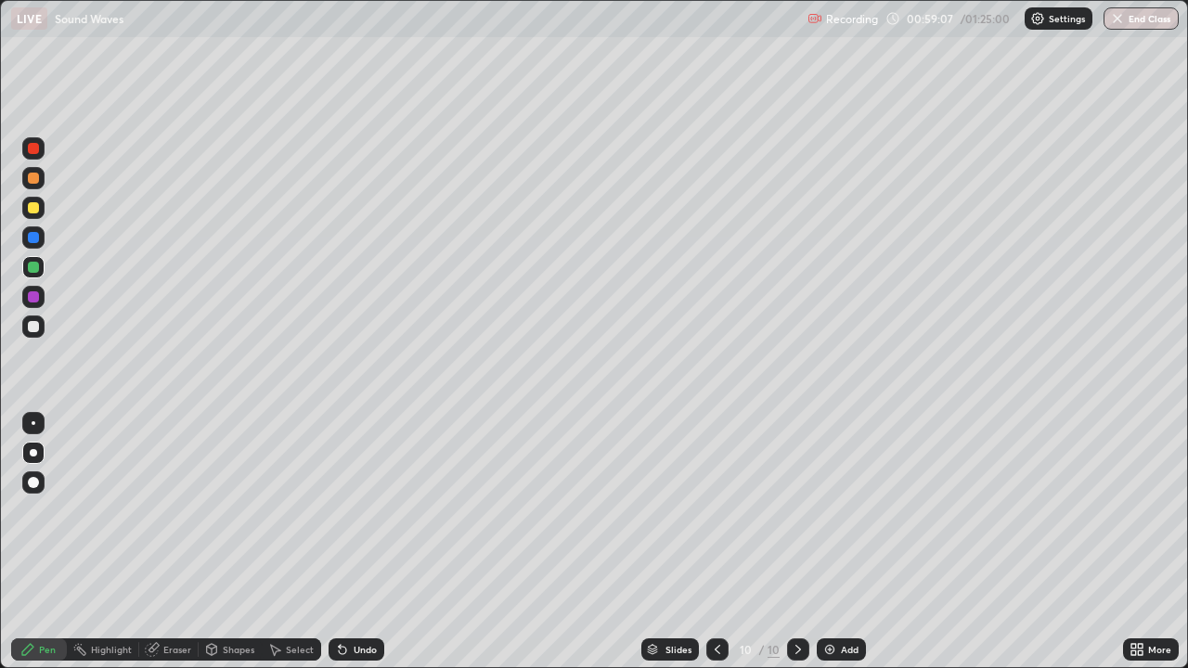
click at [36, 234] on div at bounding box center [33, 237] width 11 height 11
click at [163, 542] on div "Eraser" at bounding box center [168, 649] width 59 height 22
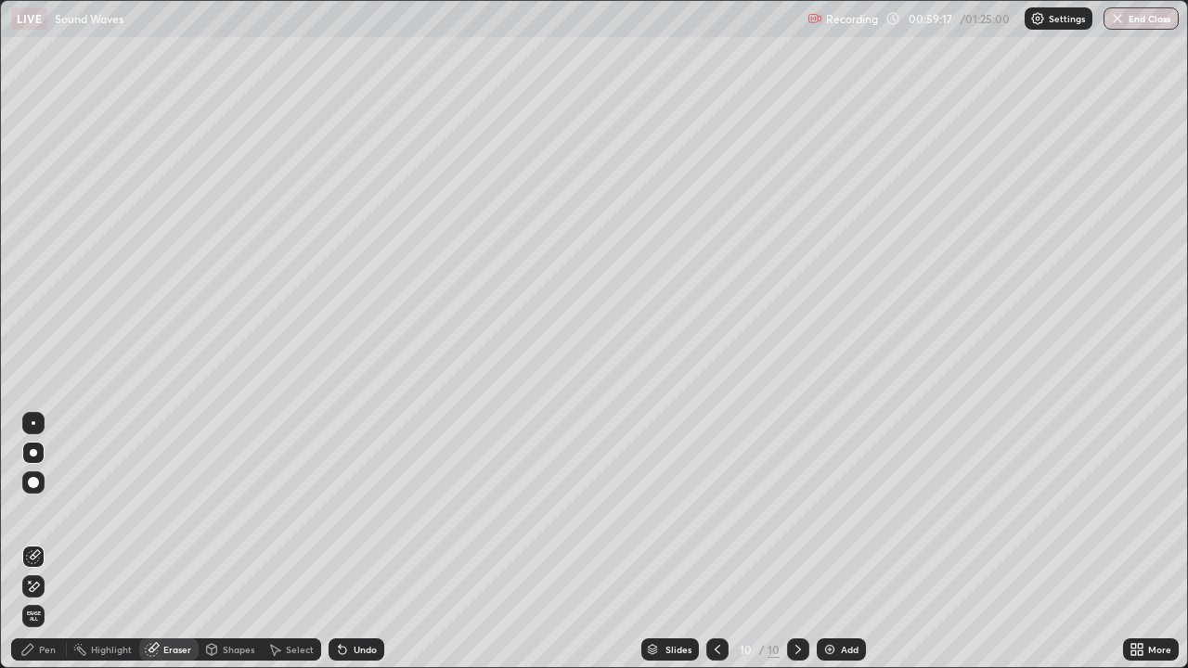
click at [31, 542] on icon at bounding box center [27, 649] width 11 height 11
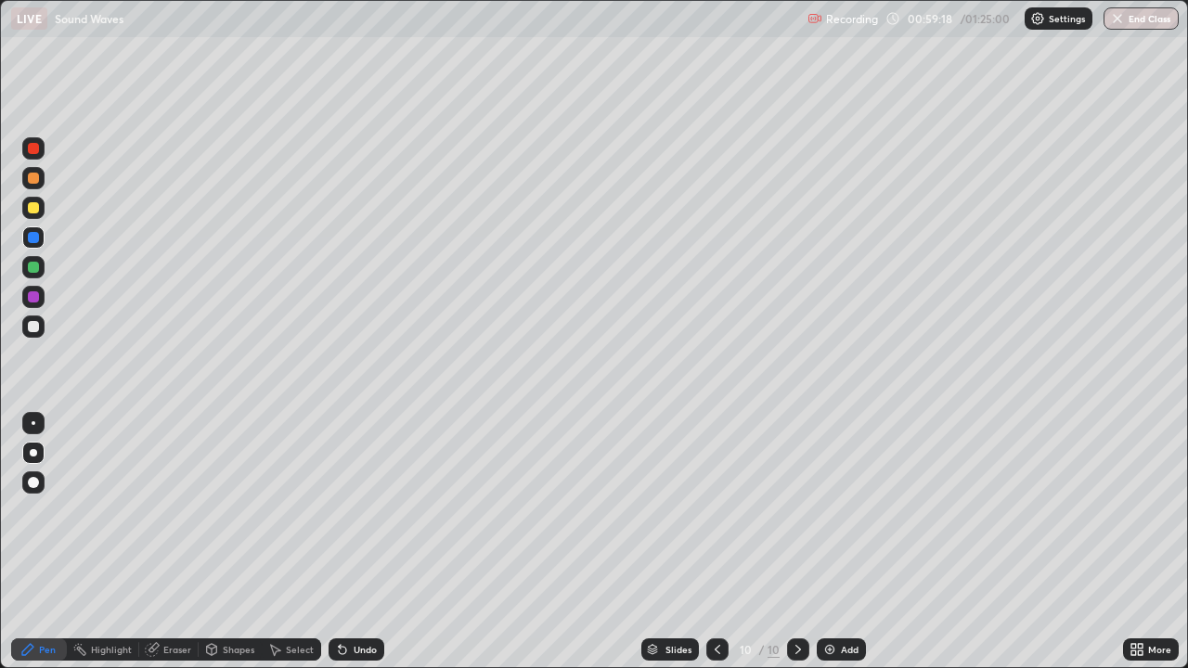
click at [36, 270] on div at bounding box center [33, 267] width 11 height 11
click at [173, 542] on div "Eraser" at bounding box center [177, 649] width 28 height 9
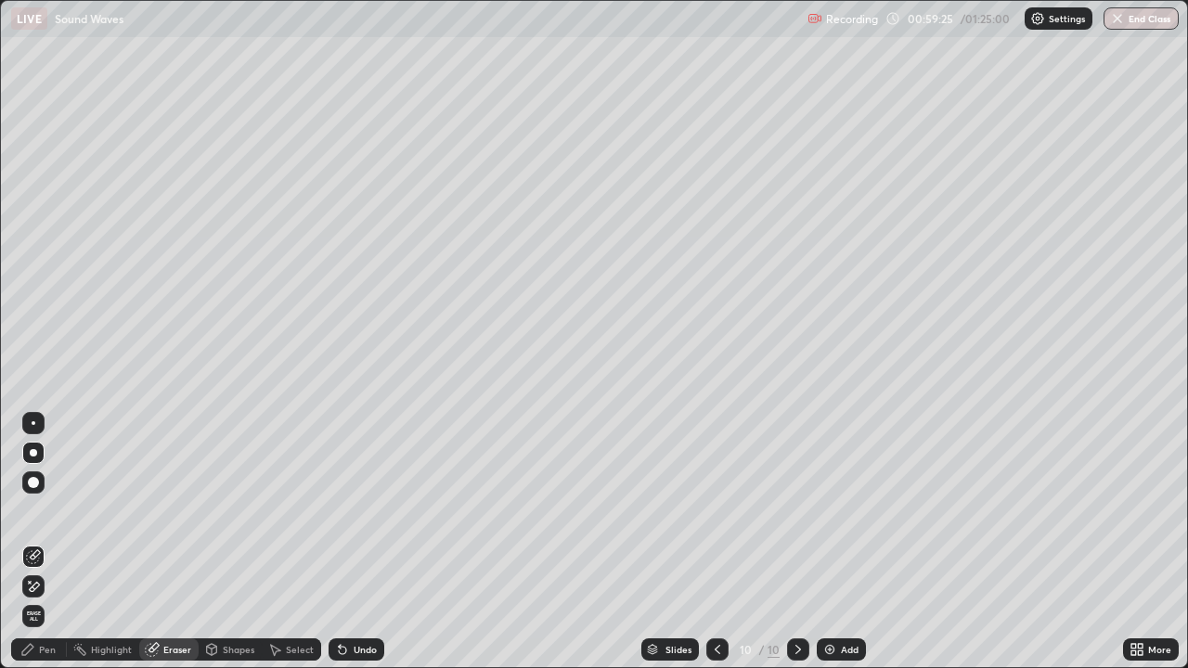
click at [45, 542] on div "Pen" at bounding box center [47, 649] width 17 height 9
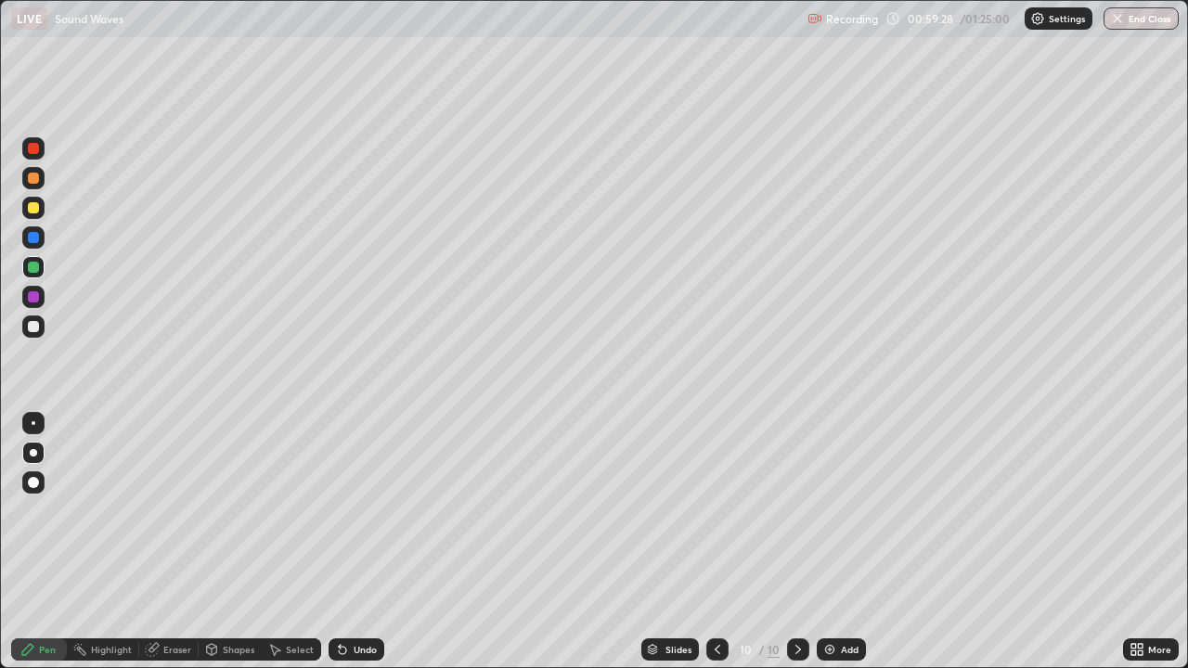
click at [36, 272] on div at bounding box center [33, 267] width 11 height 11
click at [356, 542] on div "Undo" at bounding box center [364, 649] width 23 height 9
click at [161, 542] on div "Eraser" at bounding box center [168, 649] width 59 height 22
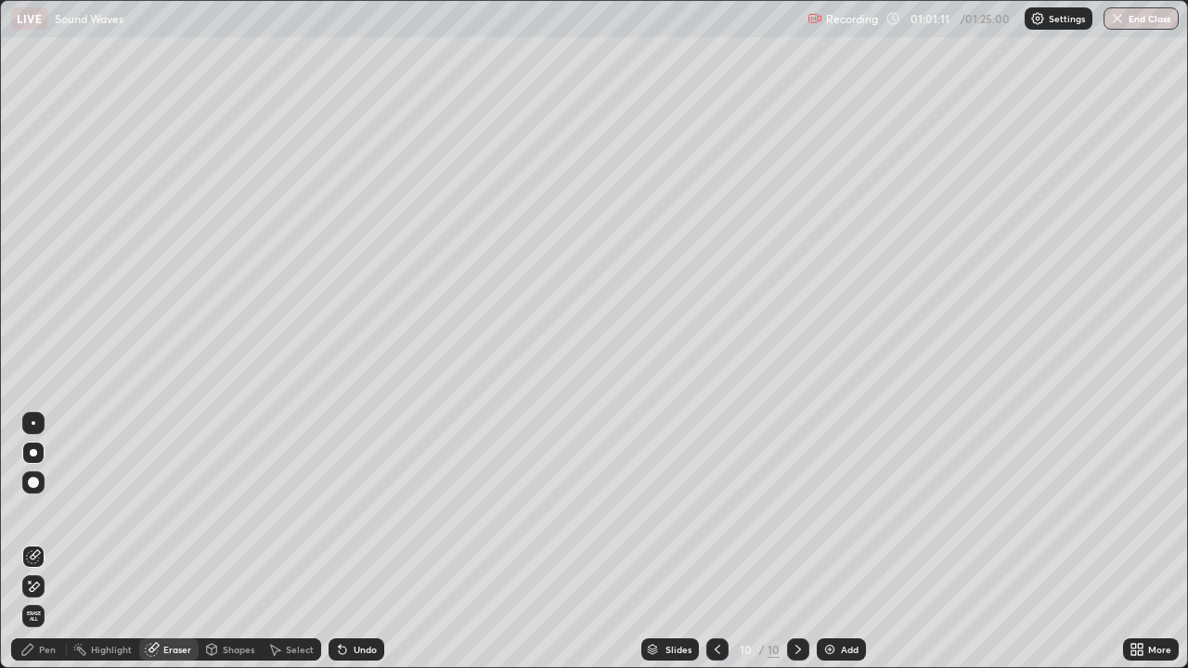
click at [19, 542] on div "Pen" at bounding box center [39, 649] width 56 height 22
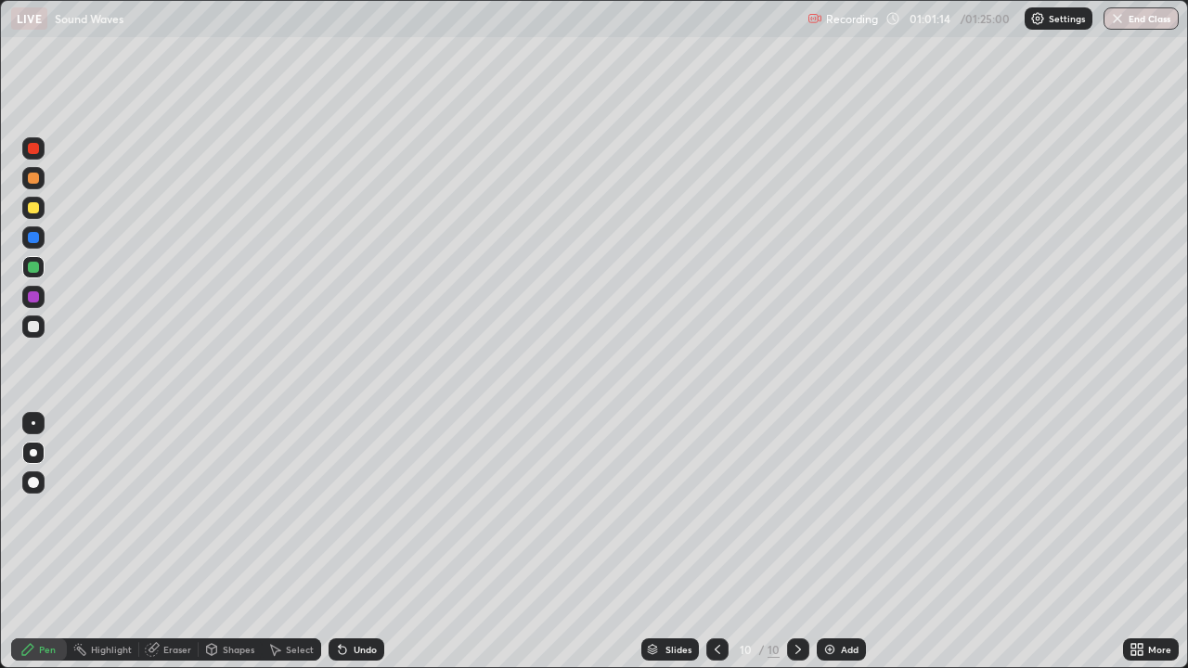
click at [30, 211] on div at bounding box center [33, 207] width 11 height 11
click at [33, 340] on div at bounding box center [33, 327] width 22 height 30
click at [364, 542] on div "Undo" at bounding box center [364, 649] width 23 height 9
click at [365, 542] on div "Undo" at bounding box center [364, 649] width 23 height 9
click at [29, 240] on div at bounding box center [33, 237] width 11 height 11
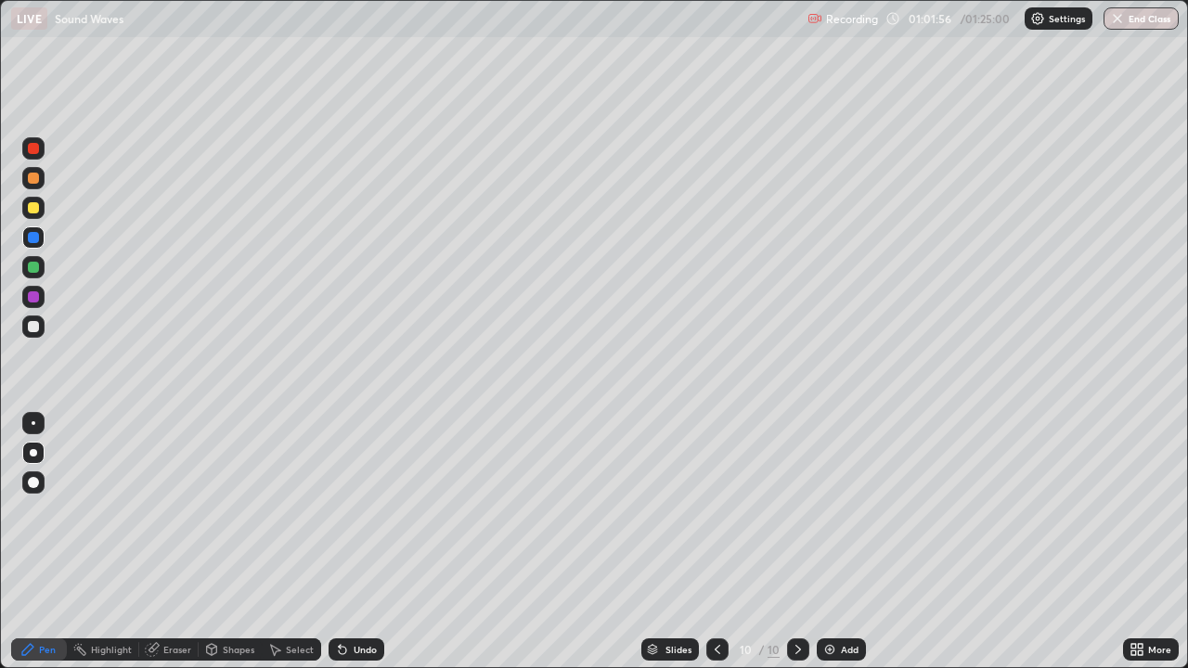
click at [32, 215] on div at bounding box center [33, 208] width 22 height 22
click at [358, 542] on div "Undo" at bounding box center [364, 649] width 23 height 9
click at [353, 542] on div "Undo" at bounding box center [356, 649] width 56 height 22
click at [355, 542] on div "Undo" at bounding box center [356, 649] width 56 height 22
click at [358, 542] on div "Undo" at bounding box center [356, 649] width 56 height 22
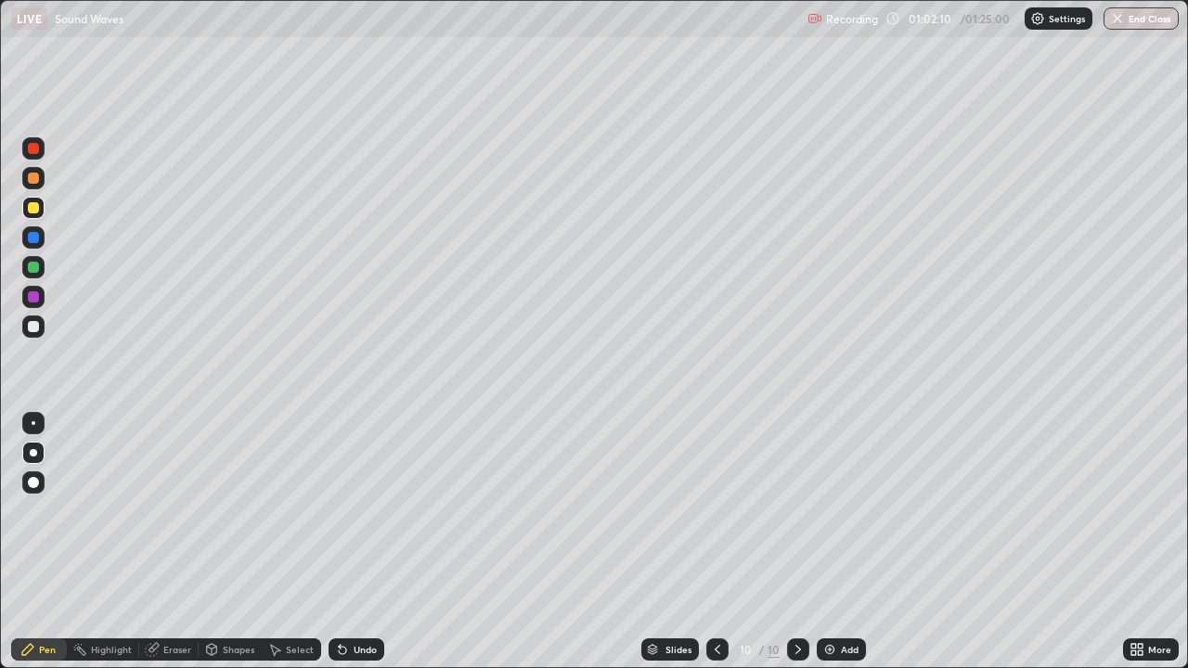
click at [368, 542] on div "Undo" at bounding box center [356, 649] width 56 height 22
click at [369, 542] on div "Undo" at bounding box center [364, 649] width 23 height 9
click at [372, 542] on div "Undo" at bounding box center [364, 649] width 23 height 9
click at [374, 542] on div "Undo" at bounding box center [364, 649] width 23 height 9
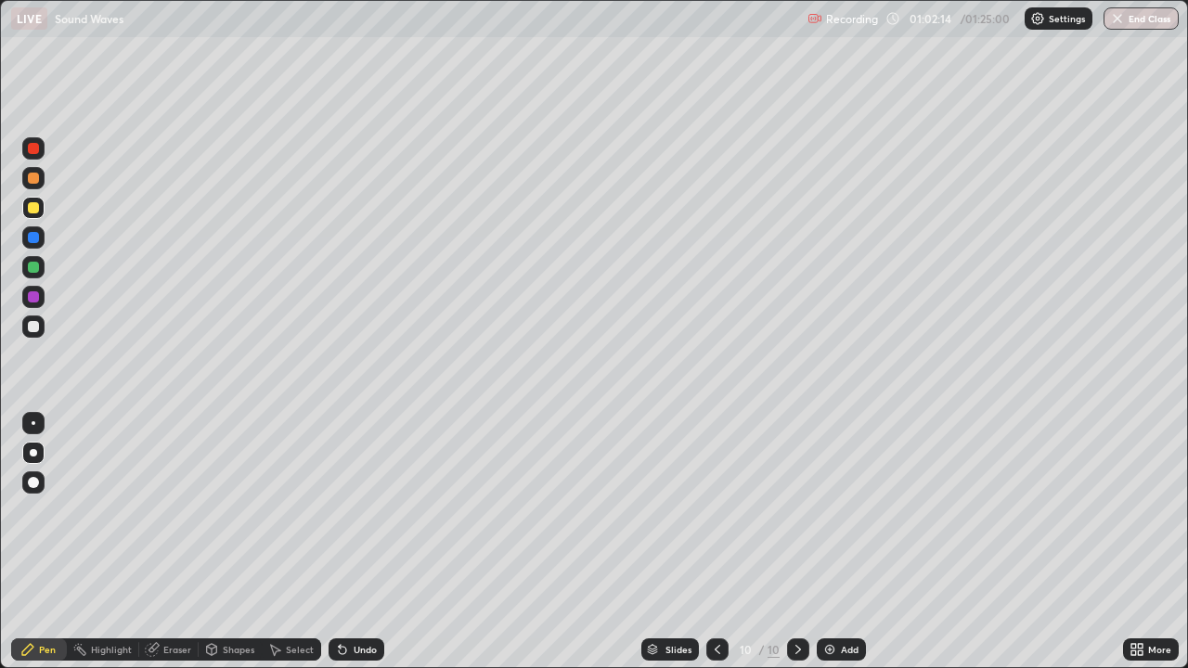
click at [376, 542] on div "Undo" at bounding box center [356, 649] width 56 height 22
click at [367, 542] on div "Undo" at bounding box center [364, 649] width 23 height 9
click at [368, 542] on div "Undo" at bounding box center [364, 649] width 23 height 9
click at [372, 542] on div "Undo" at bounding box center [364, 649] width 23 height 9
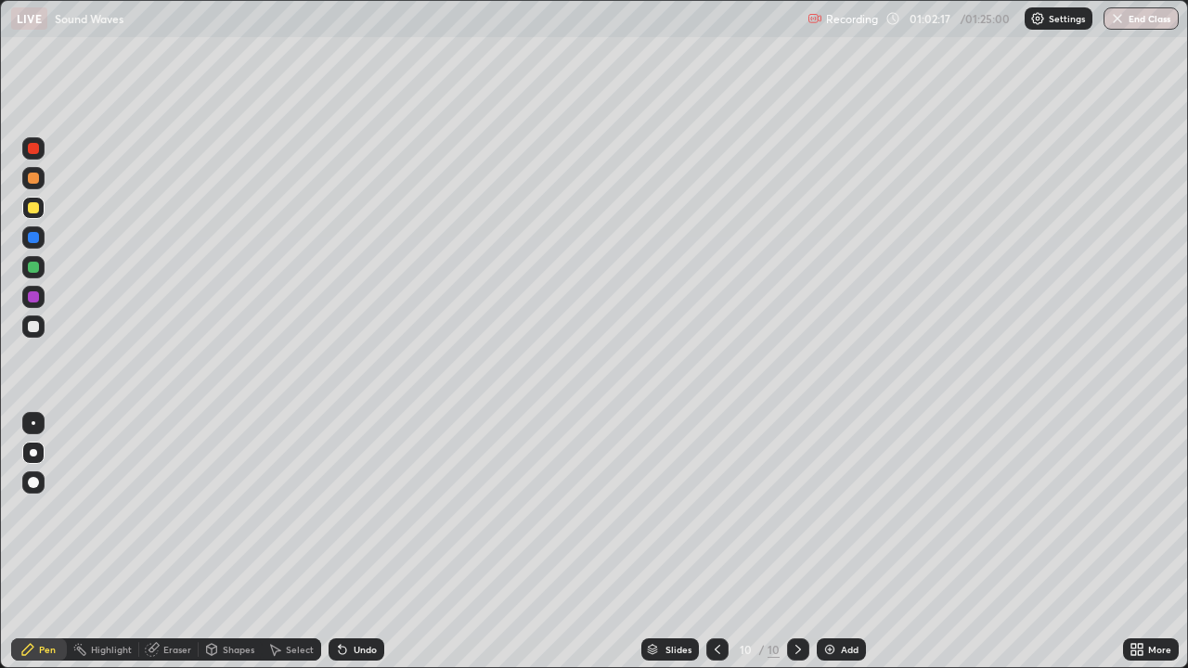
click at [372, 542] on div "Undo" at bounding box center [364, 649] width 23 height 9
click at [371, 542] on div "Undo" at bounding box center [364, 649] width 23 height 9
click at [370, 542] on div "Undo" at bounding box center [364, 649] width 23 height 9
click at [173, 542] on div "Eraser" at bounding box center [177, 649] width 28 height 9
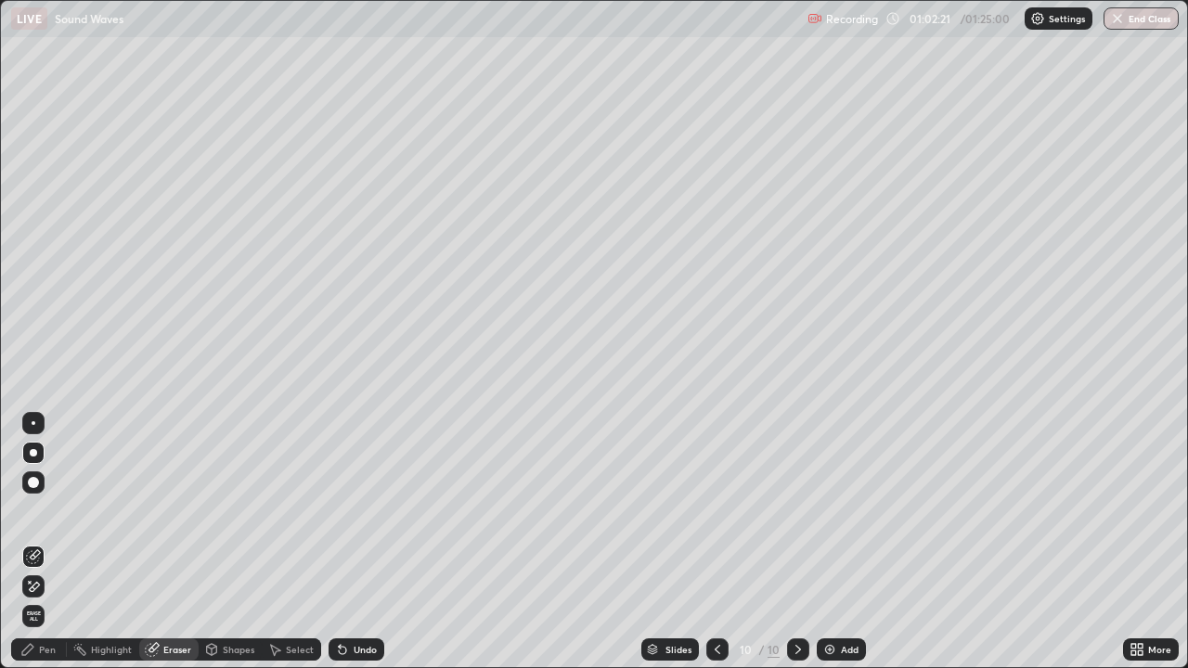
click at [47, 542] on div "Pen" at bounding box center [47, 649] width 17 height 9
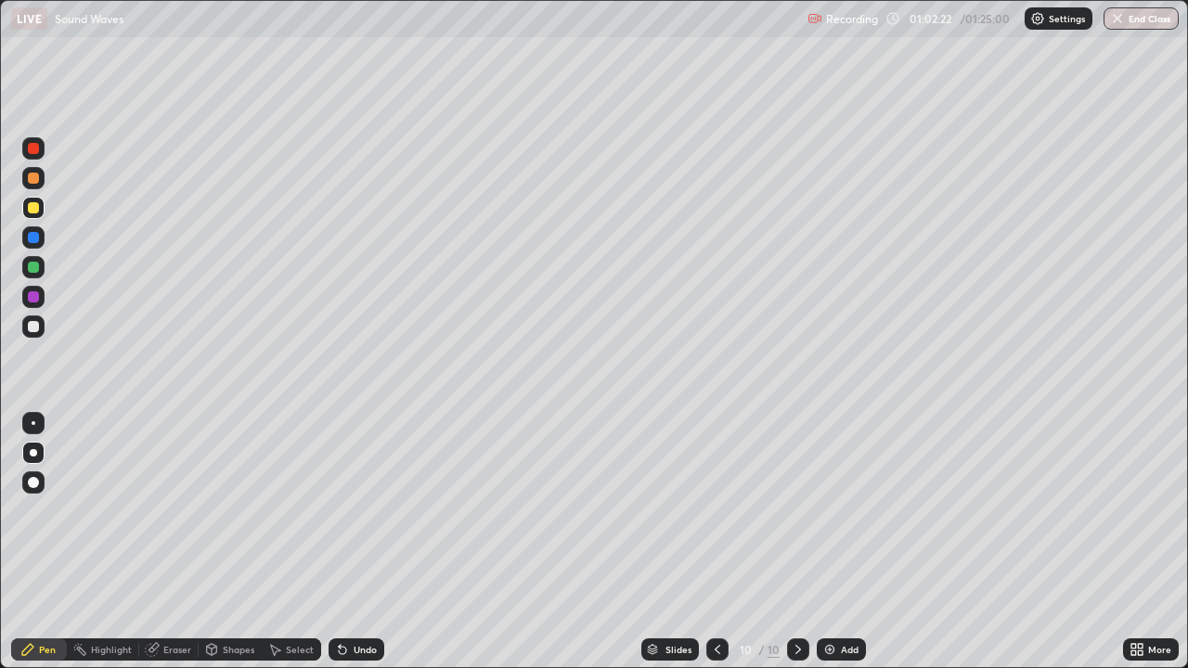
click at [31, 212] on div at bounding box center [33, 207] width 11 height 11
click at [32, 291] on div at bounding box center [33, 296] width 11 height 11
click at [33, 236] on div at bounding box center [33, 237] width 11 height 11
click at [356, 542] on div "Undo" at bounding box center [356, 649] width 56 height 22
click at [353, 542] on div "Undo" at bounding box center [356, 649] width 56 height 22
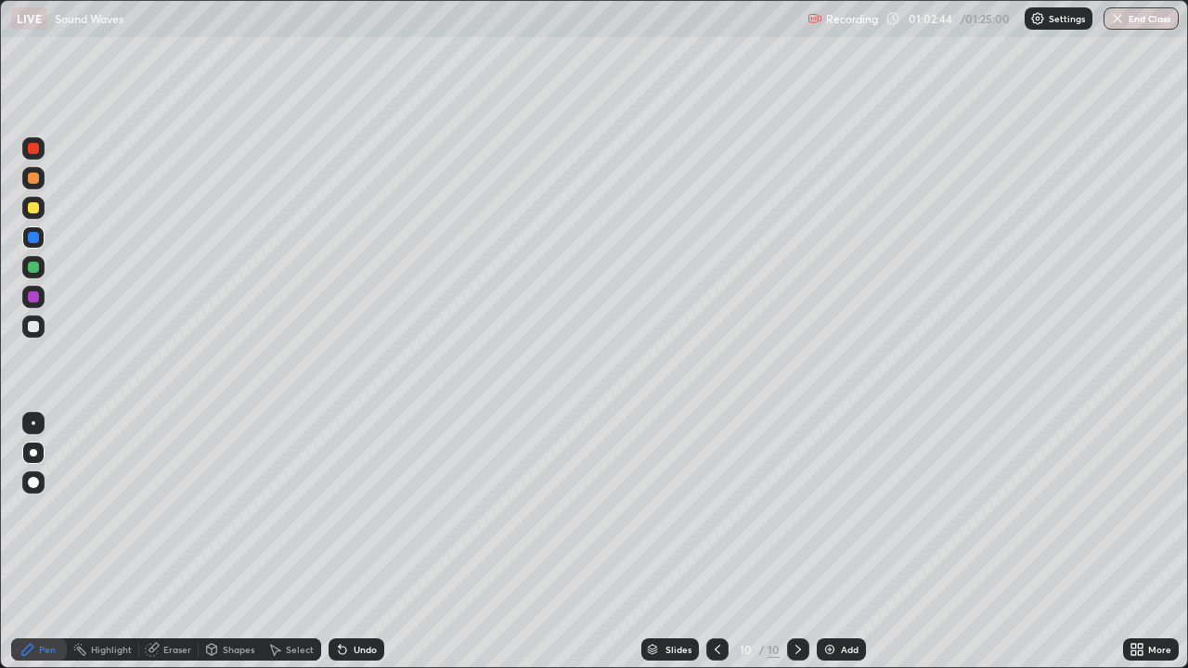
click at [351, 542] on div "Undo" at bounding box center [356, 649] width 56 height 22
click at [353, 542] on div "Undo" at bounding box center [364, 649] width 23 height 9
click at [361, 542] on div "Undo" at bounding box center [356, 649] width 56 height 22
click at [358, 542] on div "Undo" at bounding box center [364, 649] width 23 height 9
click at [350, 542] on div "Undo" at bounding box center [356, 649] width 56 height 22
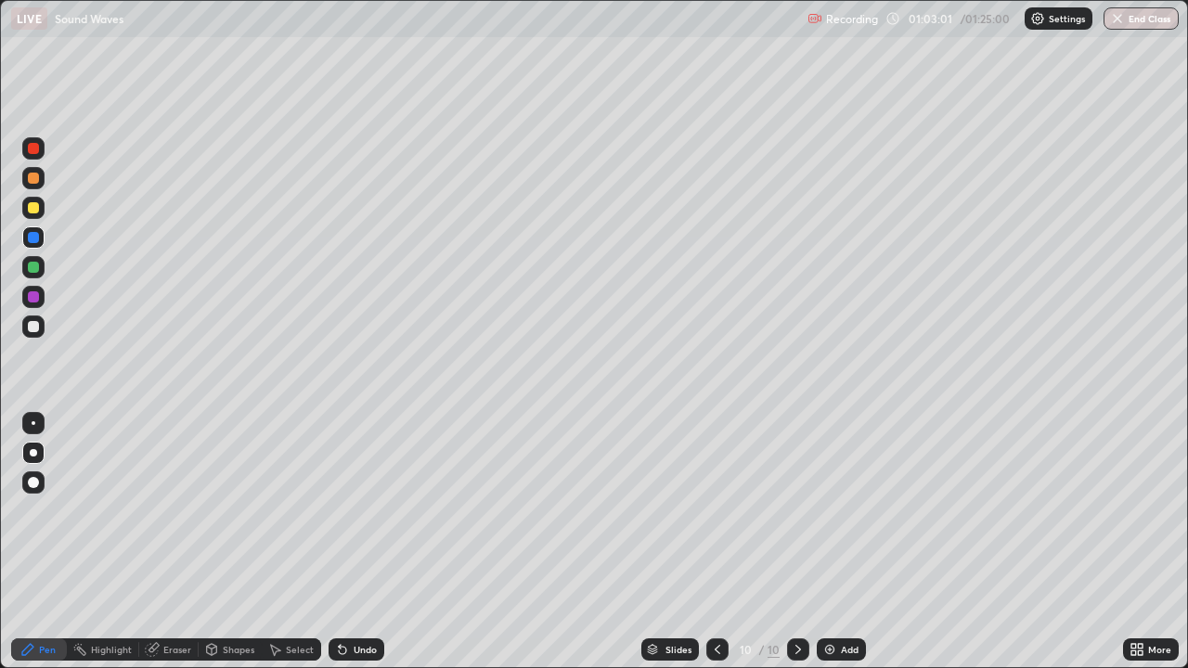
click at [353, 542] on div "Undo" at bounding box center [364, 649] width 23 height 9
click at [354, 542] on div "Undo" at bounding box center [364, 649] width 23 height 9
click at [33, 205] on div at bounding box center [33, 207] width 11 height 11
click at [28, 240] on div at bounding box center [33, 237] width 11 height 11
click at [29, 208] on div at bounding box center [33, 207] width 11 height 11
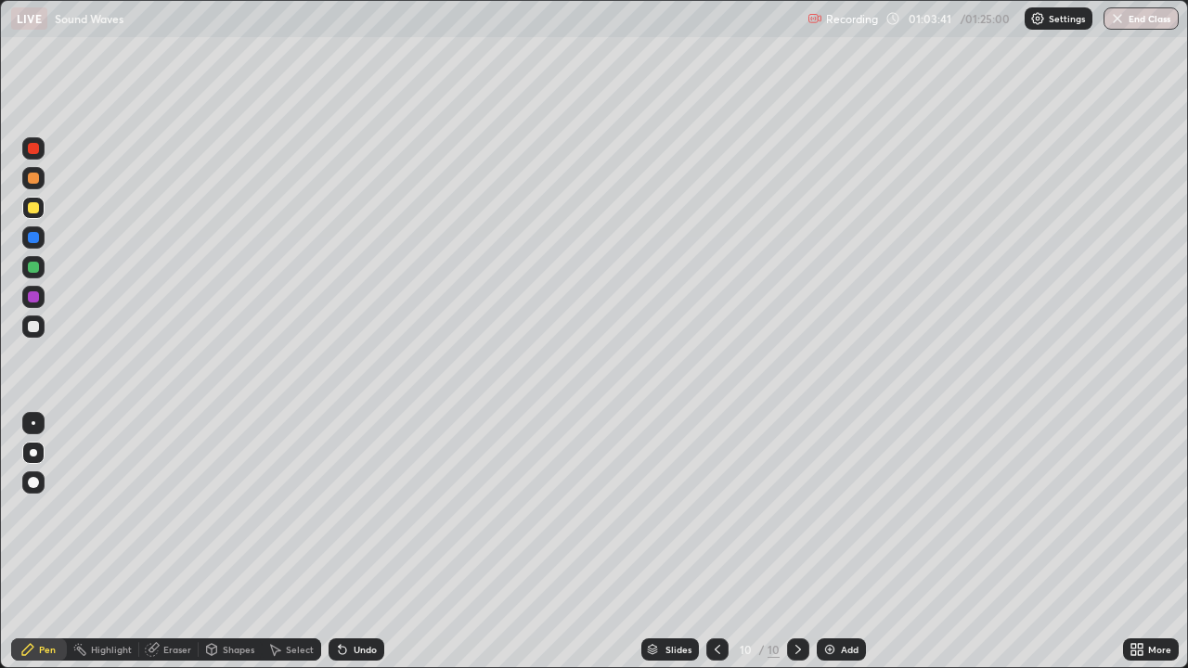
click at [39, 329] on div at bounding box center [33, 326] width 22 height 22
click at [38, 238] on div at bounding box center [33, 237] width 11 height 11
click at [36, 270] on div at bounding box center [33, 267] width 11 height 11
click at [180, 542] on div "Eraser" at bounding box center [168, 649] width 59 height 22
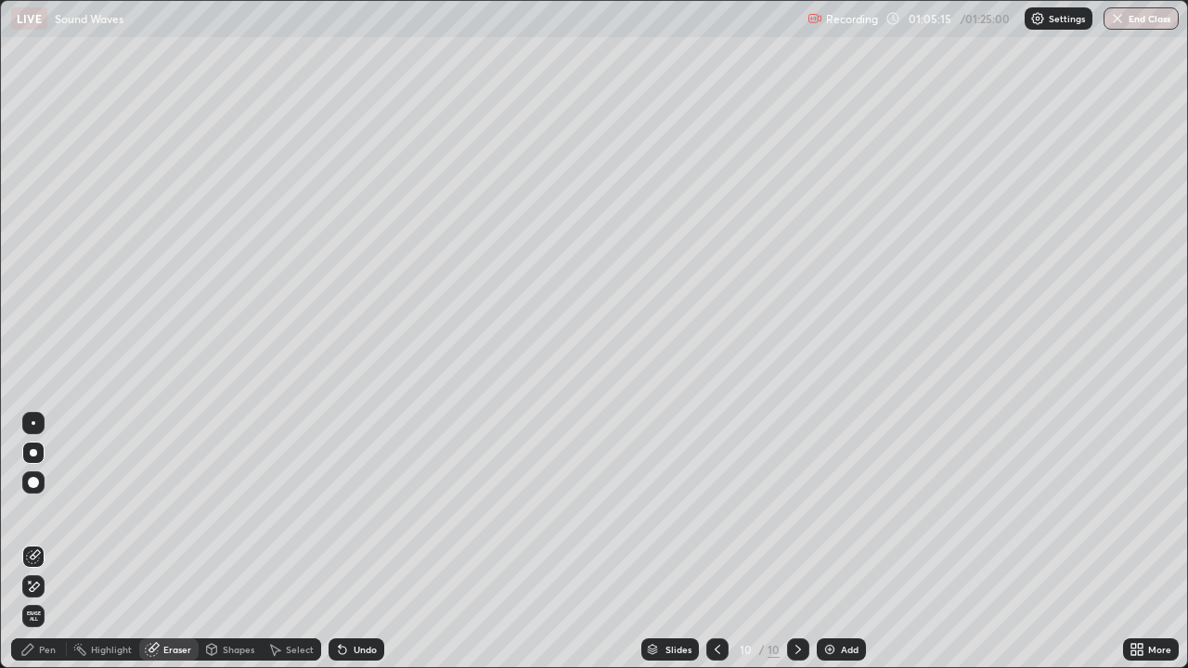
click at [42, 542] on div "Pen" at bounding box center [47, 649] width 17 height 9
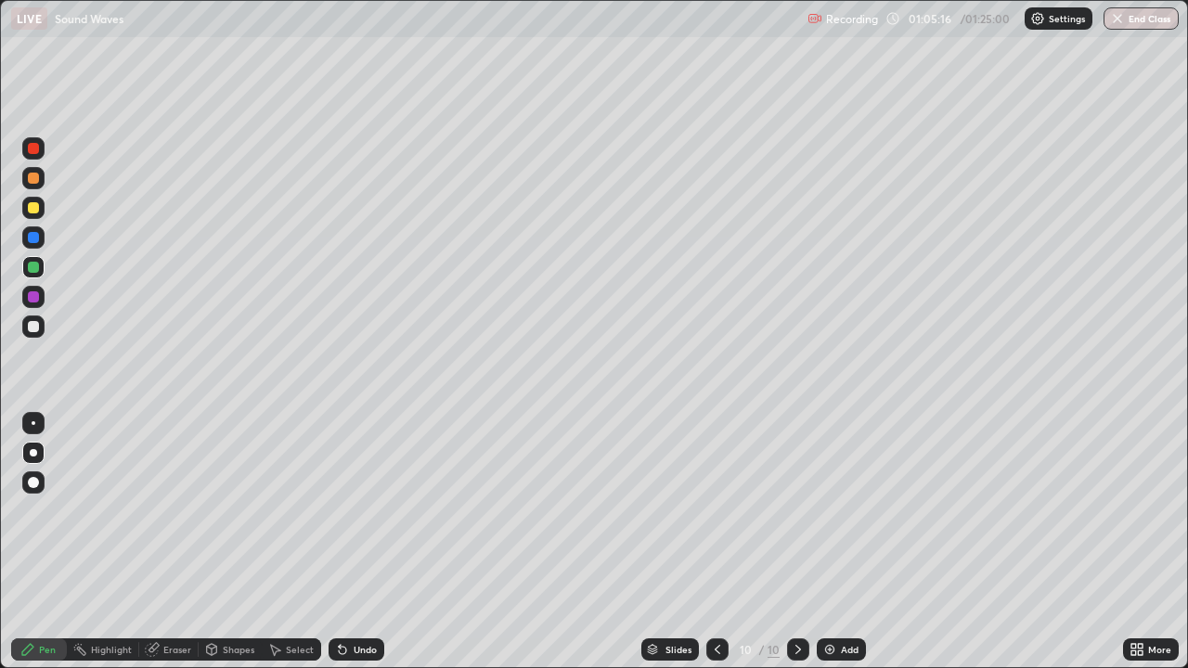
click at [223, 542] on div "Shapes" at bounding box center [239, 649] width 32 height 9
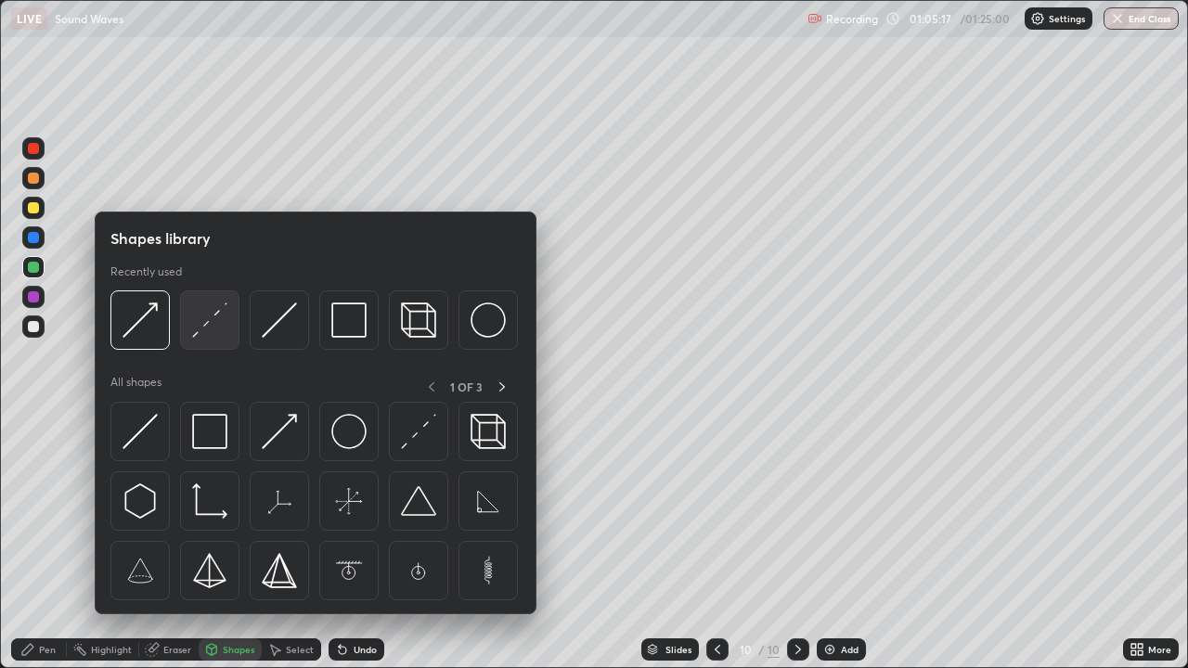
click at [214, 323] on img at bounding box center [209, 319] width 35 height 35
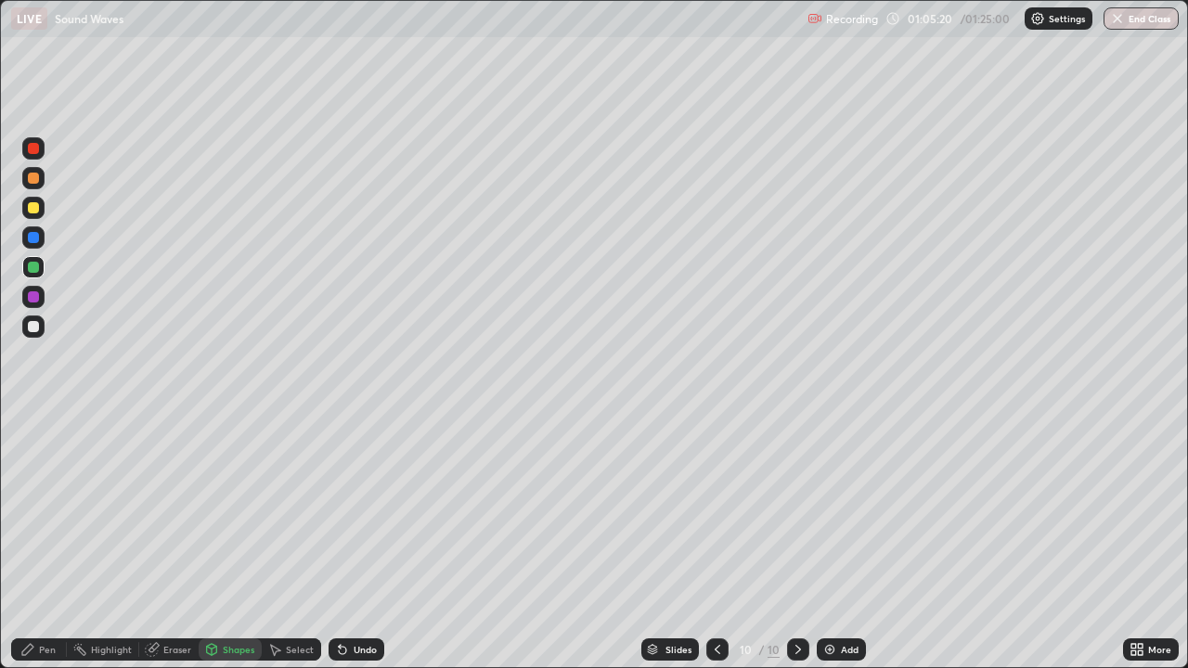
click at [55, 542] on div "Erase all" at bounding box center [33, 334] width 45 height 594
click at [42, 328] on div at bounding box center [33, 326] width 22 height 22
click at [54, 542] on div "Pen" at bounding box center [47, 649] width 17 height 9
click at [47, 334] on div at bounding box center [34, 327] width 30 height 30
click at [35, 210] on div at bounding box center [33, 207] width 11 height 11
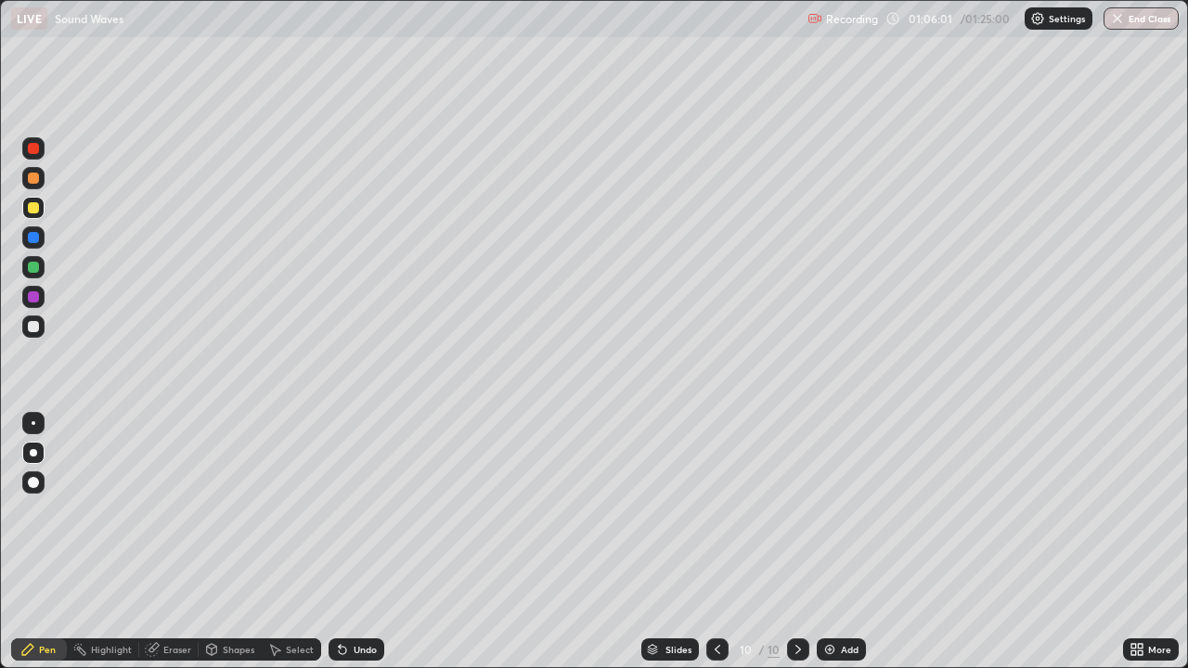
click at [364, 542] on div "Undo" at bounding box center [364, 649] width 23 height 9
click at [377, 542] on div "Undo" at bounding box center [356, 649] width 56 height 22
click at [364, 542] on div "Undo" at bounding box center [364, 649] width 23 height 9
click at [355, 542] on div "Undo" at bounding box center [364, 649] width 23 height 9
click at [363, 542] on div "Undo" at bounding box center [356, 649] width 56 height 22
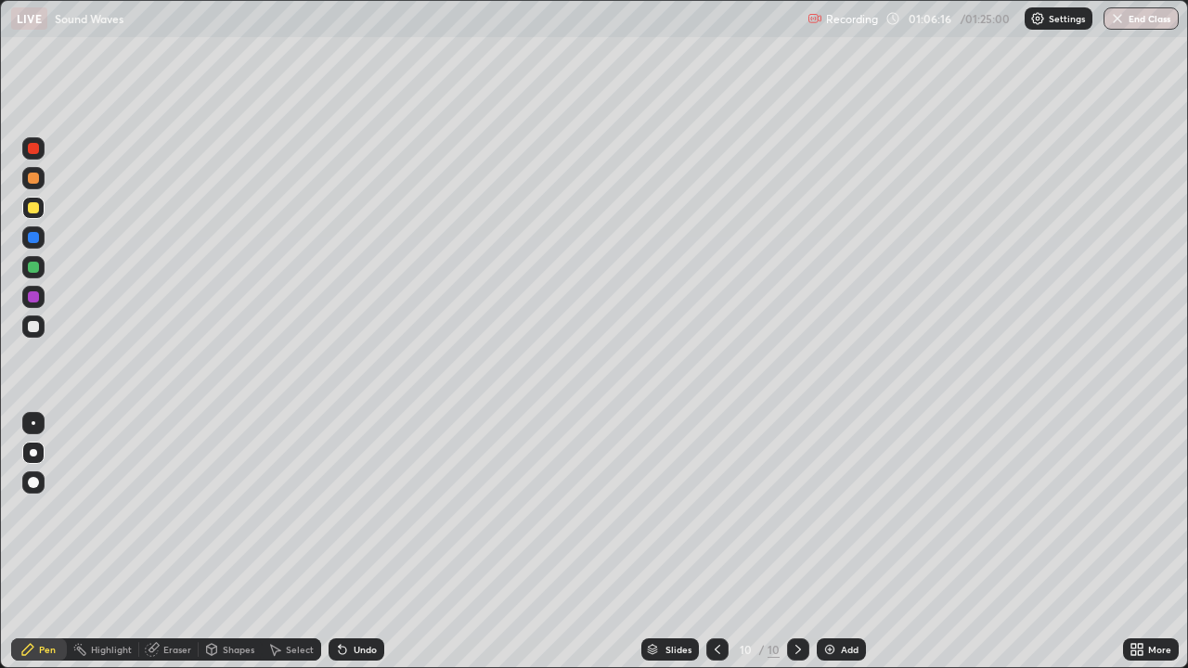
click at [376, 542] on div "Undo" at bounding box center [356, 649] width 56 height 22
click at [369, 542] on div "Undo" at bounding box center [356, 649] width 56 height 22
click at [1141, 18] on button "End Class" at bounding box center [1140, 18] width 75 height 22
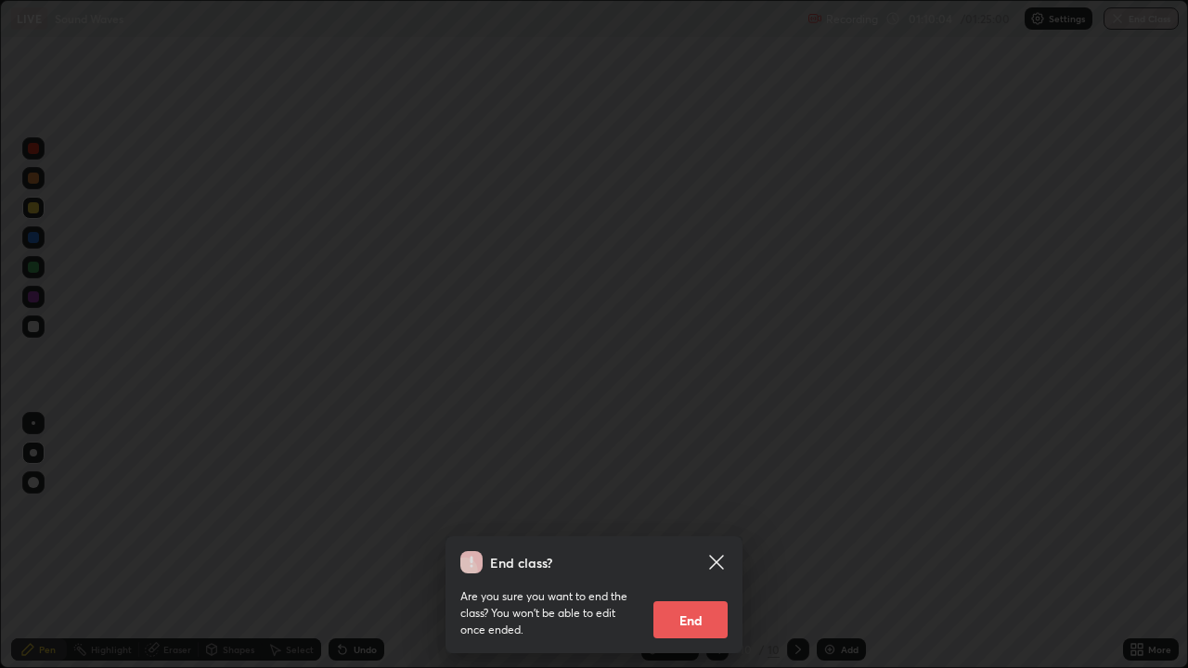
click at [688, 542] on button "End" at bounding box center [690, 619] width 74 height 37
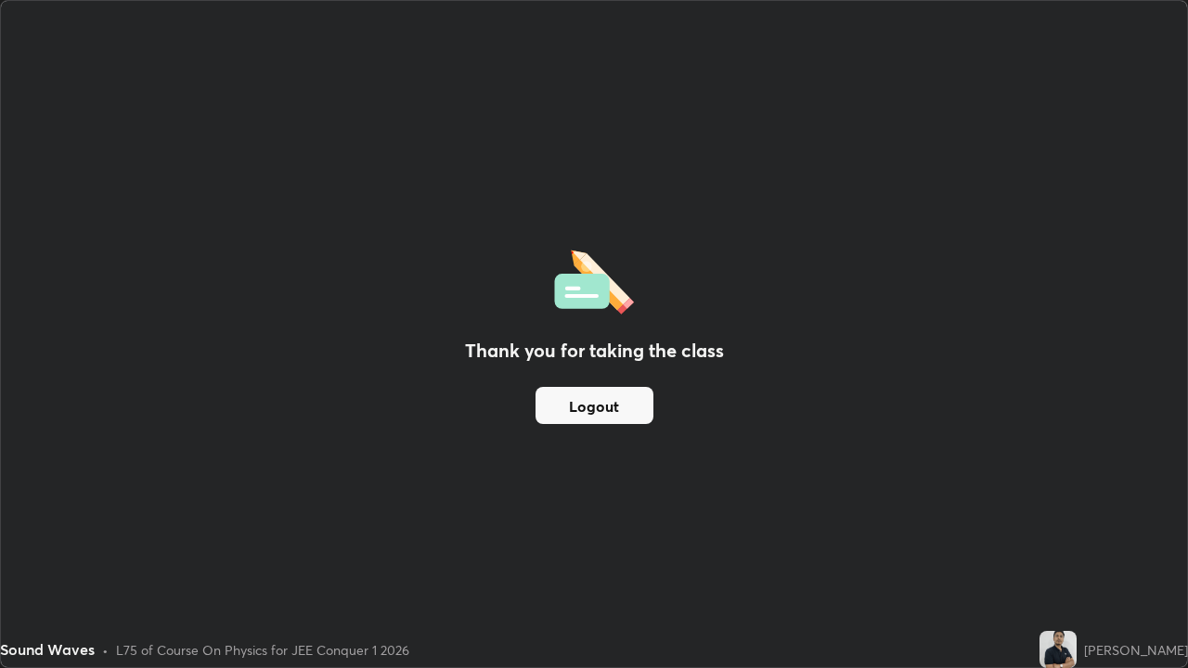
click at [629, 402] on button "Logout" at bounding box center [594, 405] width 118 height 37
